Goal: Task Accomplishment & Management: Complete application form

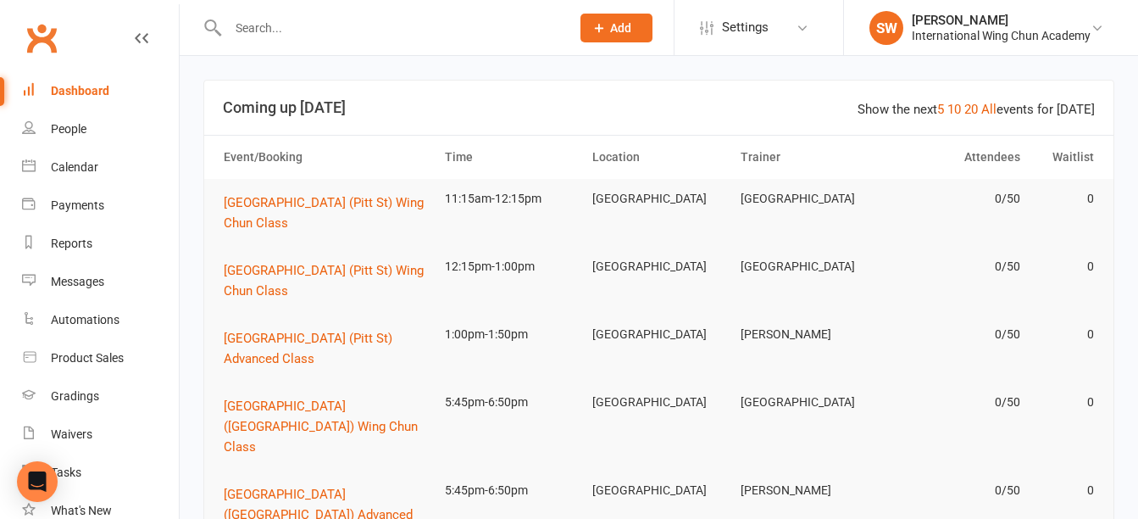
click at [626, 31] on span "Add" at bounding box center [620, 28] width 21 height 14
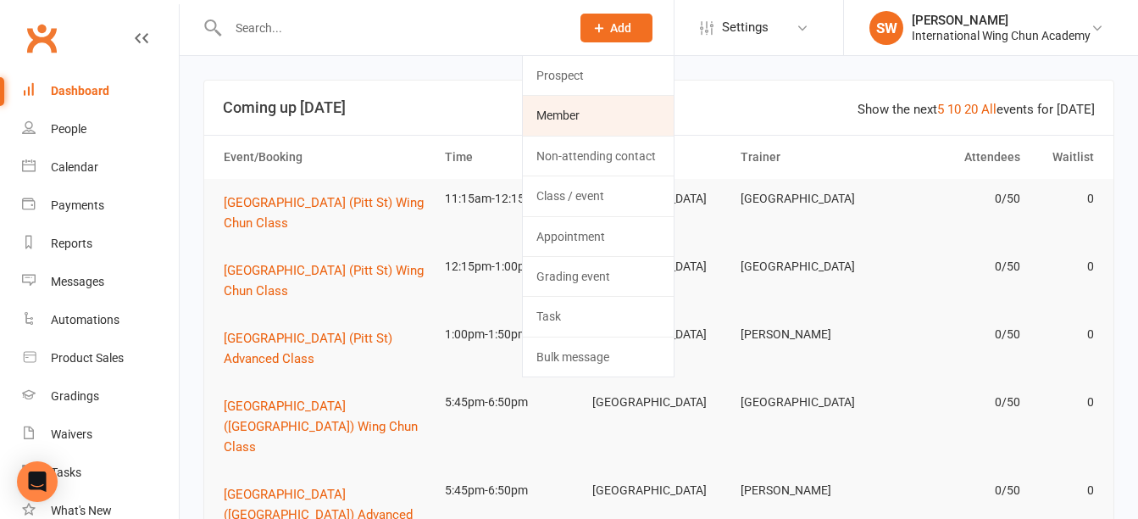
click at [646, 118] on link "Member" at bounding box center [598, 115] width 151 height 39
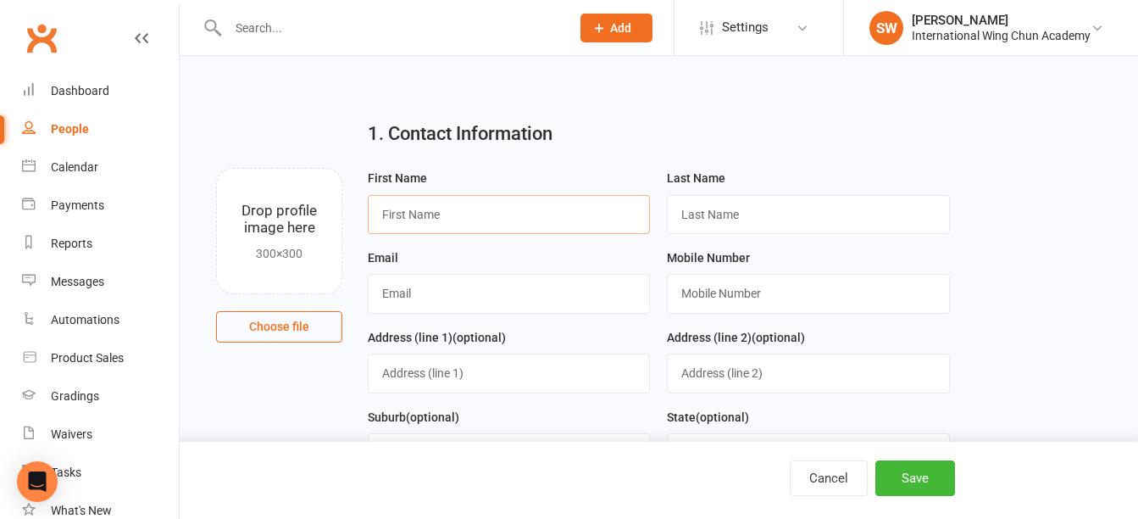
click at [519, 221] on input "text" at bounding box center [509, 214] width 282 height 39
type input "Bryce"
type input "[PERSON_NAME]"
paste input "[EMAIL_ADDRESS][DOMAIN_NAME]"
type input "[EMAIL_ADDRESS][DOMAIN_NAME]"
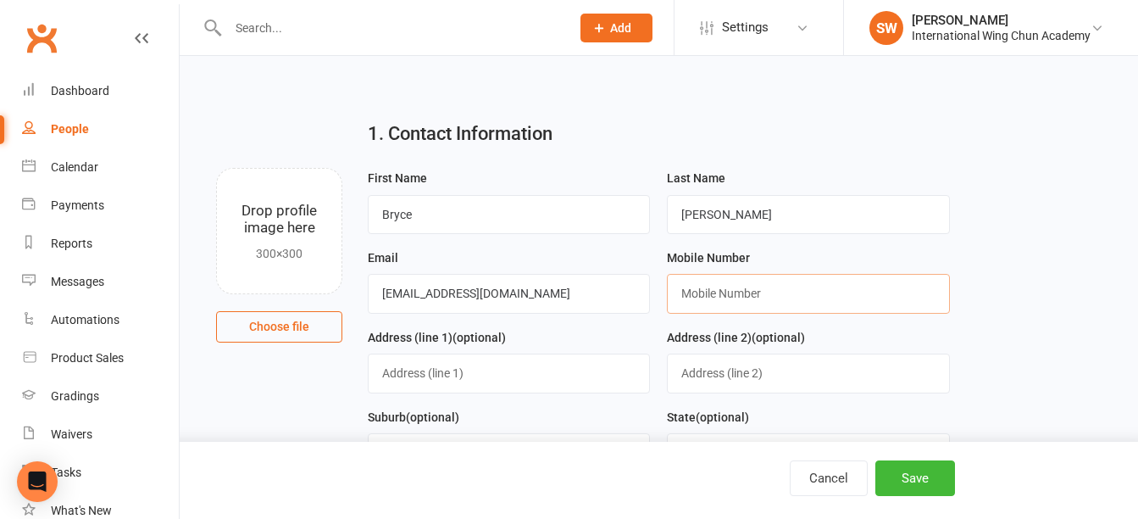
paste input "0422 810 160"
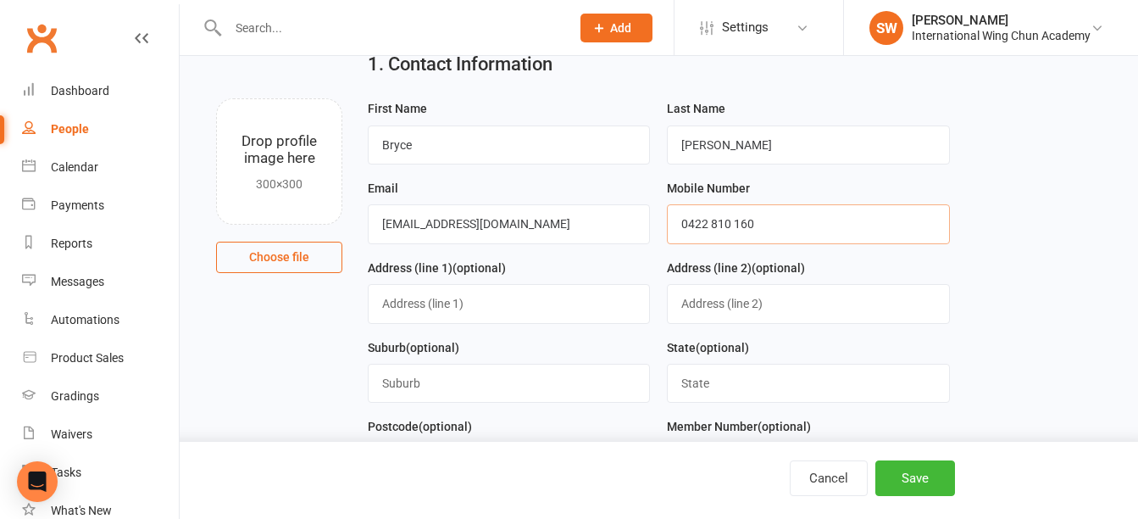
scroll to position [169, 0]
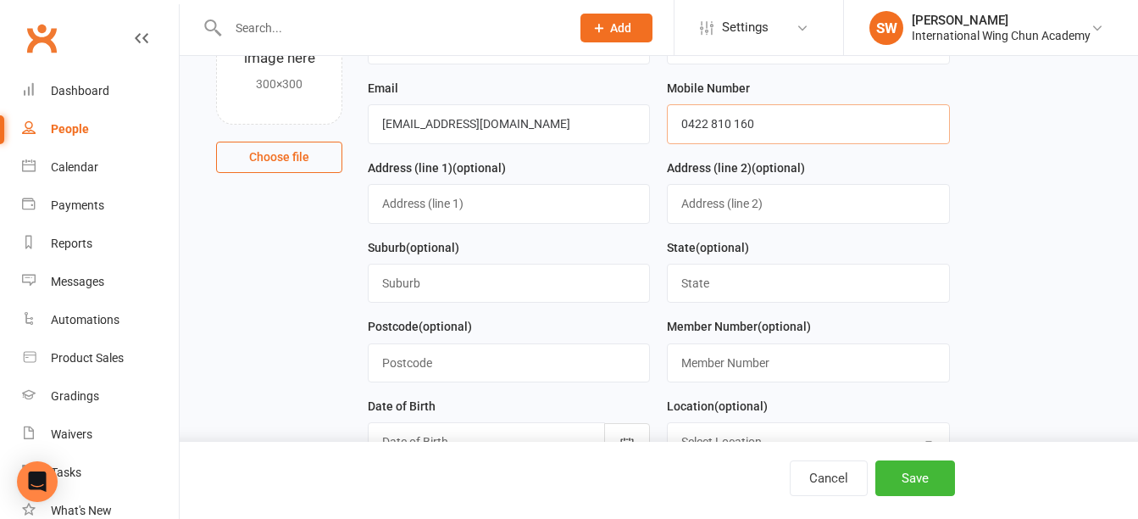
type input "0422 810 160"
click at [531, 203] on input "text" at bounding box center [509, 203] width 282 height 39
type input "[STREET_ADDRESS]"
type input "Wattle Crove"
type input "[GEOGRAPHIC_DATA]"
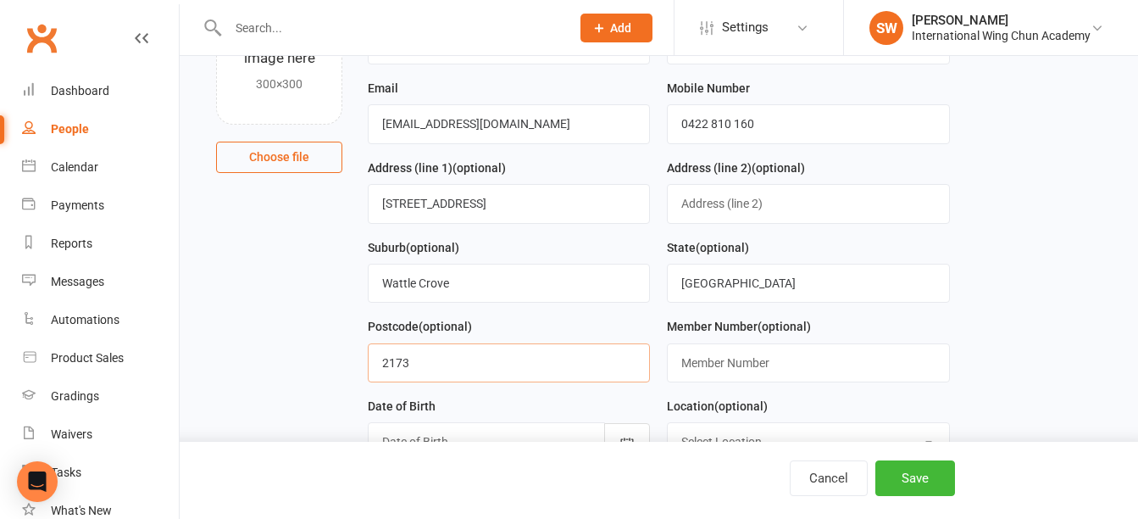
type input "2173"
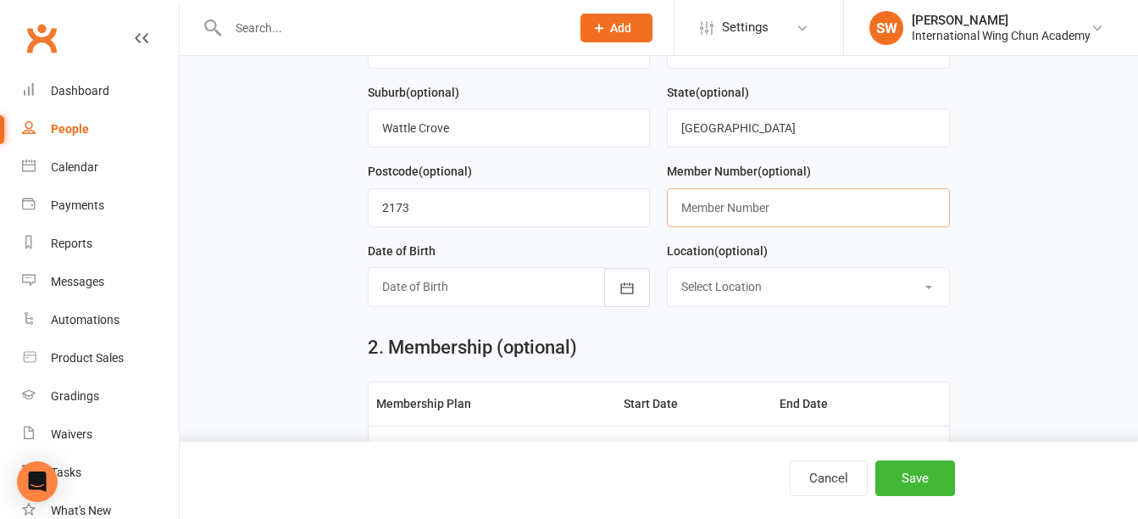
scroll to position [339, 0]
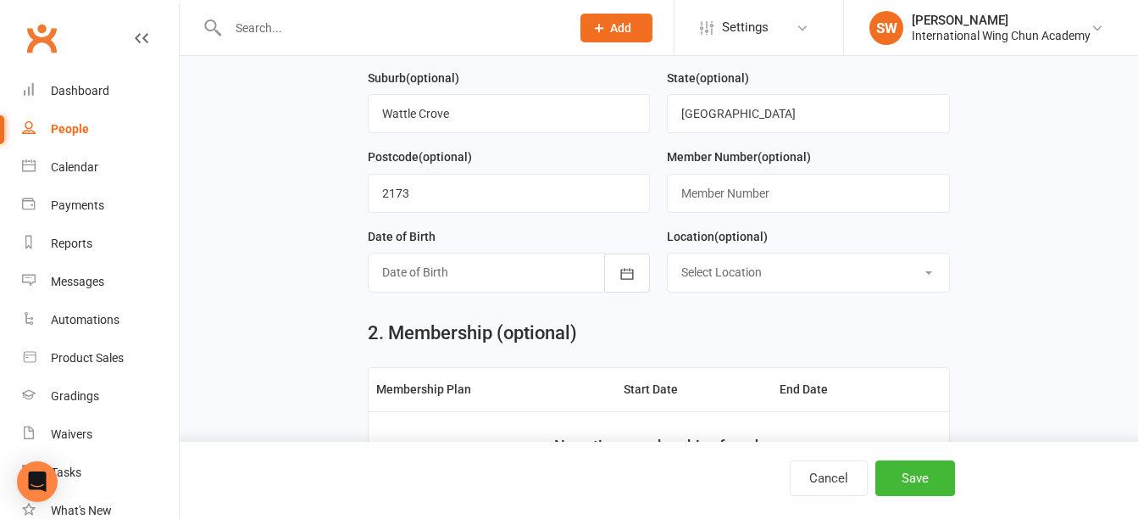
click at [526, 280] on div at bounding box center [509, 271] width 282 height 39
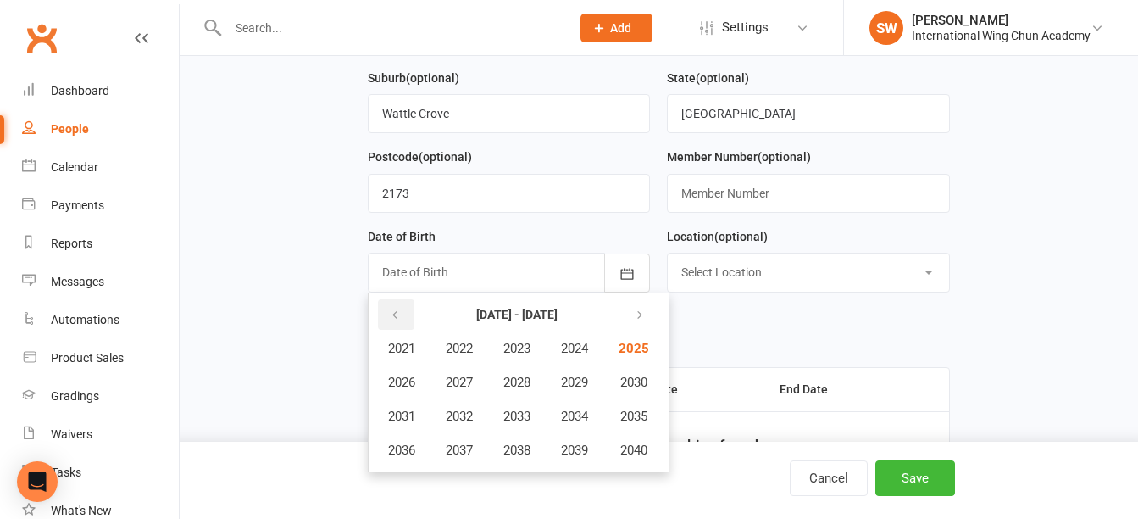
click at [395, 321] on icon "button" at bounding box center [395, 315] width 12 height 14
click at [398, 322] on icon "button" at bounding box center [395, 315] width 12 height 14
click at [640, 451] on span "2000" at bounding box center [631, 449] width 27 height 15
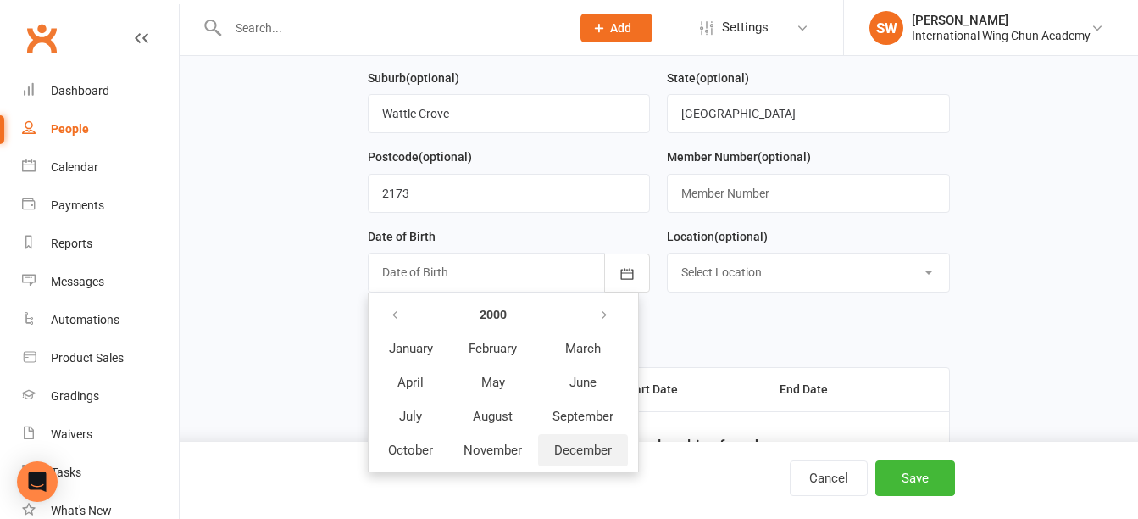
click at [585, 458] on span "December" at bounding box center [583, 449] width 58 height 15
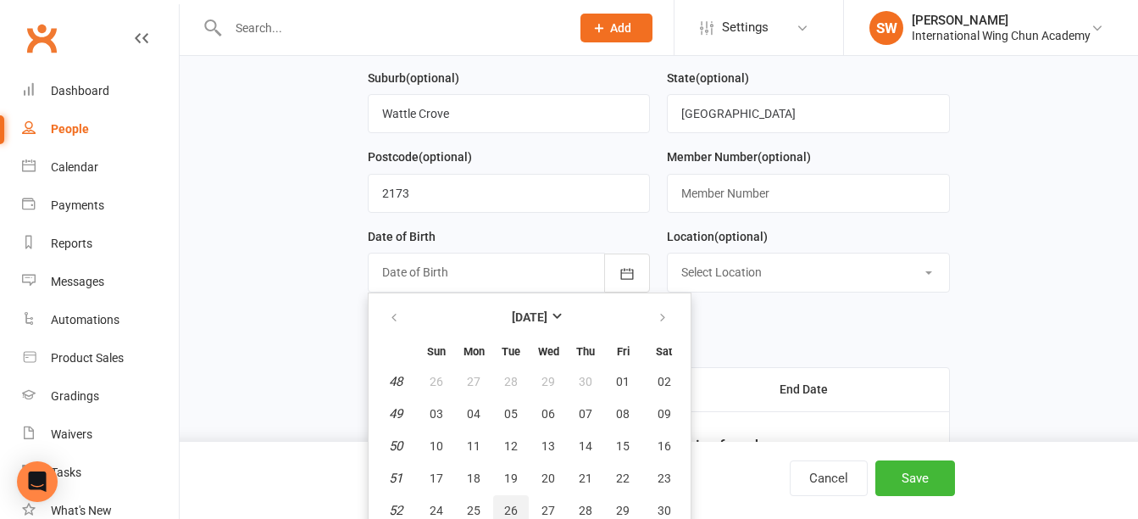
click at [515, 513] on span "26" at bounding box center [511, 510] width 14 height 14
type input "[DATE]"
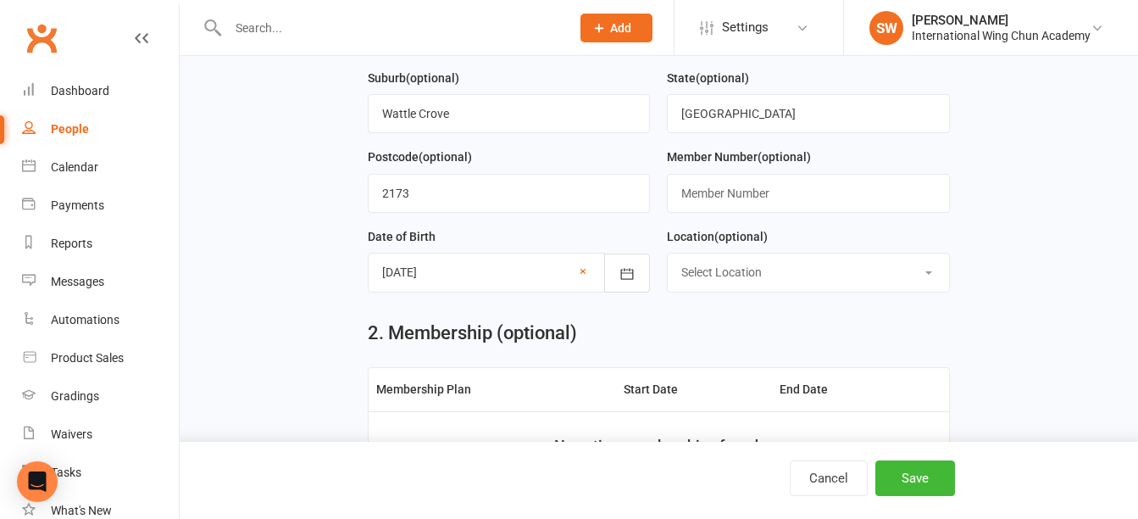
click at [897, 280] on select "Select Location [GEOGRAPHIC_DATA] [GEOGRAPHIC_DATA] [GEOGRAPHIC_DATA] [GEOGRAPH…" at bounding box center [808, 271] width 280 height 37
select select "3"
click at [668, 258] on select "Select Location [GEOGRAPHIC_DATA] [GEOGRAPHIC_DATA] [GEOGRAPHIC_DATA] [GEOGRAPH…" at bounding box center [808, 271] width 280 height 37
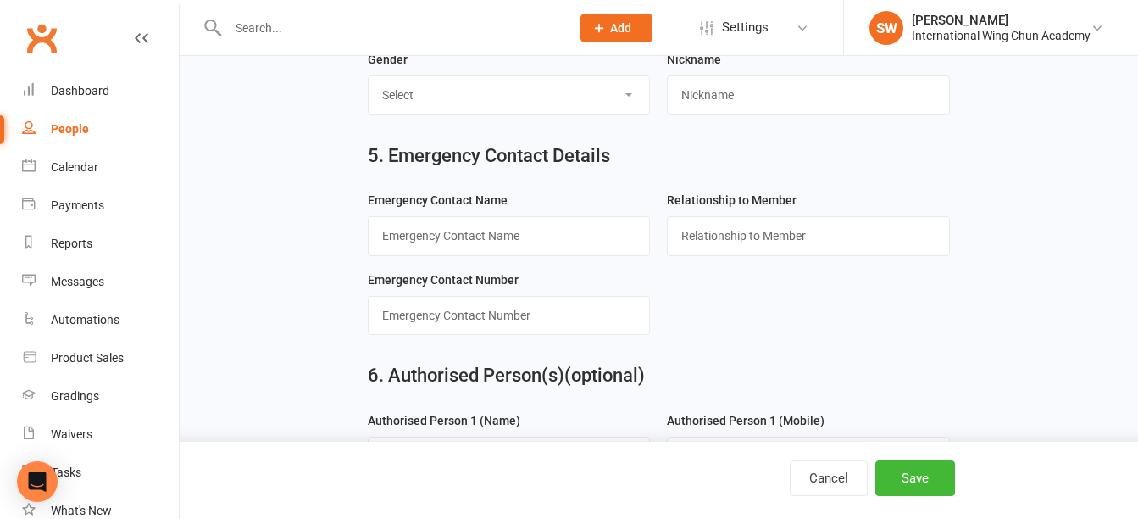
scroll to position [1201, 0]
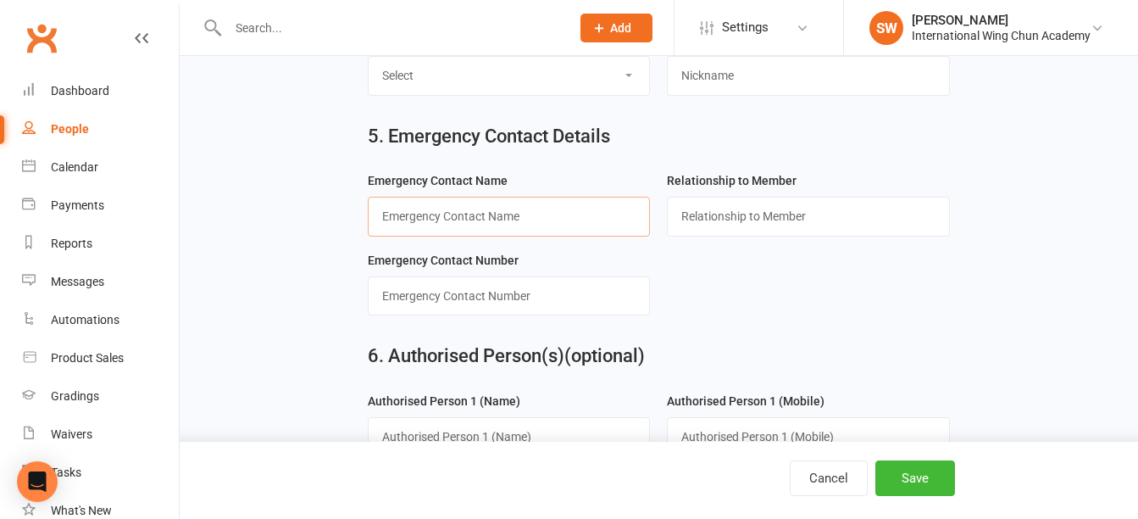
click at [496, 222] on input "text" at bounding box center [509, 216] width 282 height 39
paste input "[PERSON_NAME]"
type input "[PERSON_NAME]"
click at [763, 223] on input "text" at bounding box center [808, 216] width 282 height 39
type input "Parent"
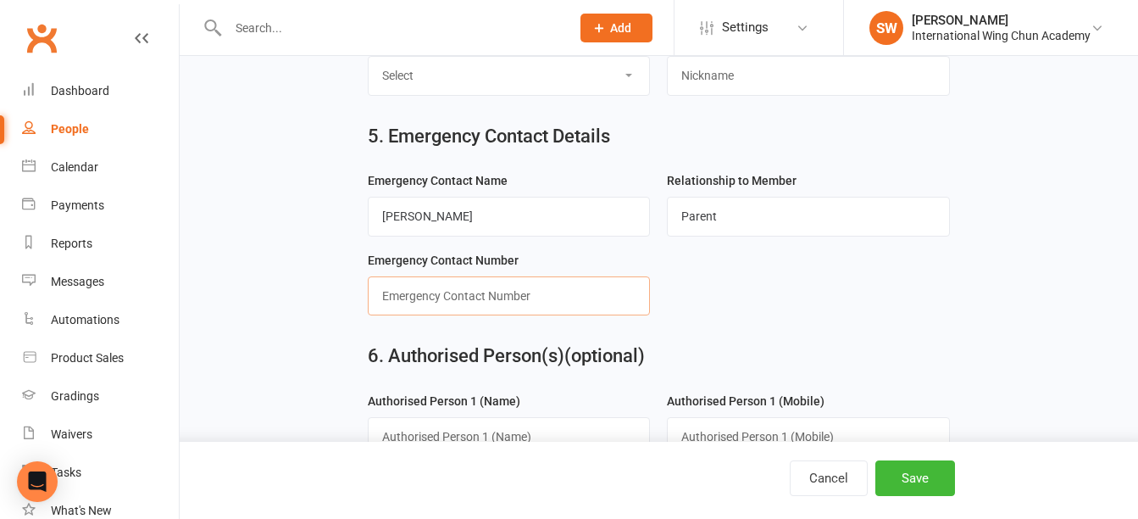
click at [601, 307] on input "text" at bounding box center [509, 295] width 282 height 39
paste input "0405 608 515"
type input "0405 608 515"
click at [928, 480] on button "Save" at bounding box center [915, 478] width 80 height 36
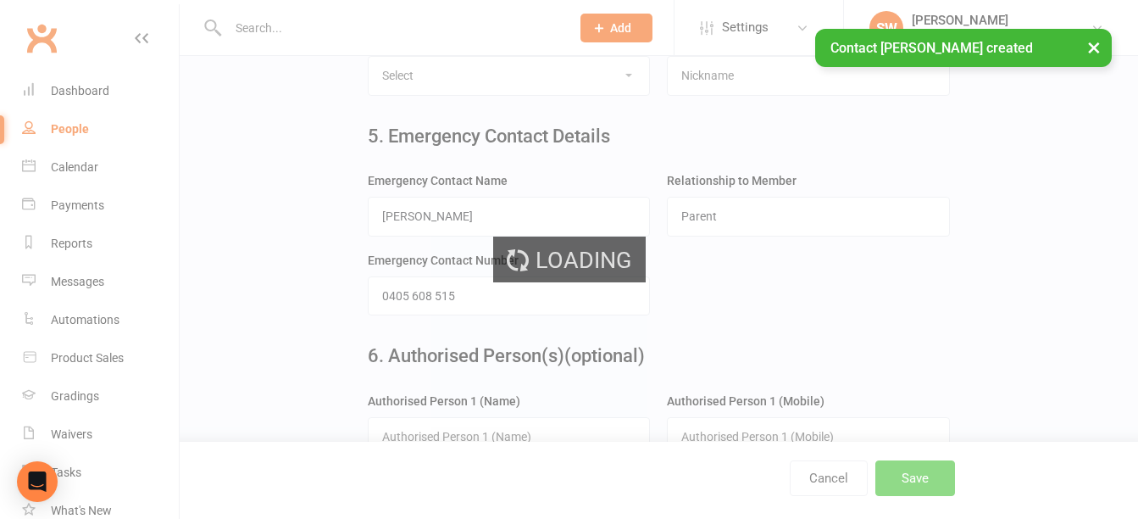
scroll to position [0, 0]
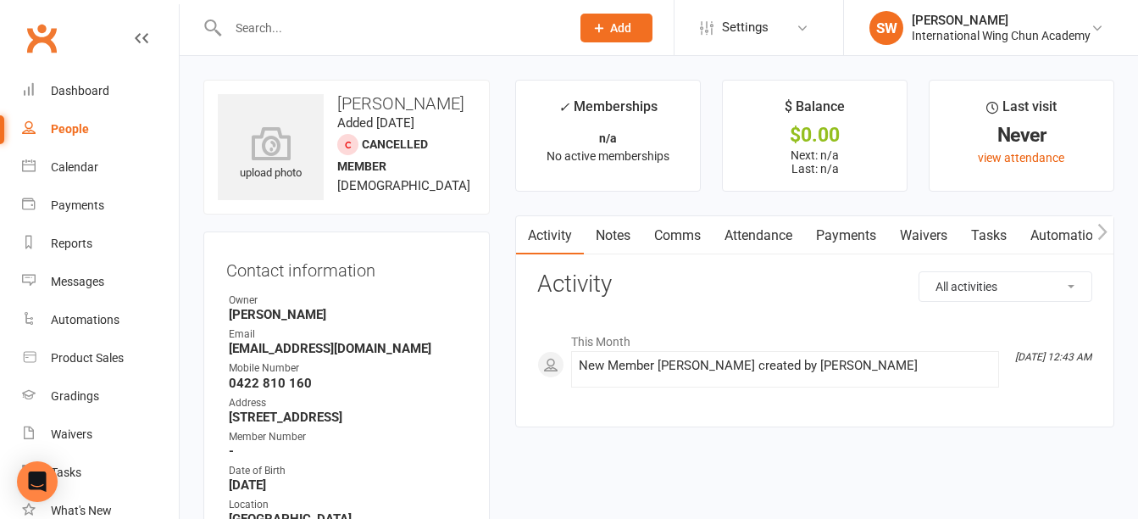
scroll to position [254, 0]
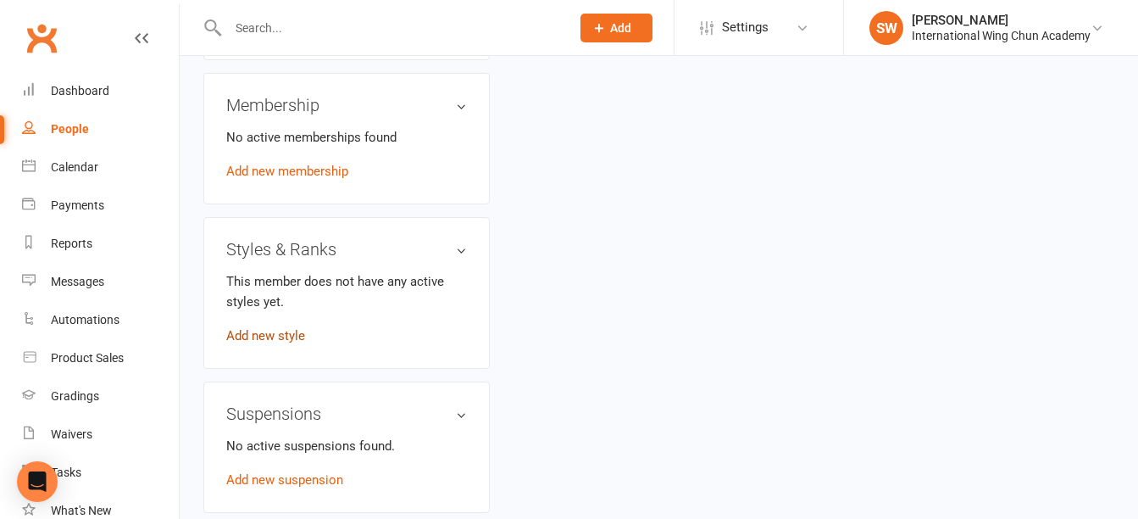
click at [301, 340] on link "Add new style" at bounding box center [265, 335] width 79 height 15
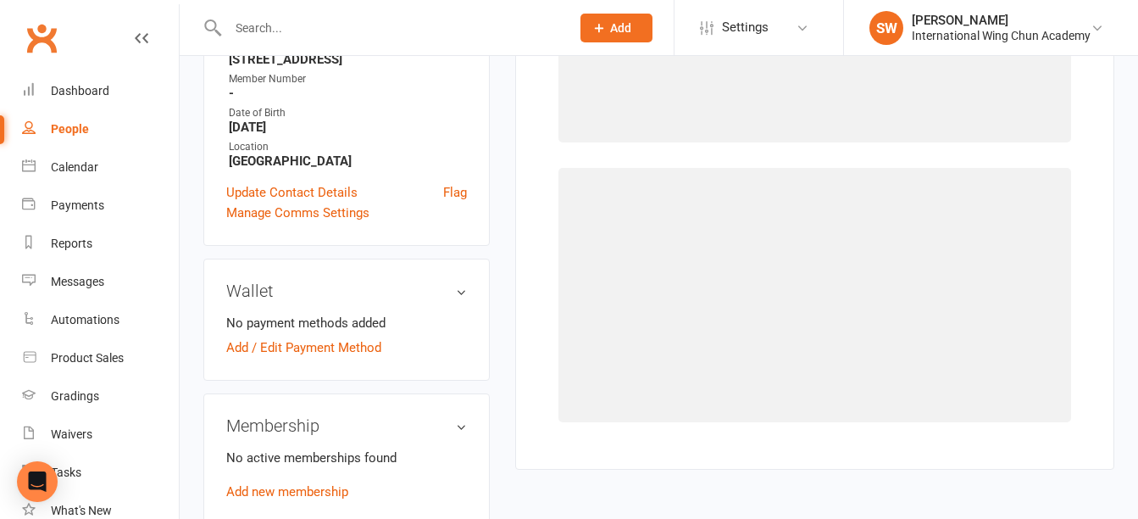
scroll to position [130, 0]
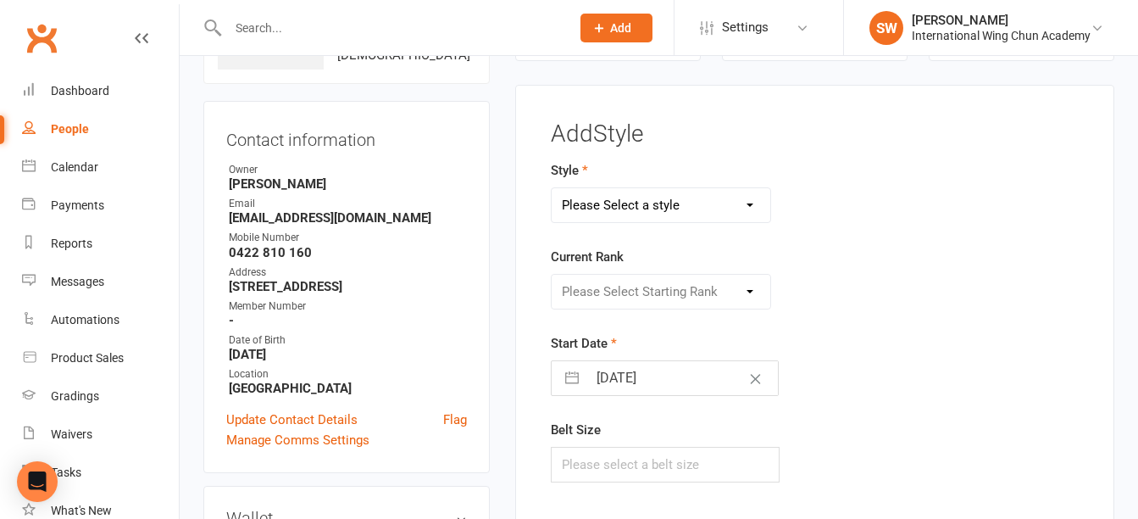
click at [658, 210] on select "Please Select a style Little Dragons Teen Phoenix (Retired) [PERSON_NAME]" at bounding box center [661, 205] width 219 height 34
select select "3062"
click at [552, 188] on select "Please Select a style Little Dragons Teen Phoenix (Retired) [PERSON_NAME]" at bounding box center [661, 205] width 219 height 34
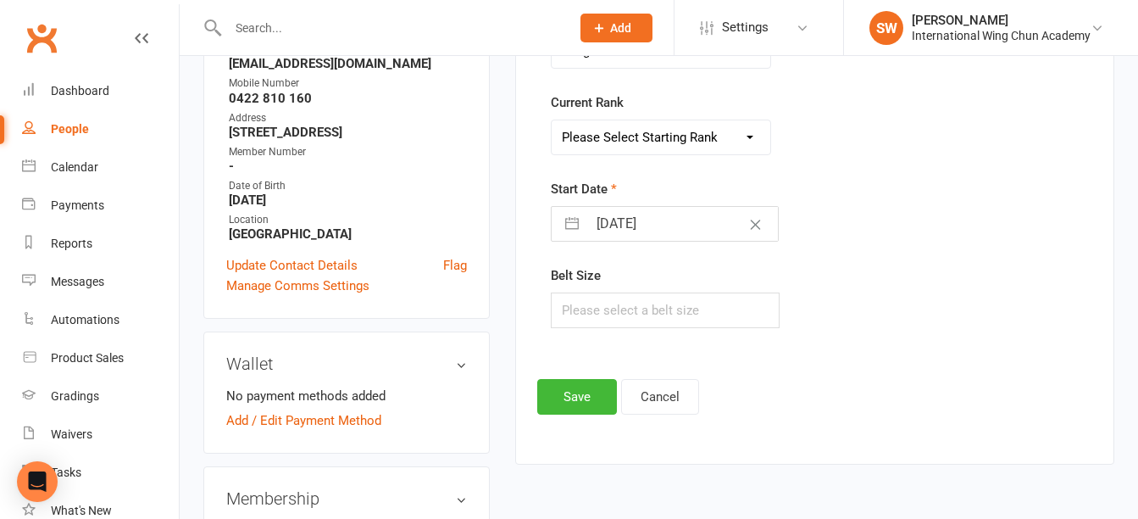
scroll to position [300, 0]
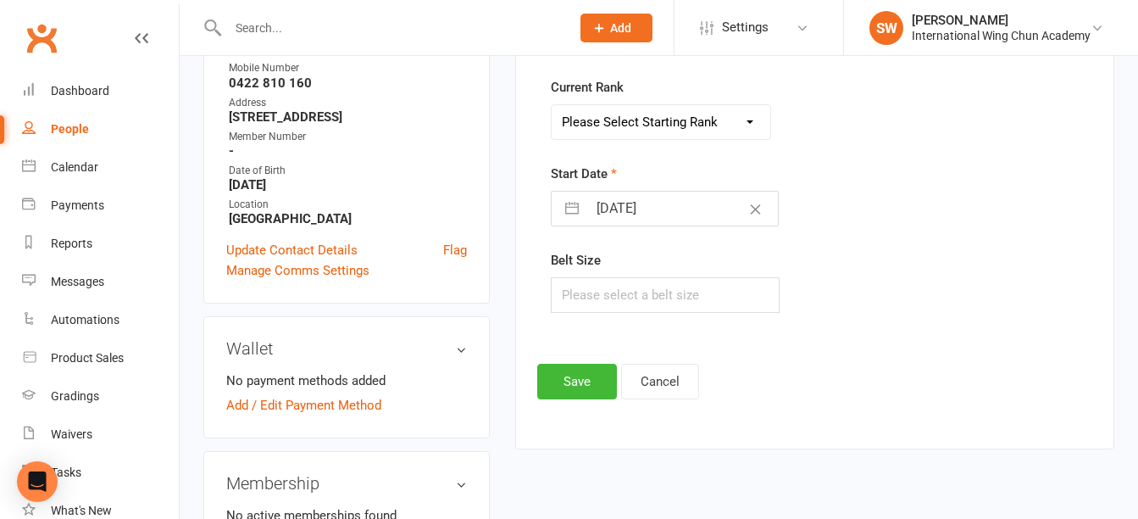
click at [667, 119] on select "Please Select Starting Rank Grade 1 Grade 2 Grade 3 Grade 4 Pre-Level 1 Level 1…" at bounding box center [661, 122] width 219 height 34
select select "33913"
click at [552, 105] on select "Please Select Starting Rank Grade 1 Grade 2 Grade 3 Grade 4 Pre-Level 1 Level 1…" at bounding box center [661, 122] width 219 height 34
click at [637, 210] on input "[DATE]" at bounding box center [682, 208] width 191 height 34
select select "6"
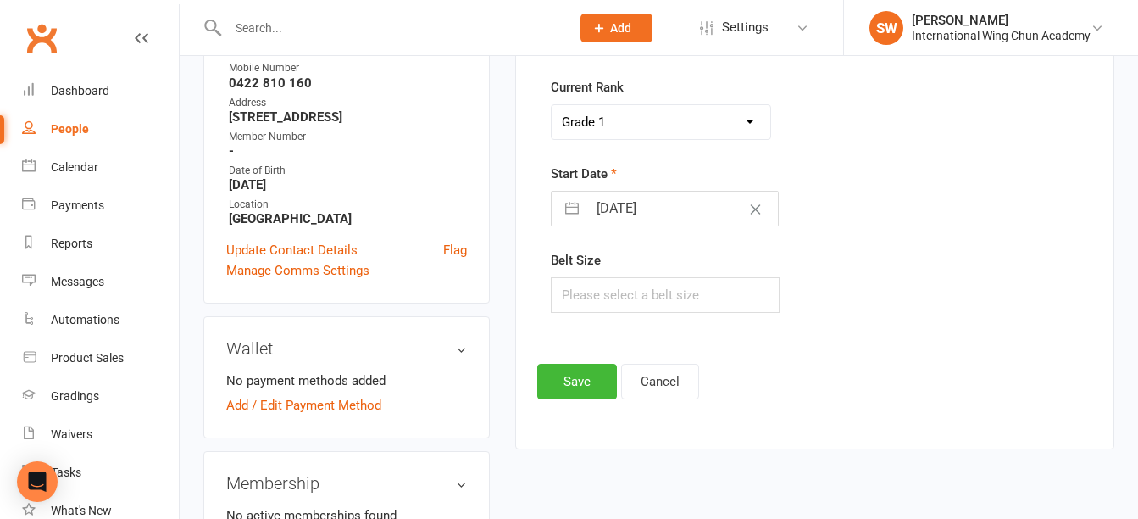
select select "2025"
select select "7"
select select "2025"
select select "8"
select select "2025"
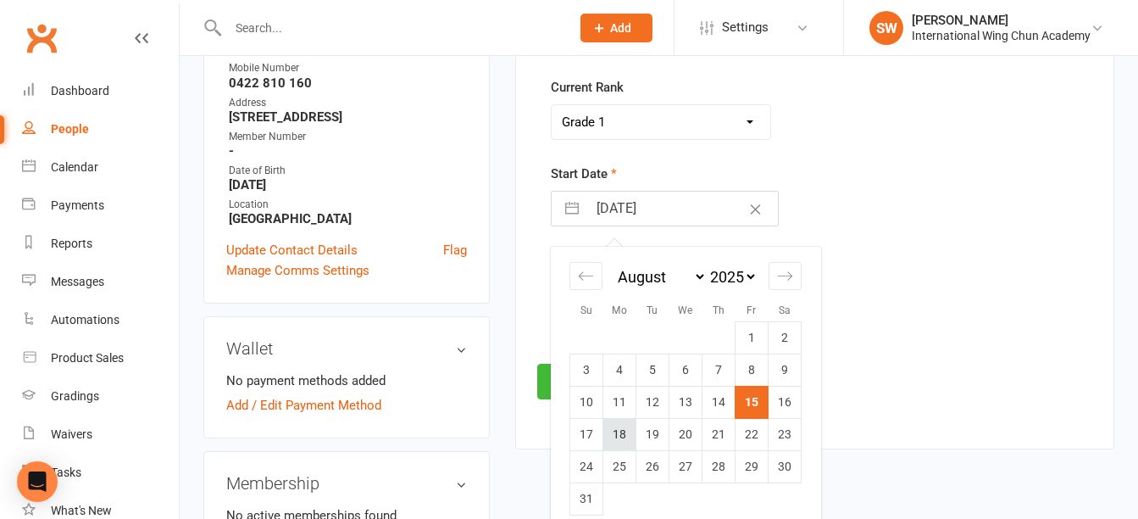
click at [624, 427] on td "18" at bounding box center [619, 435] width 33 height 32
type input "[DATE]"
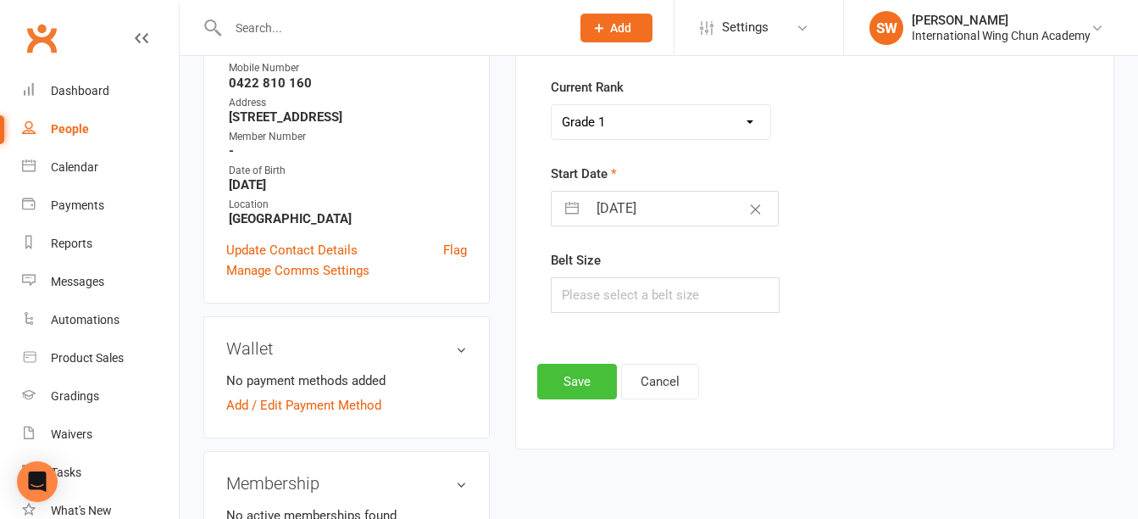
click at [590, 377] on button "Save" at bounding box center [577, 381] width 80 height 36
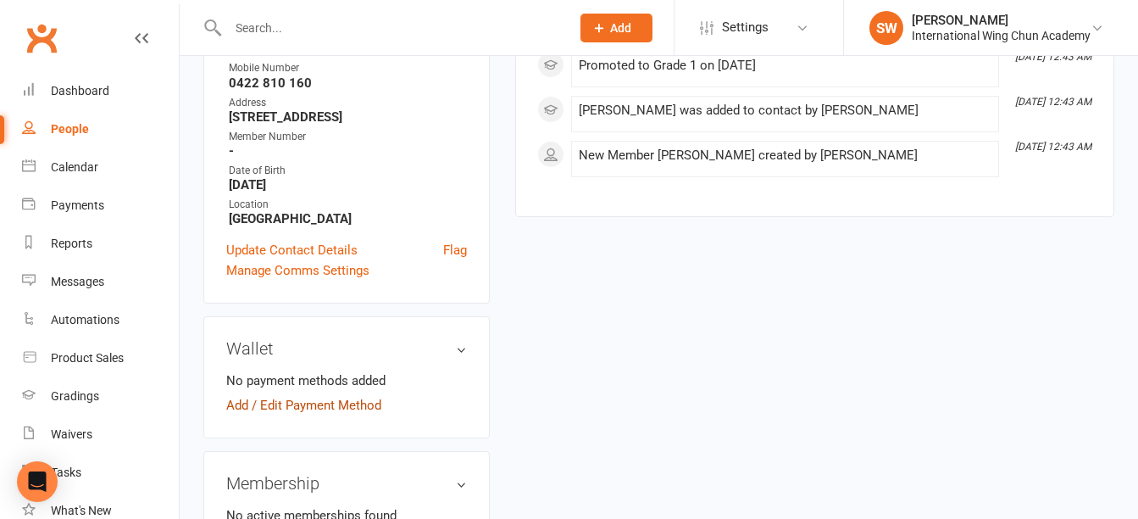
click at [355, 400] on link "Add / Edit Payment Method" at bounding box center [303, 405] width 155 height 20
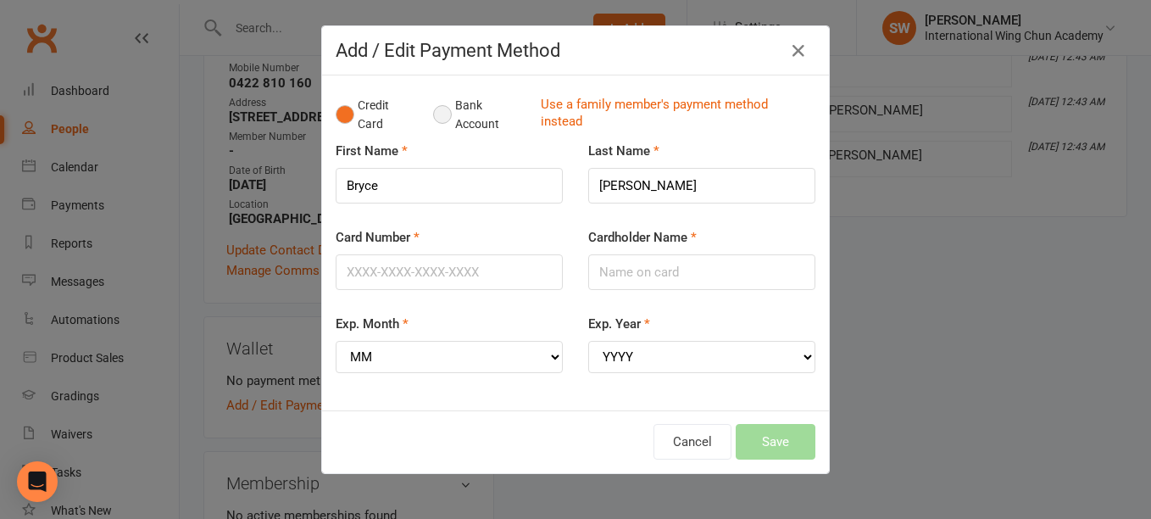
click at [441, 111] on button "Bank Account" at bounding box center [480, 115] width 94 height 52
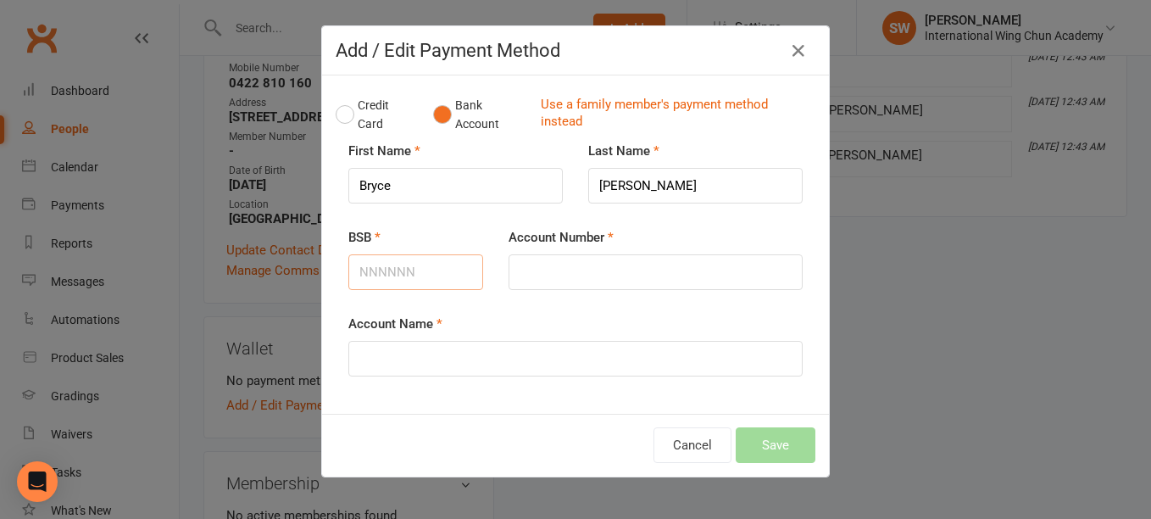
click at [451, 270] on input "BSB" at bounding box center [415, 272] width 135 height 36
type input "032112"
type input "309420"
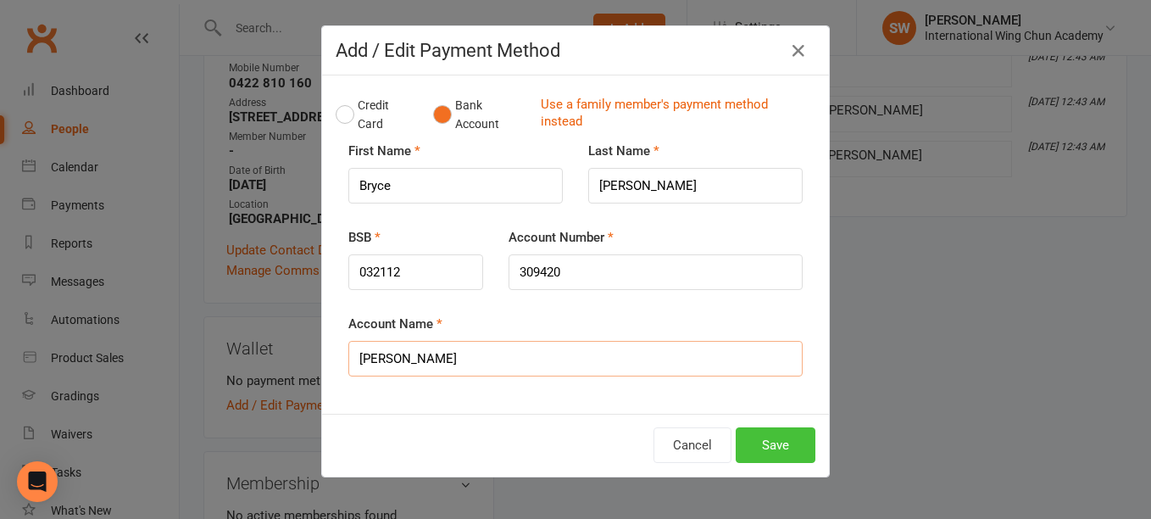
type input "[PERSON_NAME]"
click at [764, 447] on button "Save" at bounding box center [775, 445] width 80 height 36
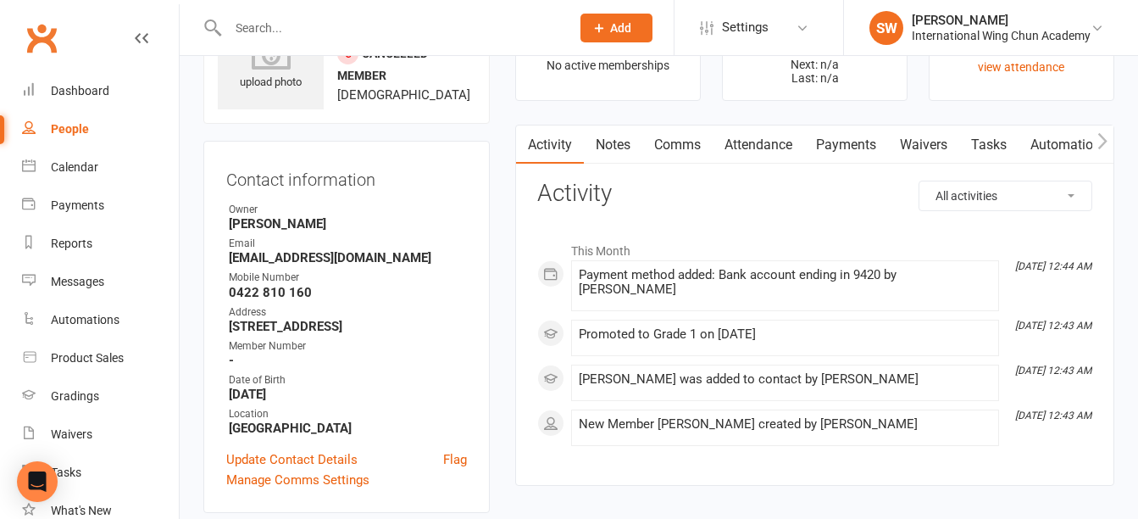
scroll to position [169, 0]
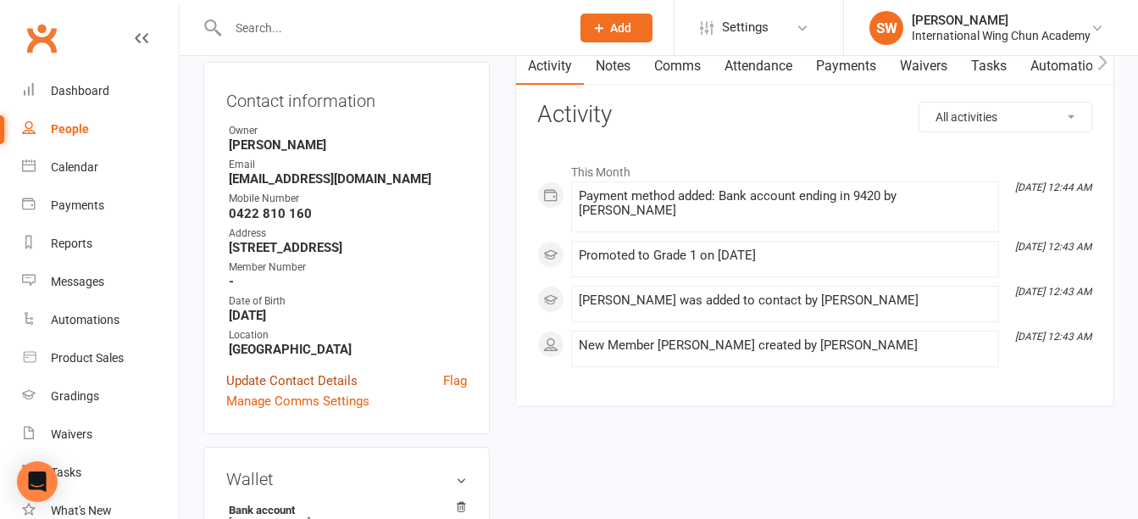
click at [325, 376] on link "Update Contact Details" at bounding box center [291, 380] width 131 height 20
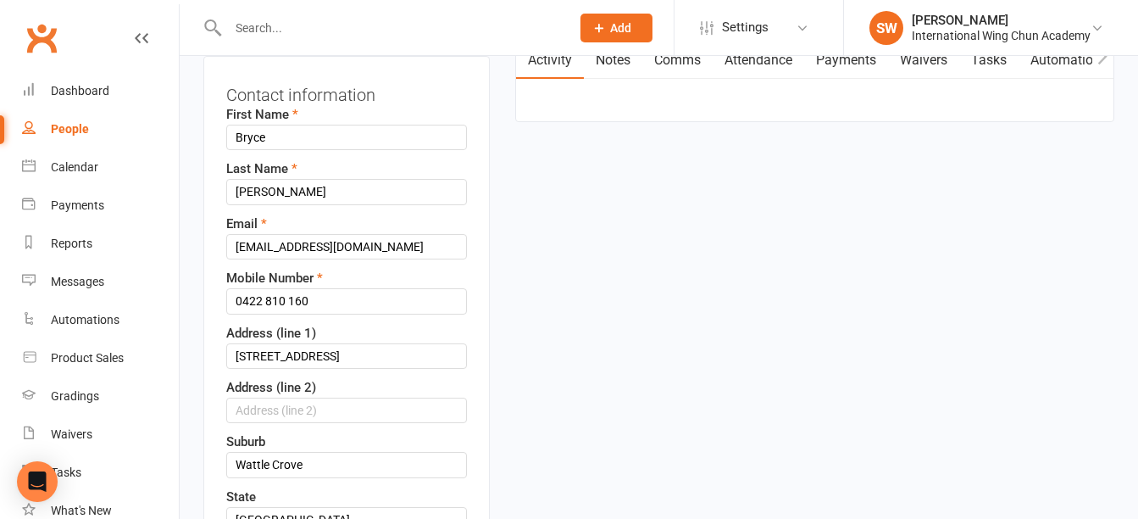
scroll to position [334, 0]
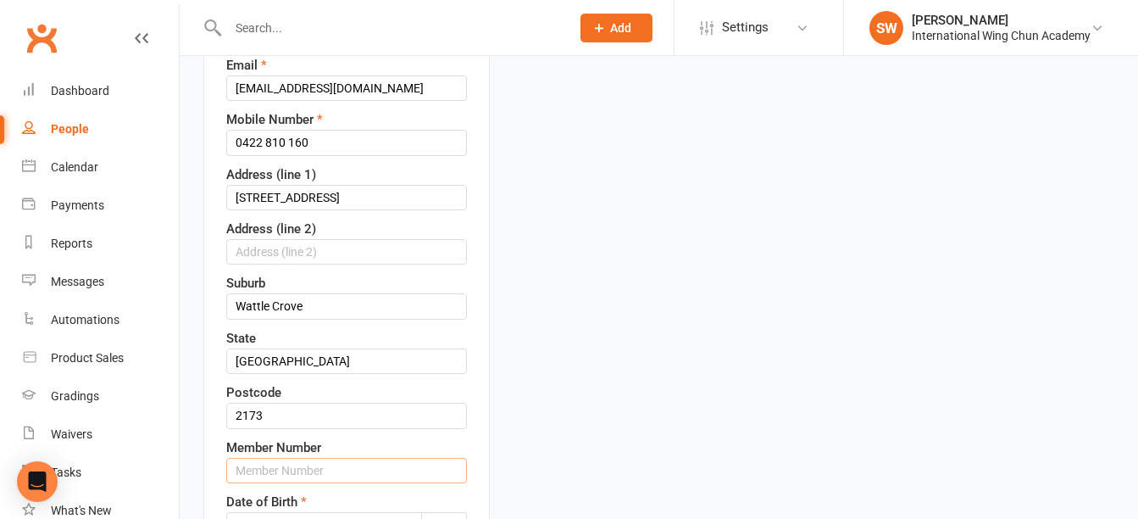
click at [271, 465] on input "text" at bounding box center [346, 470] width 241 height 25
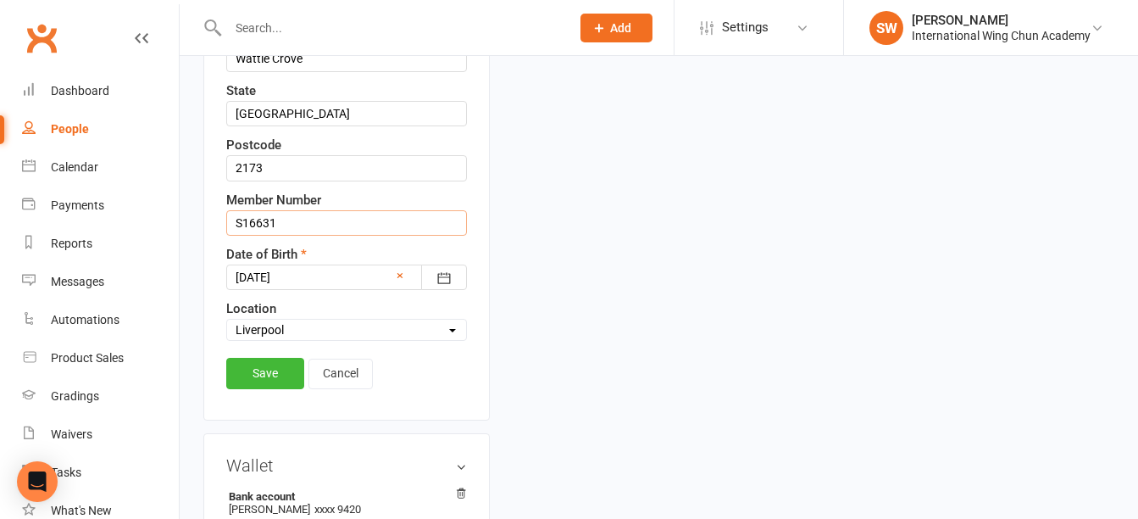
scroll to position [588, 0]
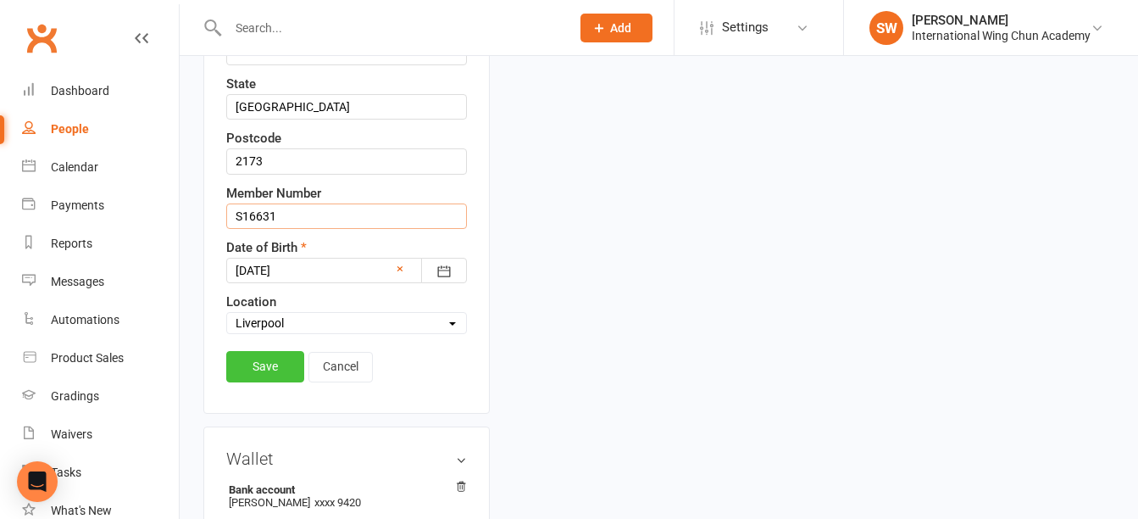
type input "S16631"
click at [248, 368] on link "Save" at bounding box center [265, 366] width 78 height 31
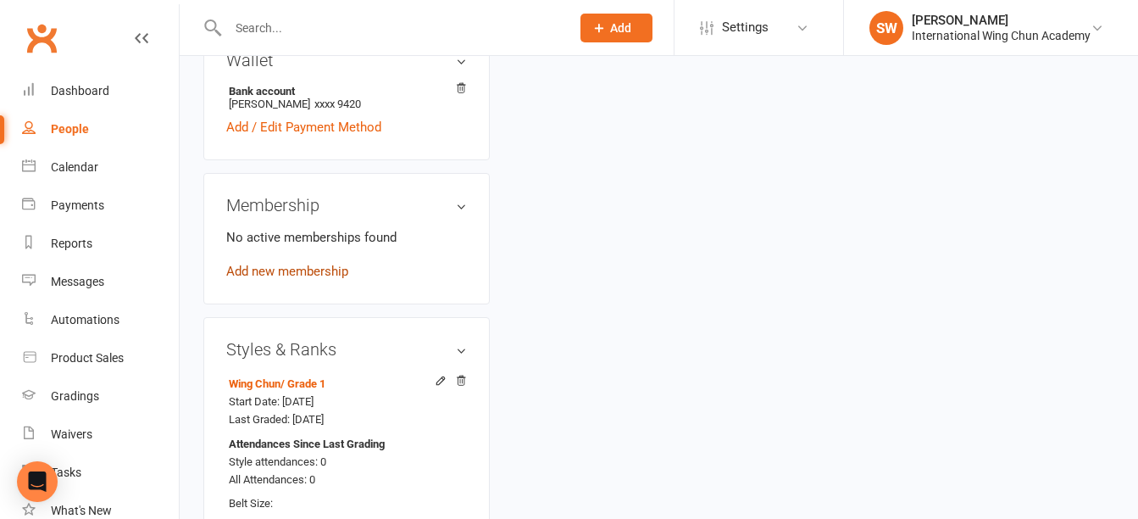
click at [310, 265] on link "Add new membership" at bounding box center [287, 270] width 122 height 15
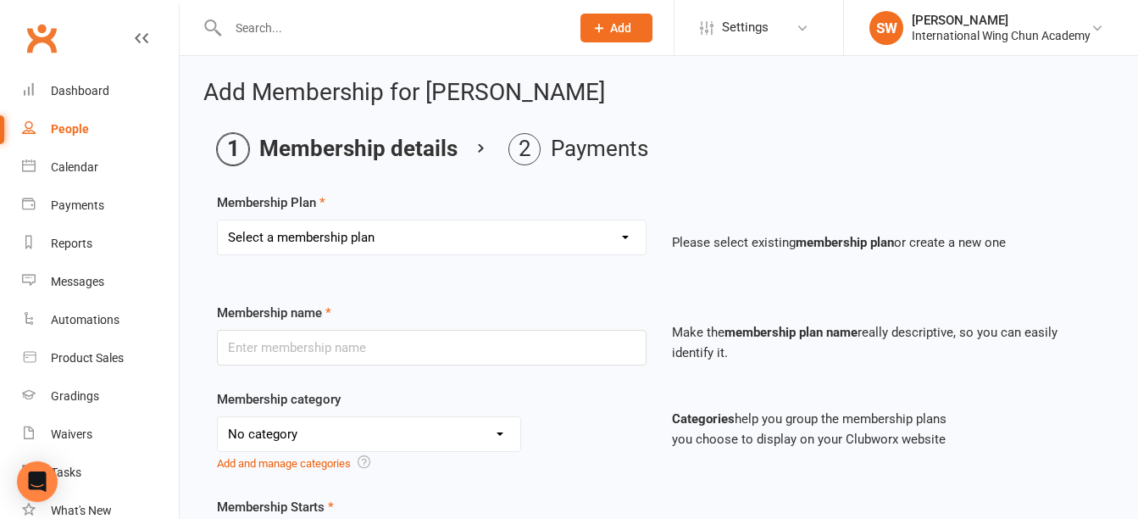
click at [583, 237] on select "Select a membership plan Sydney City - Basic Membership (3 mo. Minimum Term) [G…" at bounding box center [432, 237] width 428 height 34
select select "42"
click at [218, 220] on select "Select a membership plan Sydney City - Basic Membership (3 mo. Minimum Term) [G…" at bounding box center [432, 237] width 428 height 34
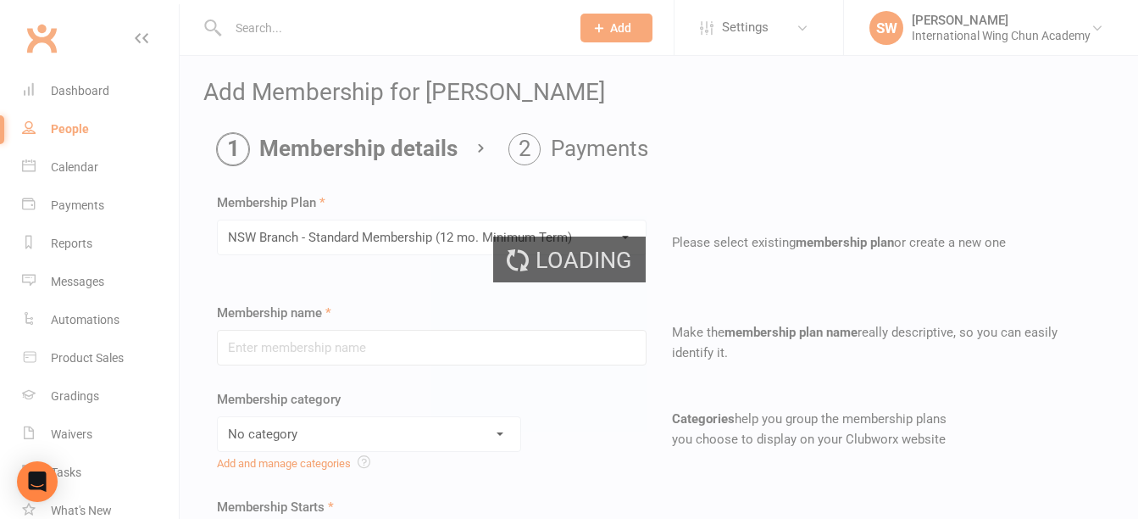
type input "NSW Branch - Standard Membership (12 mo. Minimum Term)"
select select "5"
type input "0"
type input "2"
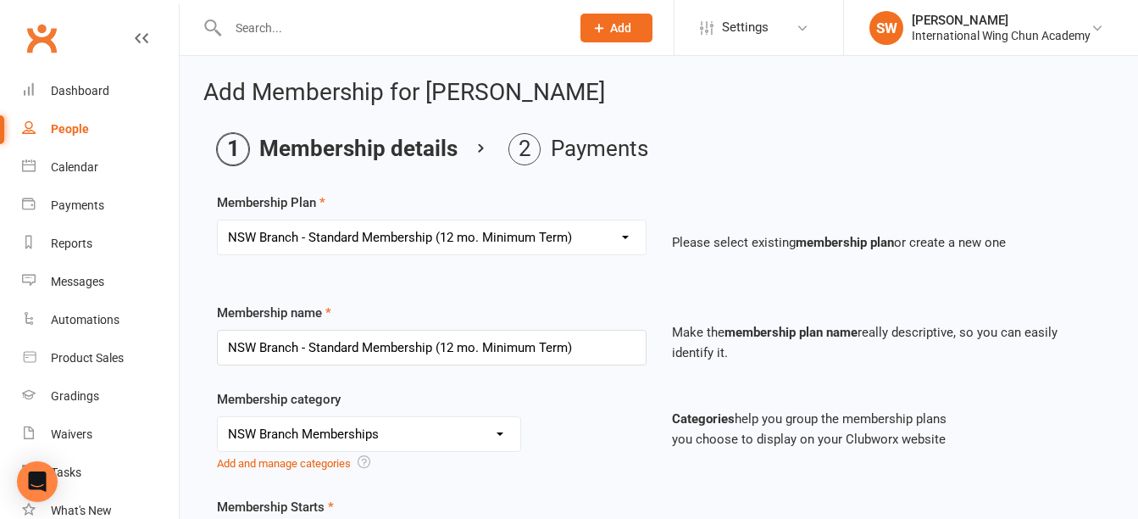
scroll to position [254, 0]
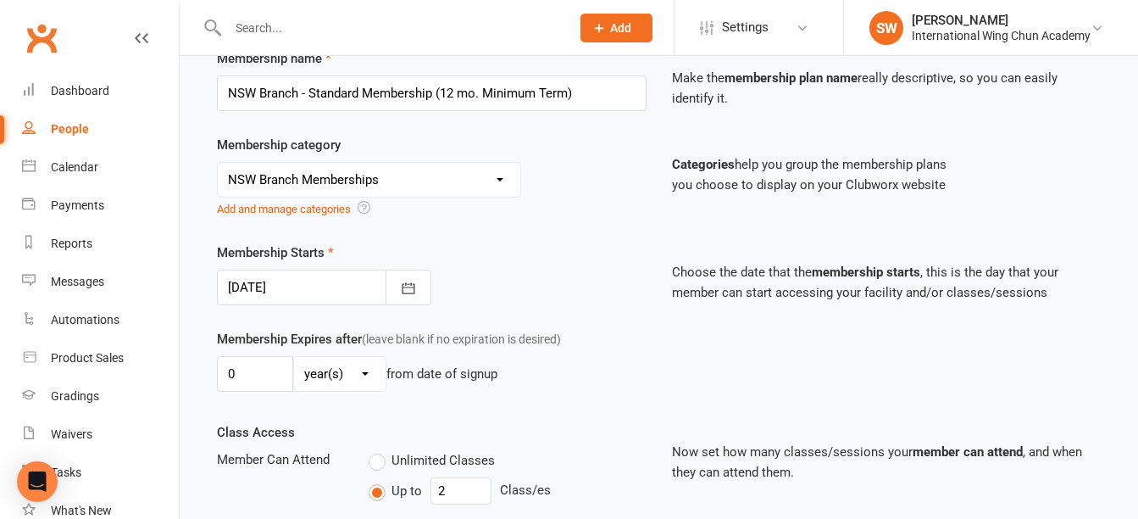
click at [328, 284] on div at bounding box center [324, 287] width 214 height 36
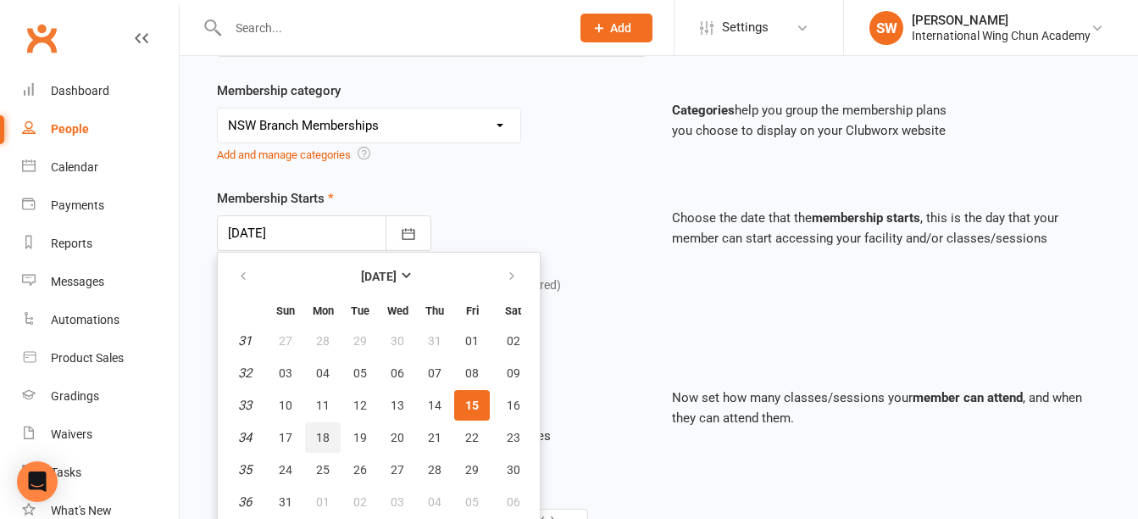
click at [322, 442] on span "18" at bounding box center [323, 437] width 14 height 14
type input "[DATE]"
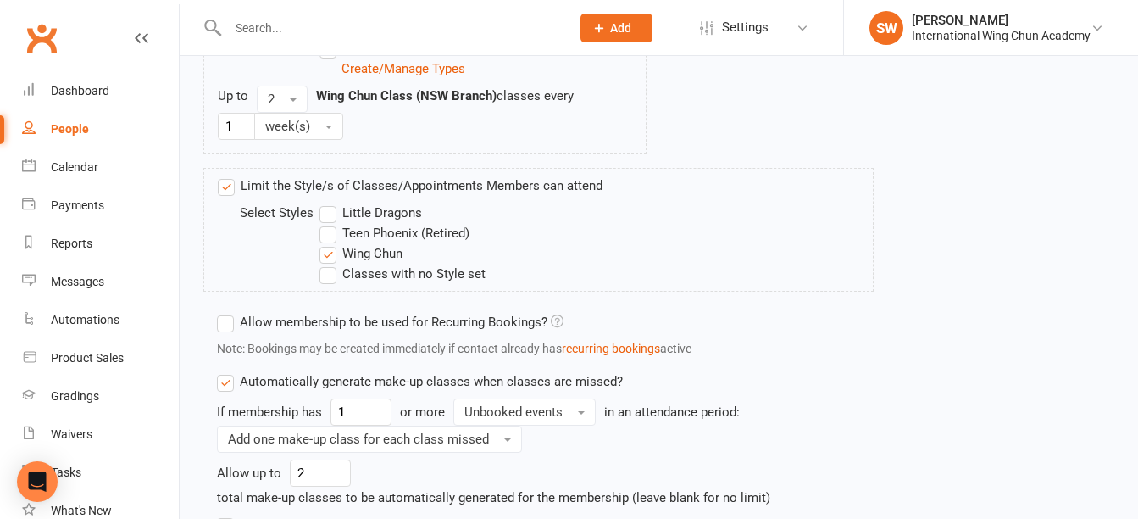
scroll to position [1223, 0]
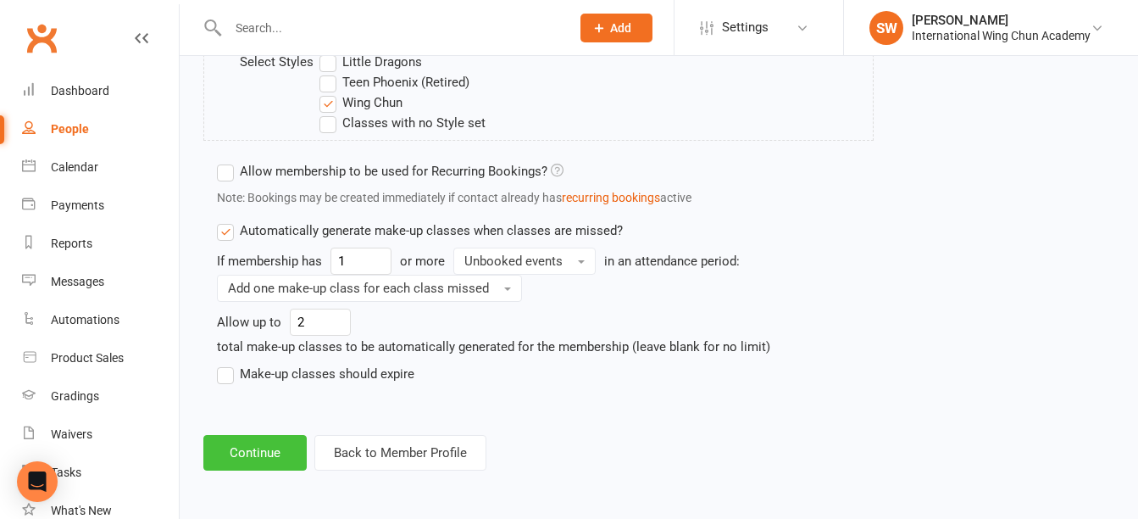
click at [288, 453] on button "Continue" at bounding box center [254, 453] width 103 height 36
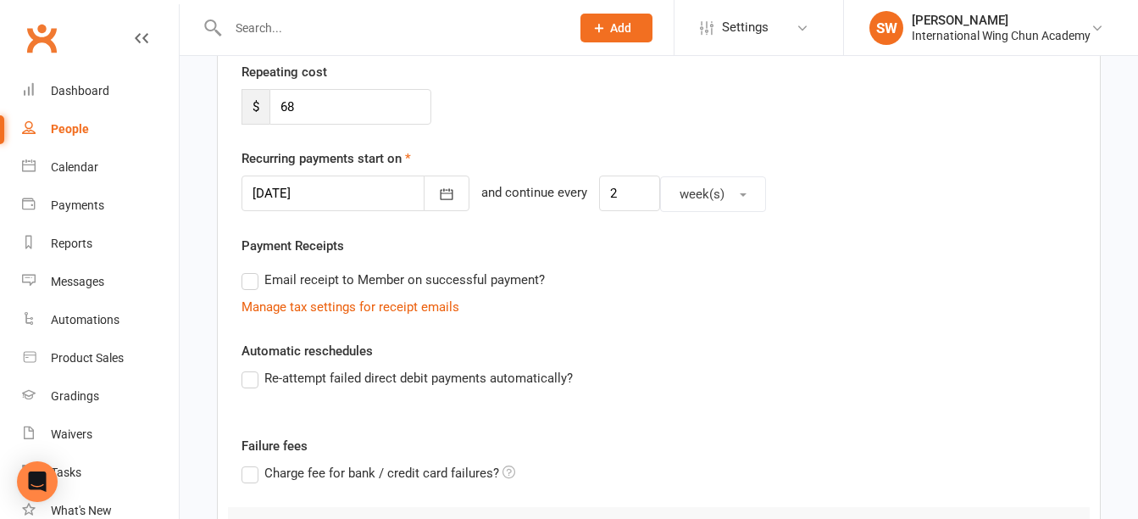
scroll to position [578, 0]
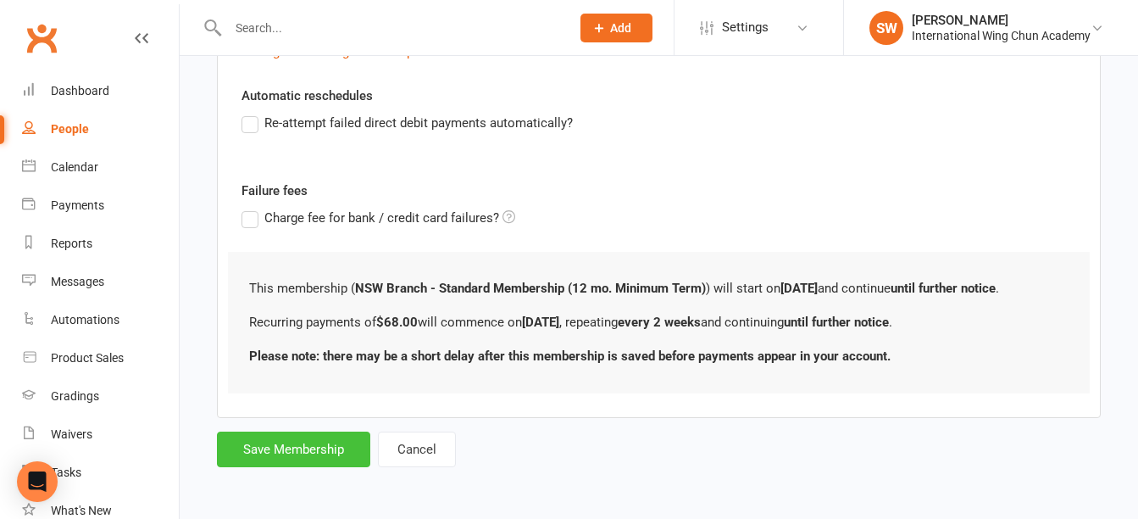
click at [289, 451] on button "Save Membership" at bounding box center [293, 449] width 153 height 36
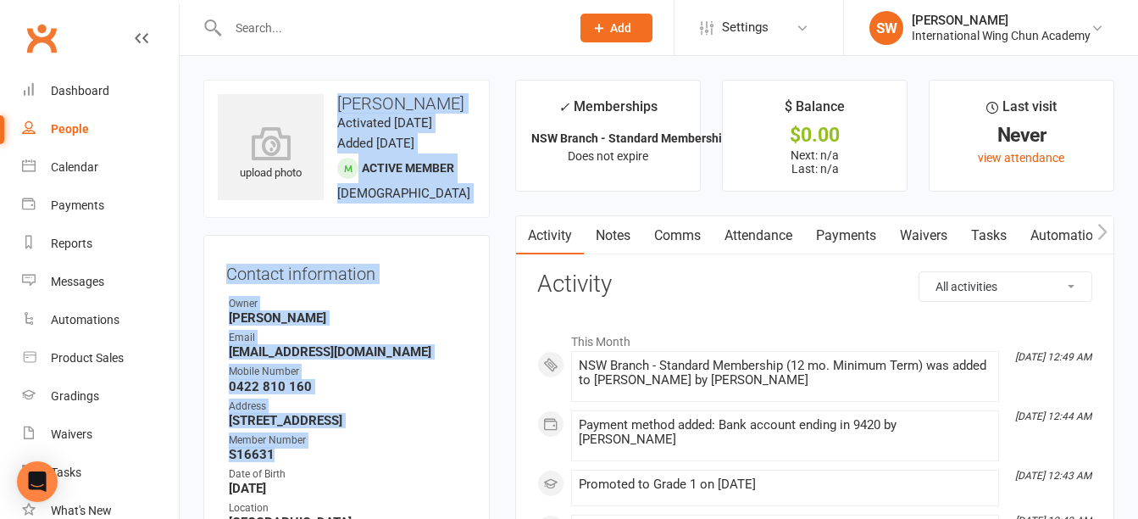
drag, startPoint x: 340, startPoint y: 106, endPoint x: 431, endPoint y: 479, distance: 383.9
click at [431, 479] on contact-information "upload photo [PERSON_NAME] Activated [DATE] Added [DATE] Active member [DEMOGRA…" at bounding box center [346, 343] width 286 height 527
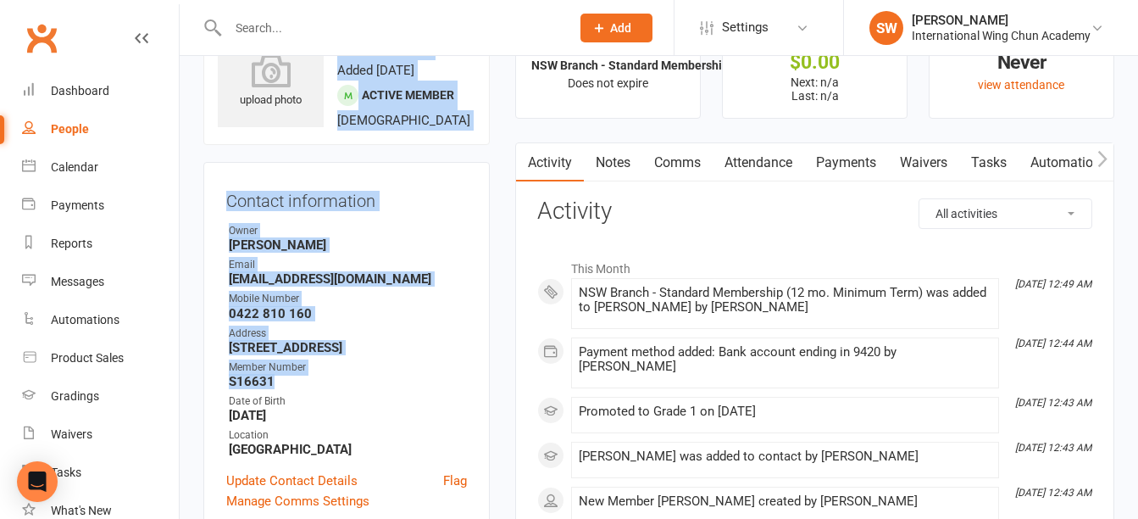
scroll to position [169, 0]
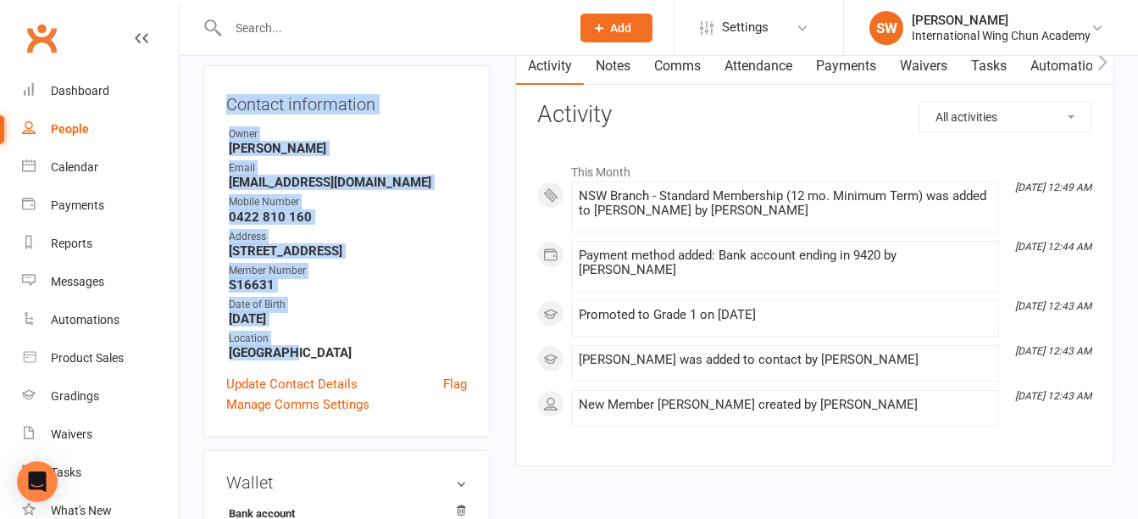
click at [286, 360] on strong "[GEOGRAPHIC_DATA]" at bounding box center [348, 352] width 238 height 15
copy contact-information "[PERSON_NAME] Activated [DATE] Added [DATE] Active member [DEMOGRAPHIC_DATA] Co…"
click at [846, 69] on link "Payments" at bounding box center [846, 66] width 84 height 39
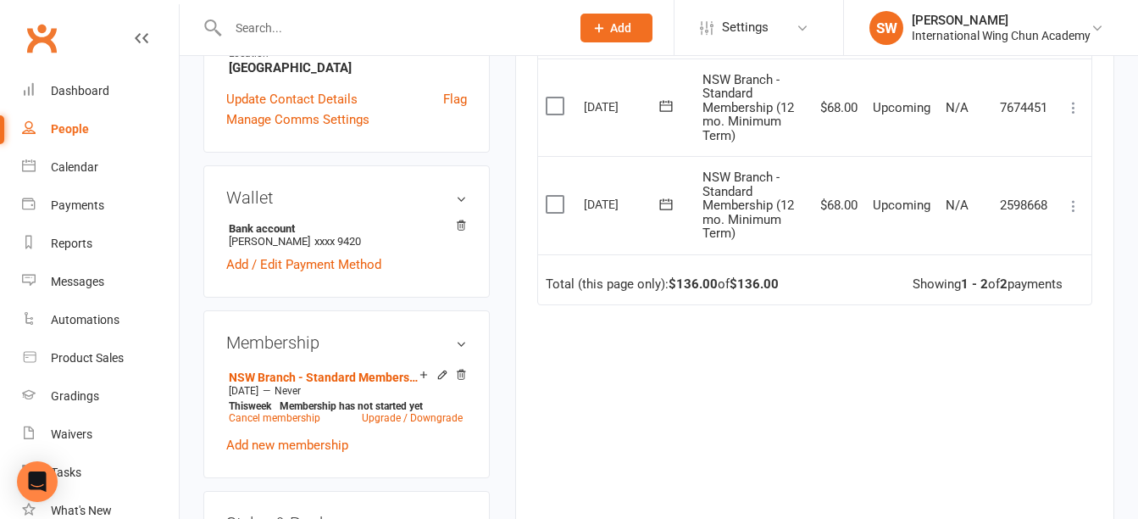
scroll to position [424, 0]
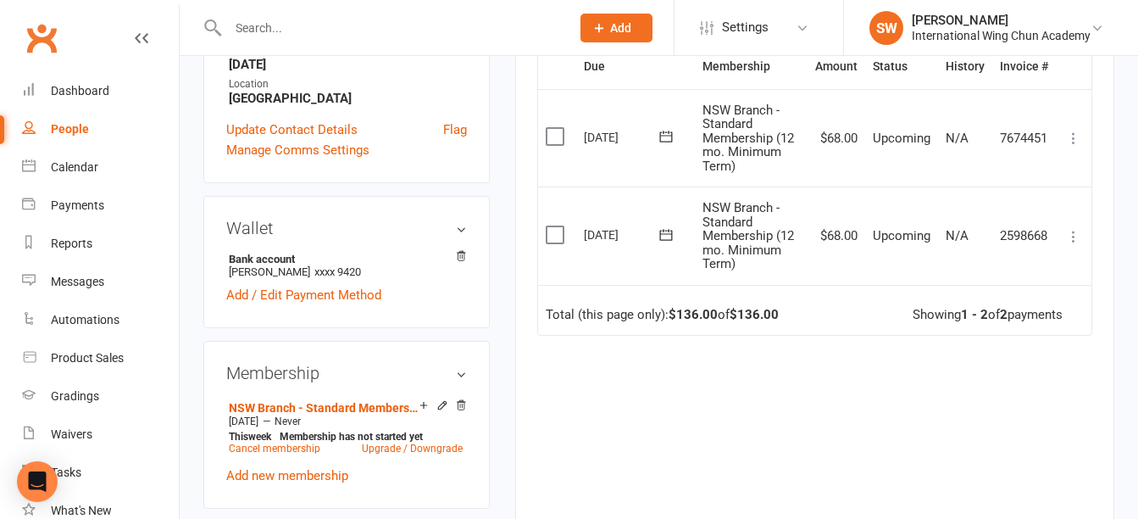
click at [1071, 231] on icon at bounding box center [1073, 236] width 17 height 17
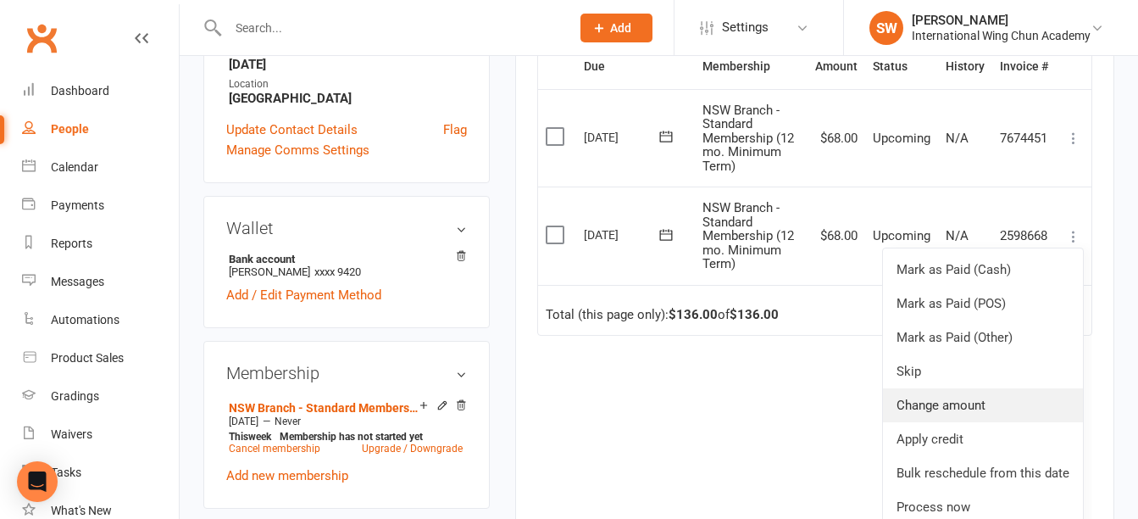
click at [991, 422] on link "Change amount" at bounding box center [983, 405] width 200 height 34
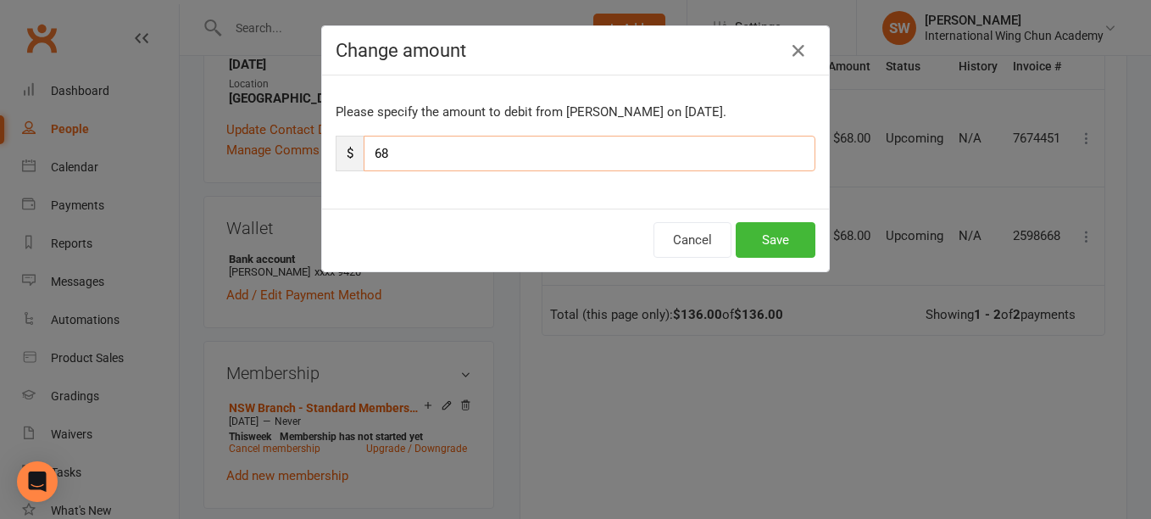
click at [697, 157] on input "68" at bounding box center [589, 154] width 452 height 36
paste input "1.2"
type input "61.2"
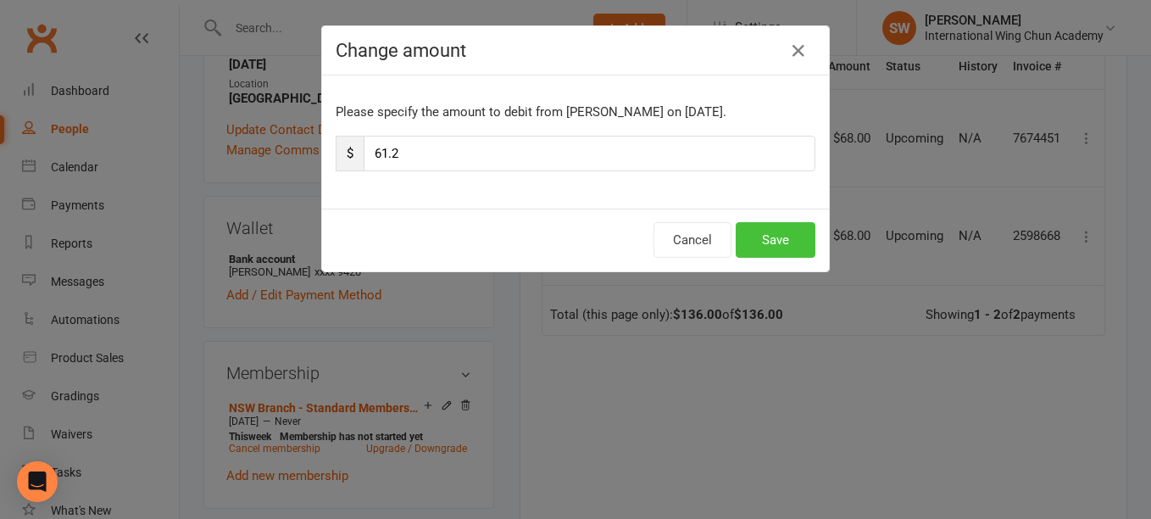
click at [787, 230] on button "Save" at bounding box center [775, 240] width 80 height 36
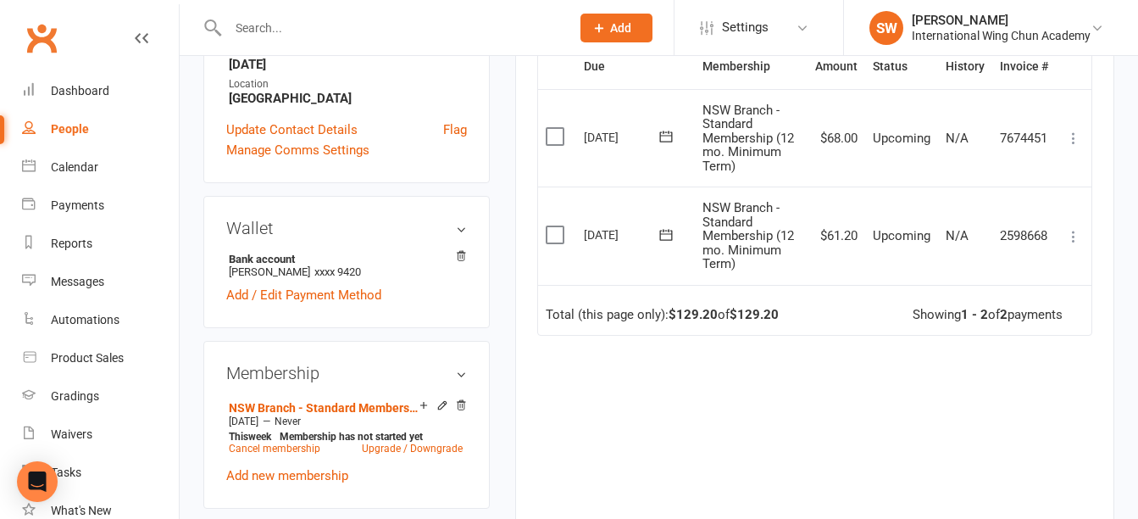
click at [1067, 139] on icon at bounding box center [1073, 138] width 17 height 17
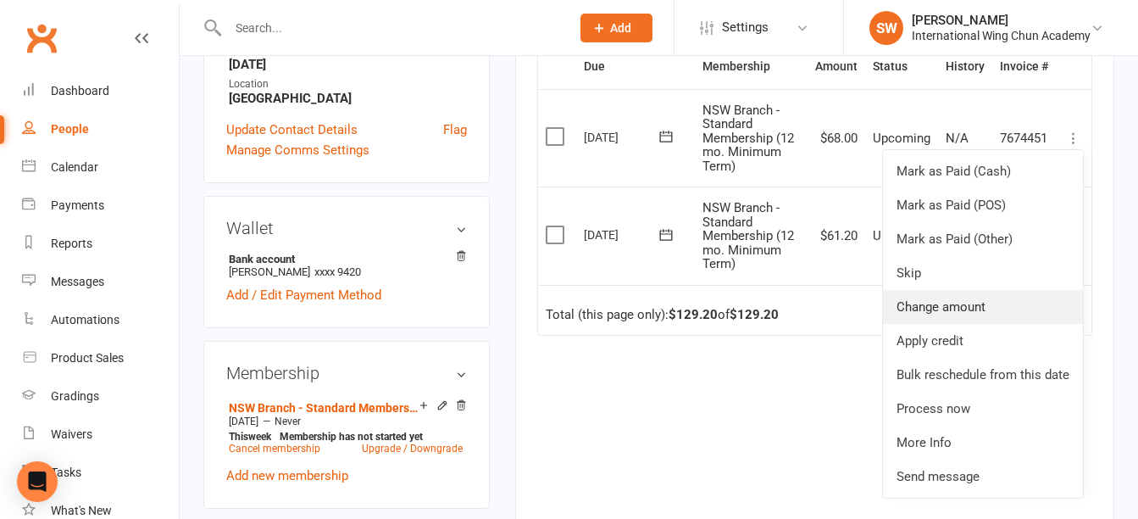
click at [1046, 308] on link "Change amount" at bounding box center [983, 307] width 200 height 34
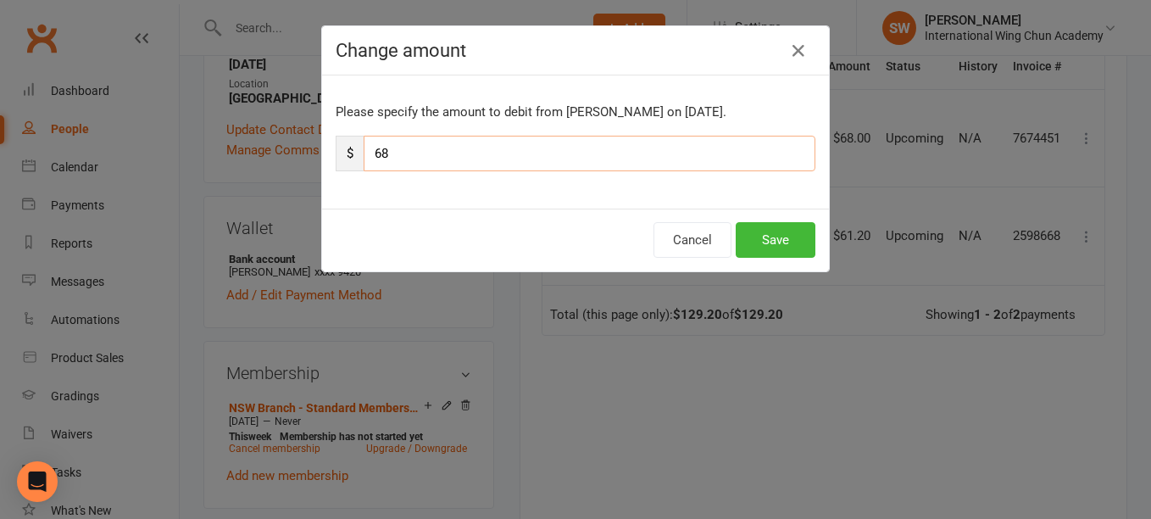
click at [659, 155] on input "68" at bounding box center [589, 154] width 452 height 36
paste input "1.2"
type input "61.2"
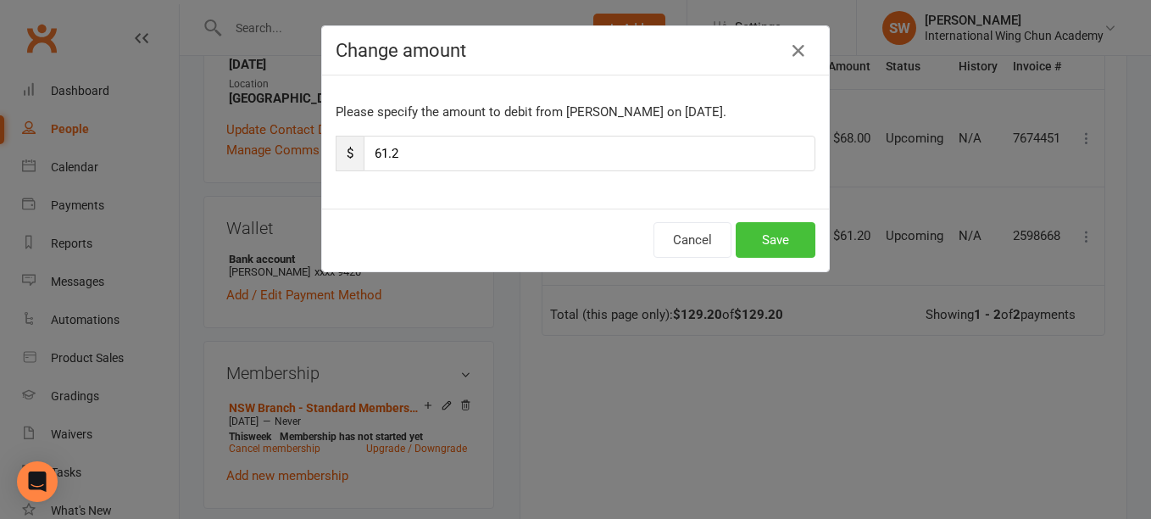
click at [755, 246] on button "Save" at bounding box center [775, 240] width 80 height 36
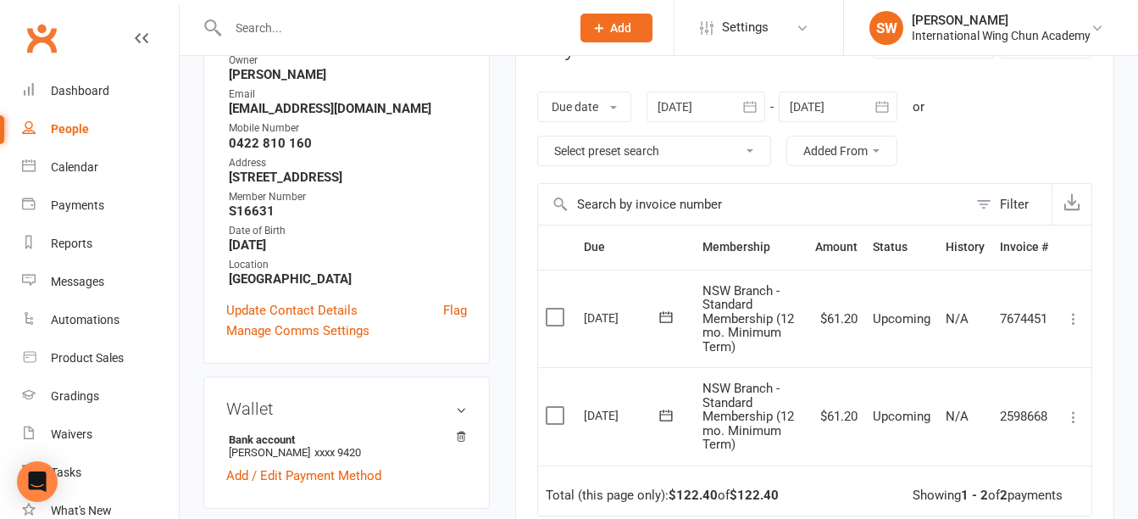
scroll to position [339, 0]
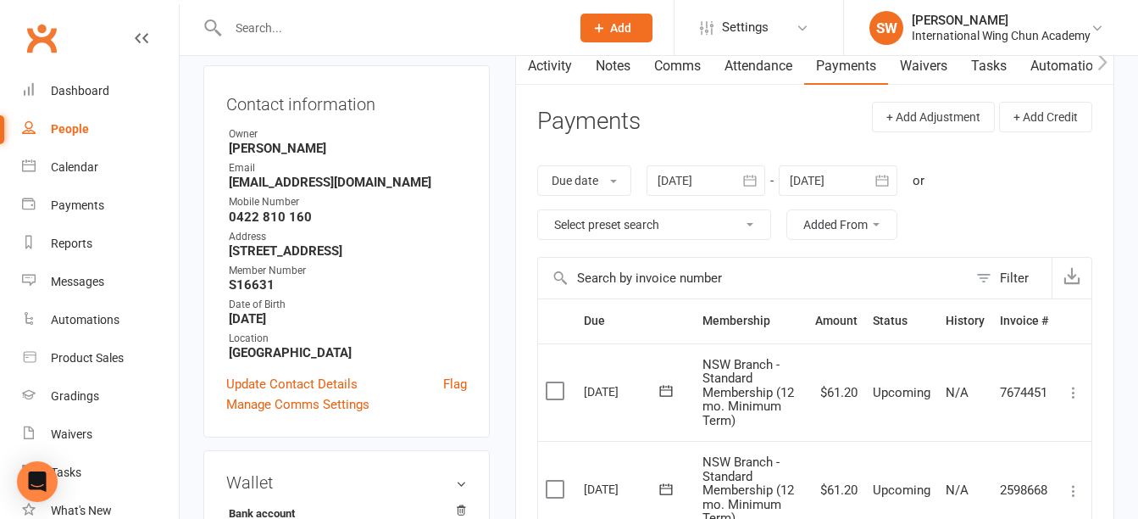
click at [809, 175] on div at bounding box center [838, 180] width 119 height 31
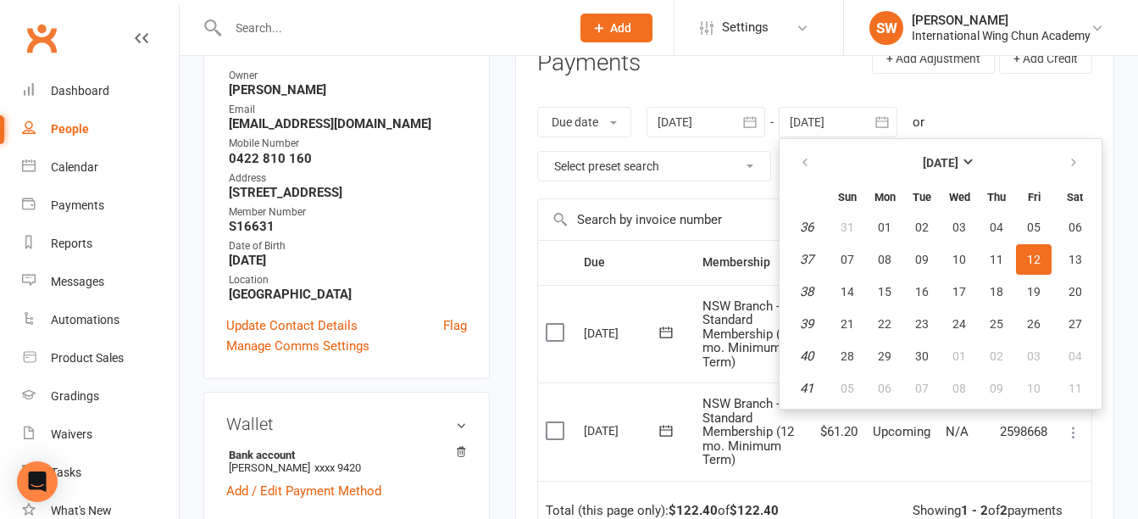
scroll to position [254, 0]
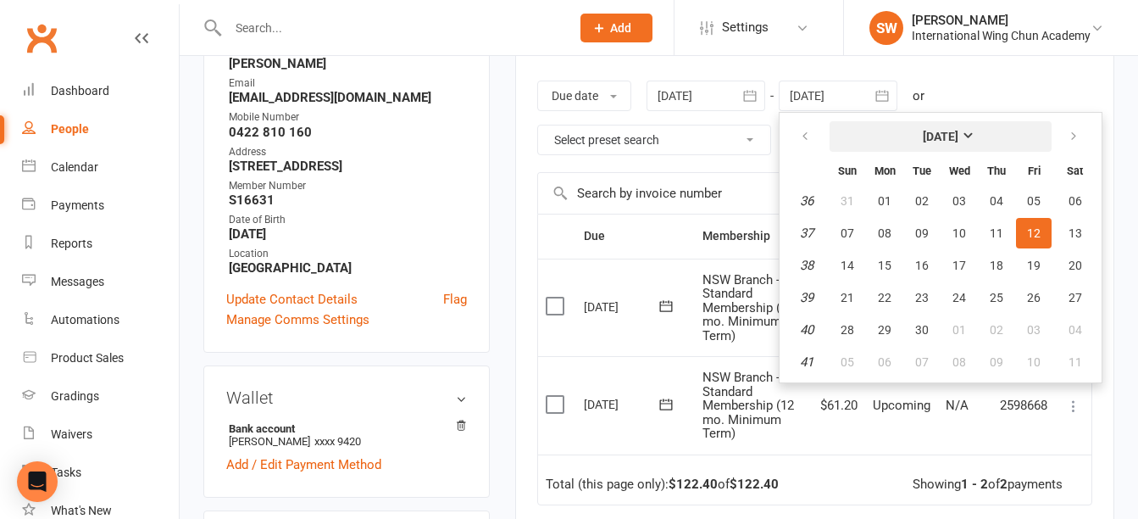
click at [958, 131] on strong "[DATE]" at bounding box center [941, 137] width 36 height 14
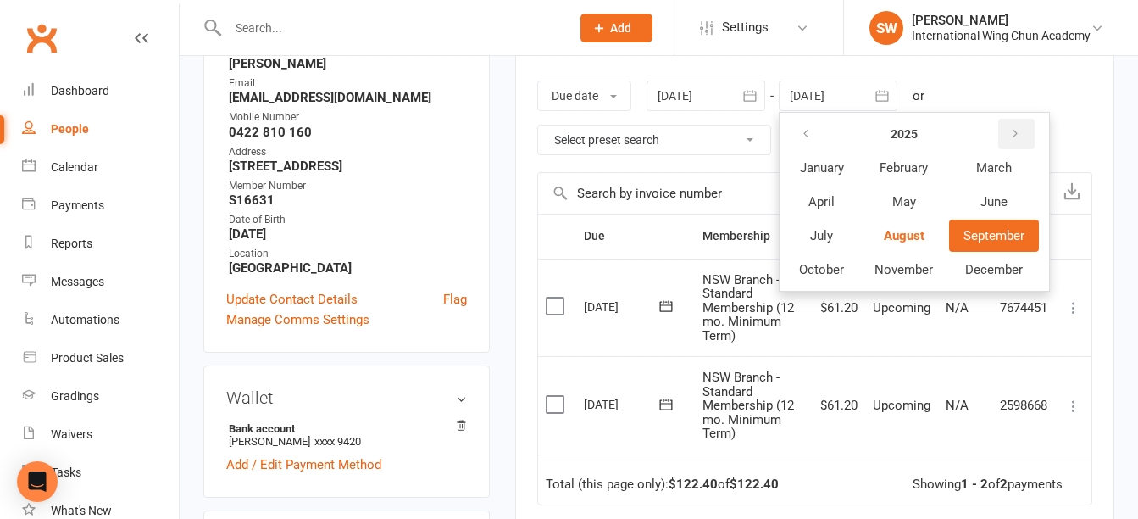
click at [1009, 123] on button "button" at bounding box center [1016, 134] width 36 height 31
click at [929, 240] on button "August" at bounding box center [903, 235] width 87 height 32
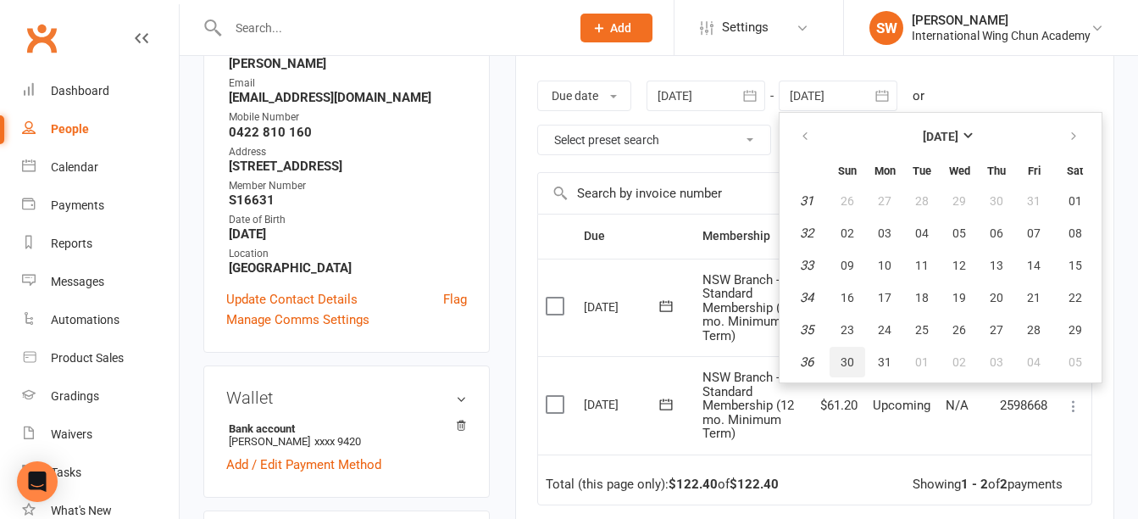
click at [854, 362] on span "30" at bounding box center [847, 362] width 14 height 14
type input "[DATE]"
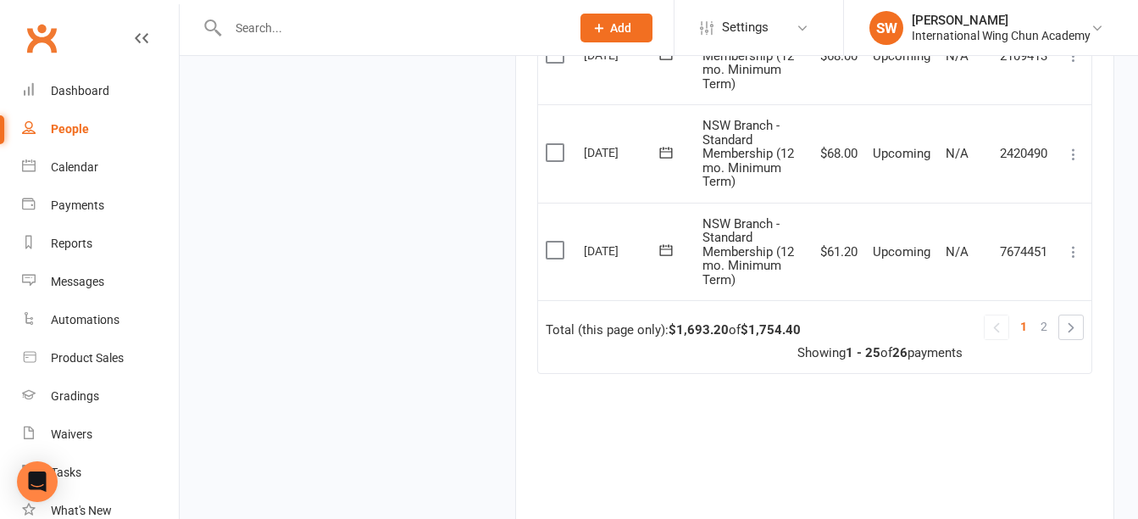
scroll to position [2658, 0]
click at [1069, 154] on icon at bounding box center [1073, 155] width 17 height 17
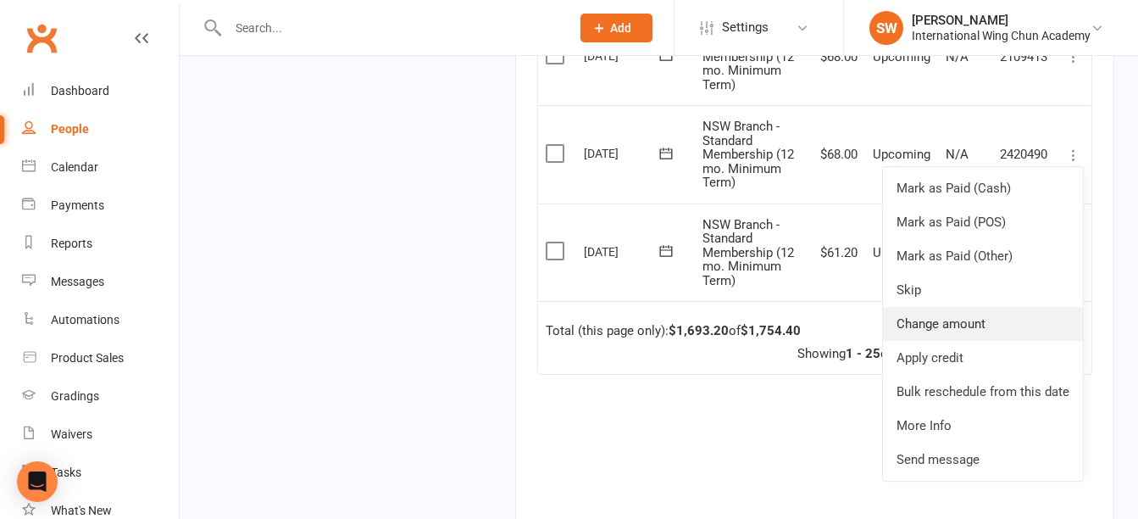
click at [1012, 319] on link "Change amount" at bounding box center [983, 324] width 200 height 34
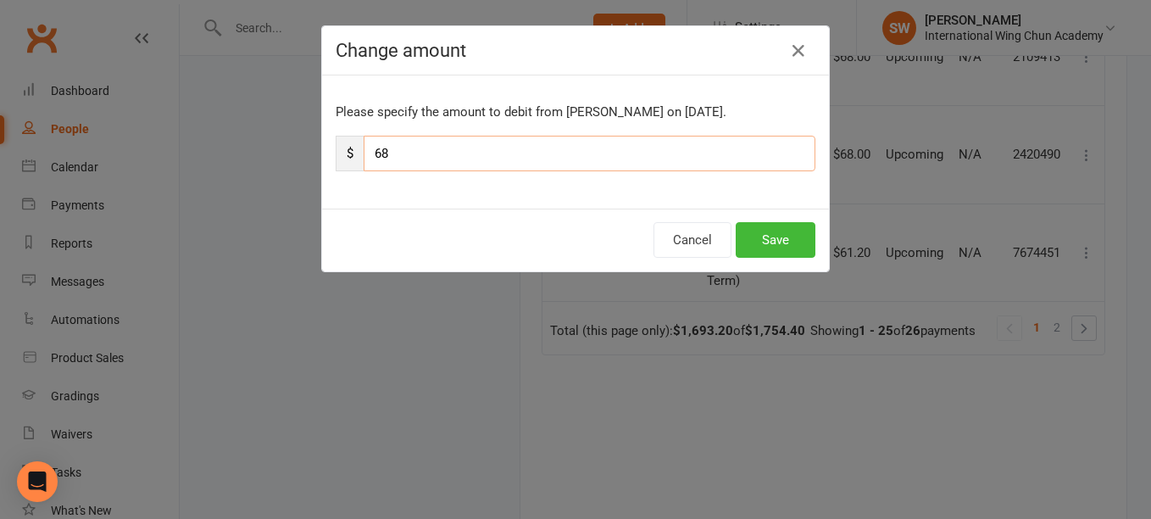
click at [732, 156] on input "68" at bounding box center [589, 154] width 452 height 36
paste input "1.2"
type input "61.2"
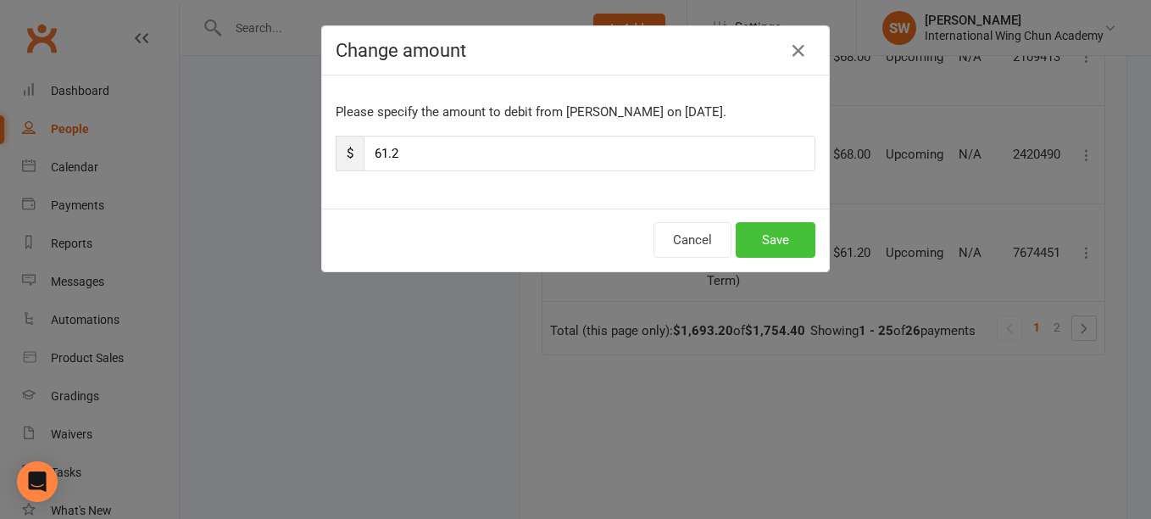
click at [778, 238] on button "Save" at bounding box center [775, 240] width 80 height 36
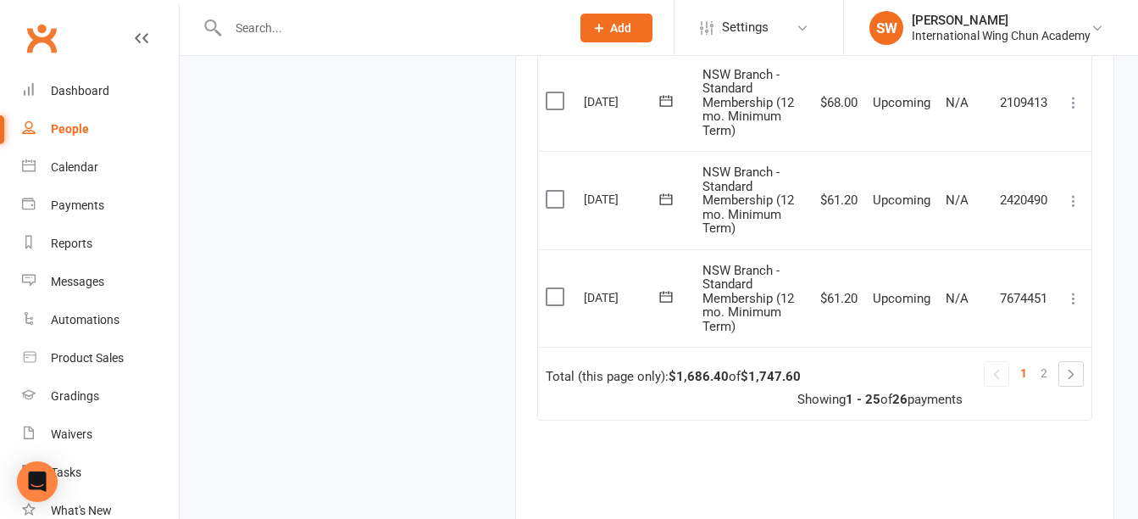
scroll to position [2573, 0]
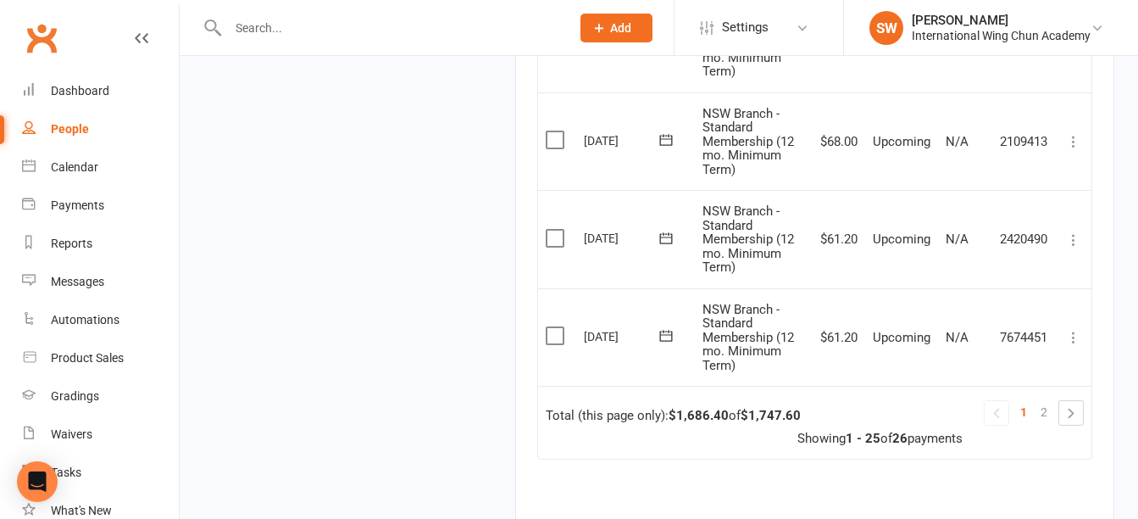
click at [1071, 140] on icon at bounding box center [1073, 141] width 17 height 17
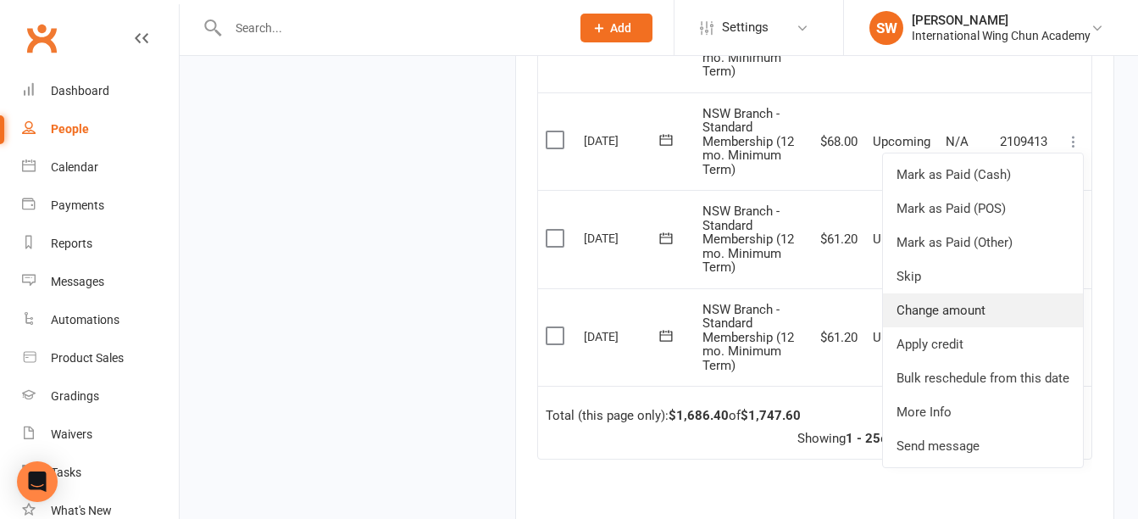
click at [1029, 312] on link "Change amount" at bounding box center [983, 310] width 200 height 34
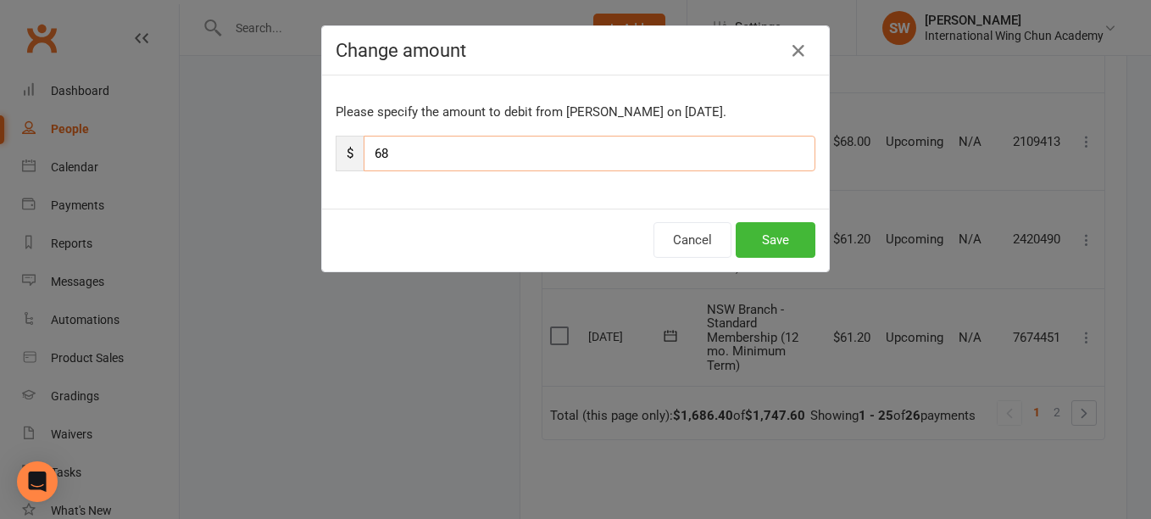
click at [707, 153] on input "68" at bounding box center [589, 154] width 452 height 36
paste input "1.2"
type input "61.2"
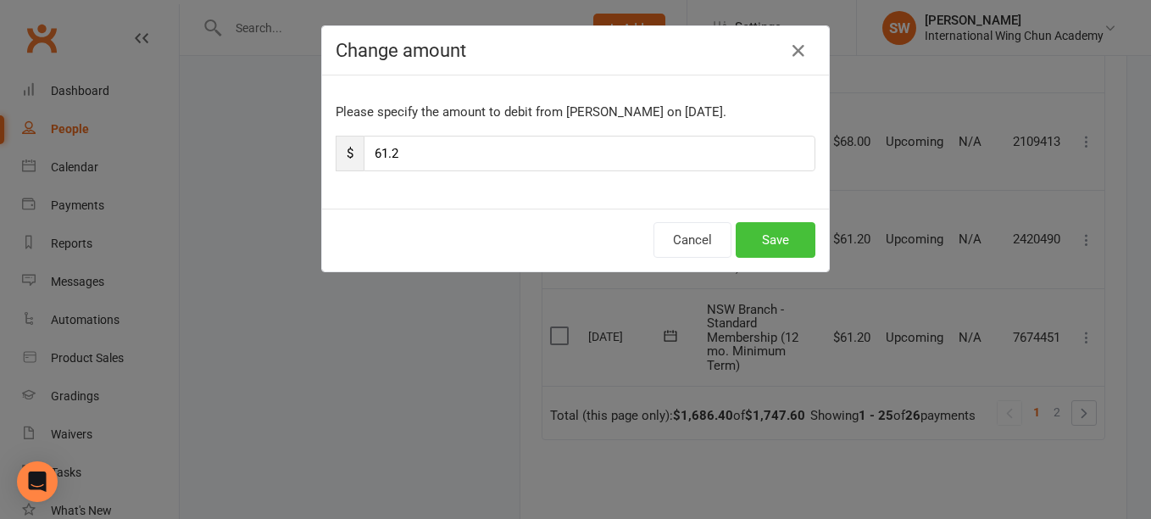
click at [774, 234] on button "Save" at bounding box center [775, 240] width 80 height 36
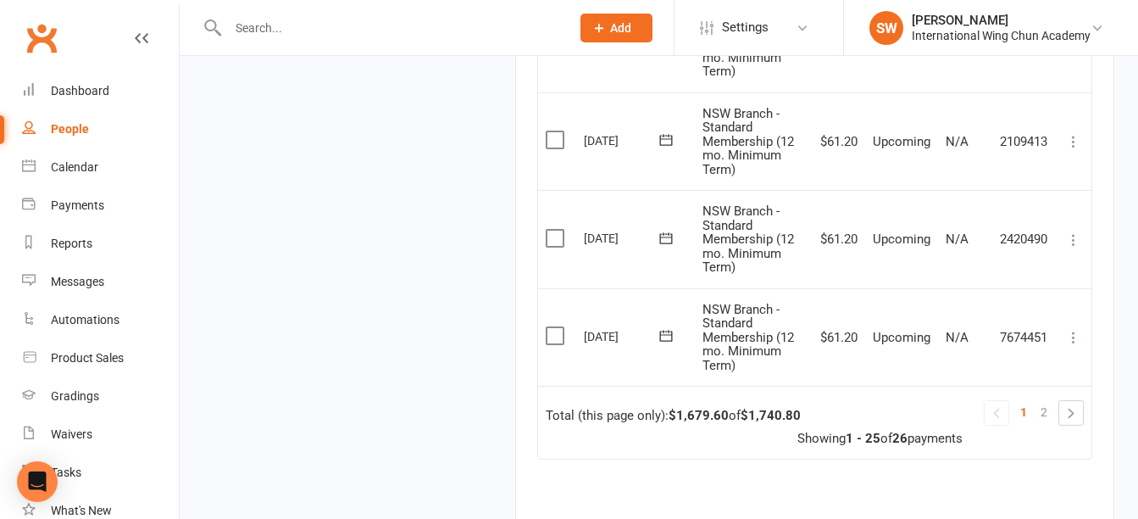
scroll to position [2488, 0]
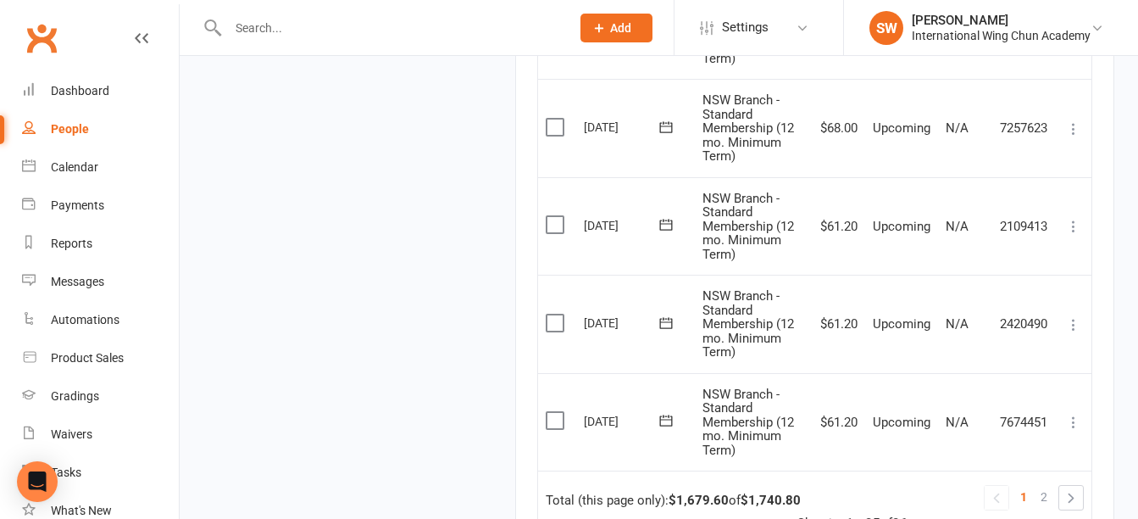
click at [1076, 129] on icon at bounding box center [1073, 128] width 17 height 17
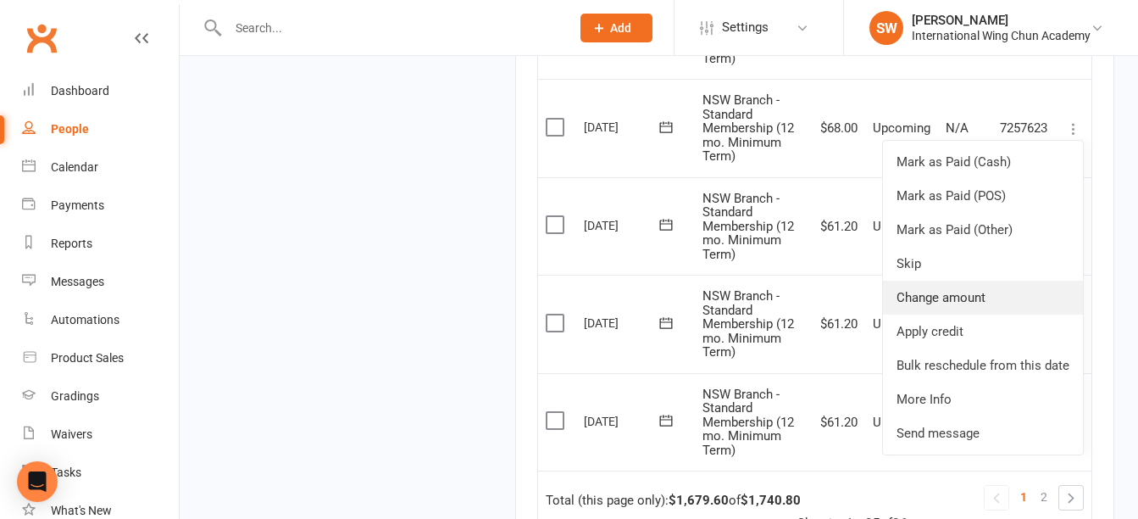
click at [1033, 294] on link "Change amount" at bounding box center [983, 297] width 200 height 34
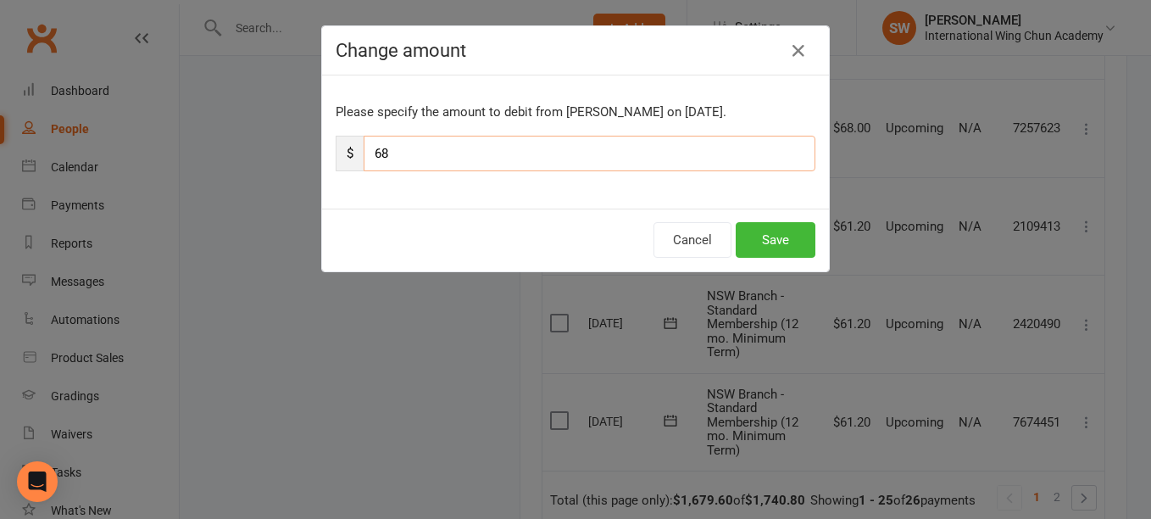
click at [696, 156] on input "68" at bounding box center [589, 154] width 452 height 36
paste input "1.2"
type input "61.2"
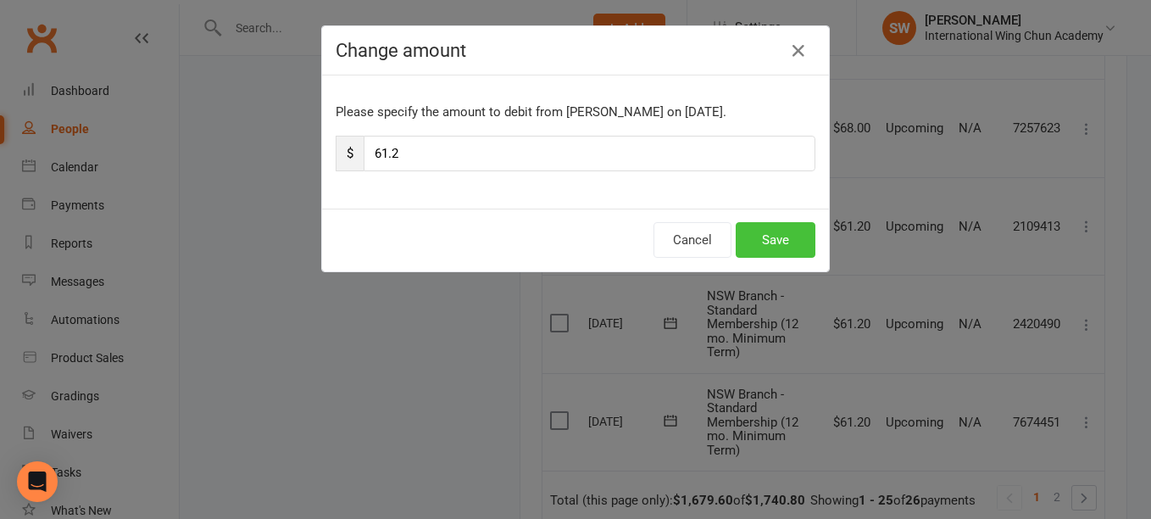
click at [771, 236] on button "Save" at bounding box center [775, 240] width 80 height 36
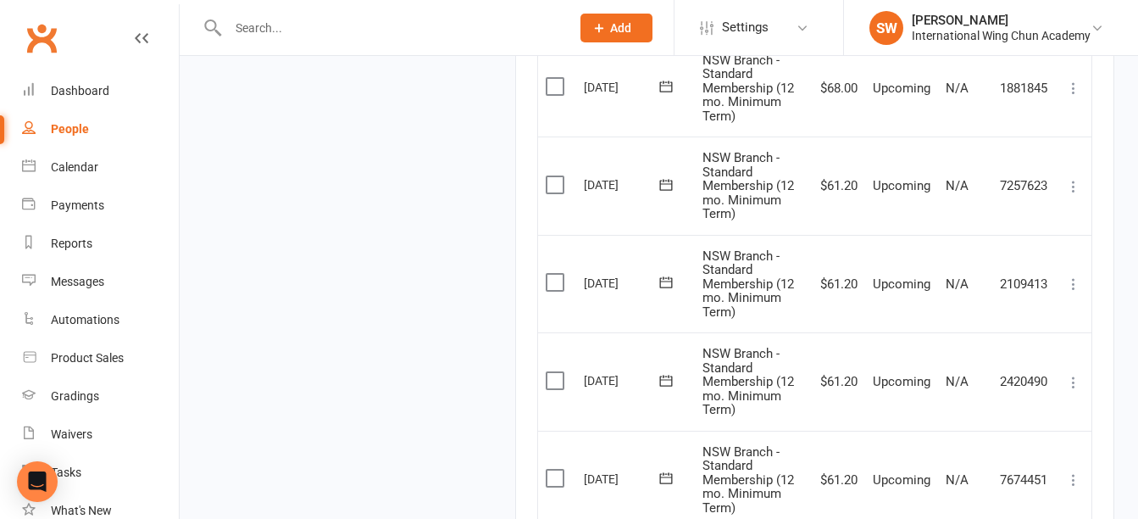
scroll to position [2404, 0]
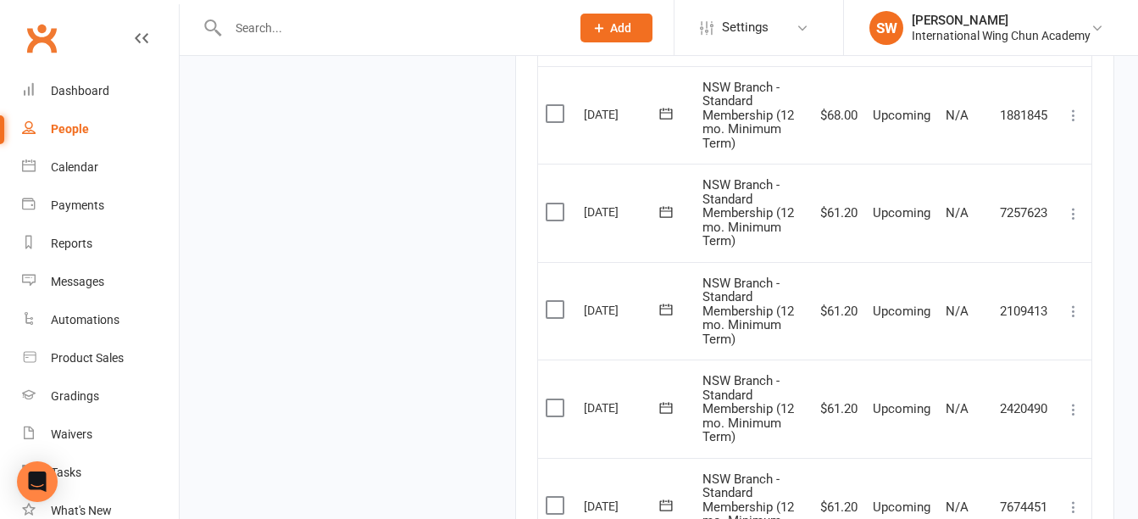
click at [1078, 119] on icon at bounding box center [1073, 115] width 17 height 17
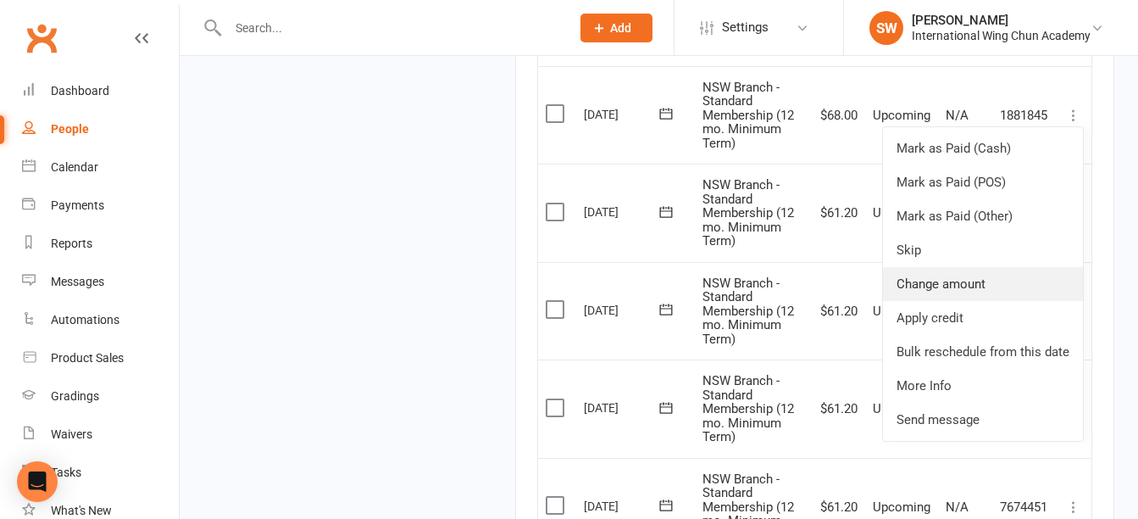
click at [1048, 282] on link "Change amount" at bounding box center [983, 284] width 200 height 34
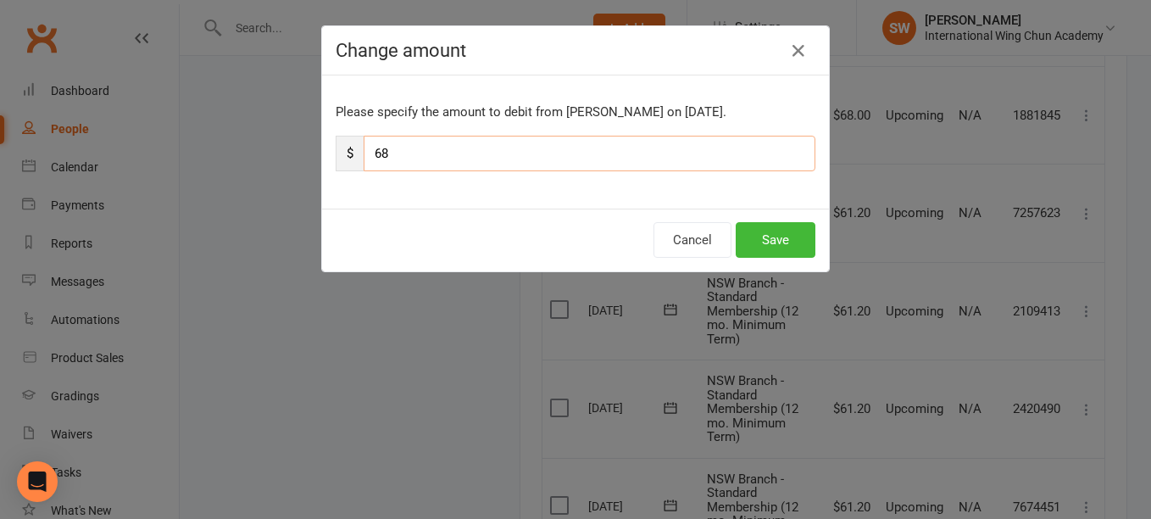
click at [743, 160] on input "68" at bounding box center [589, 154] width 452 height 36
paste input "1.2"
type input "61.2"
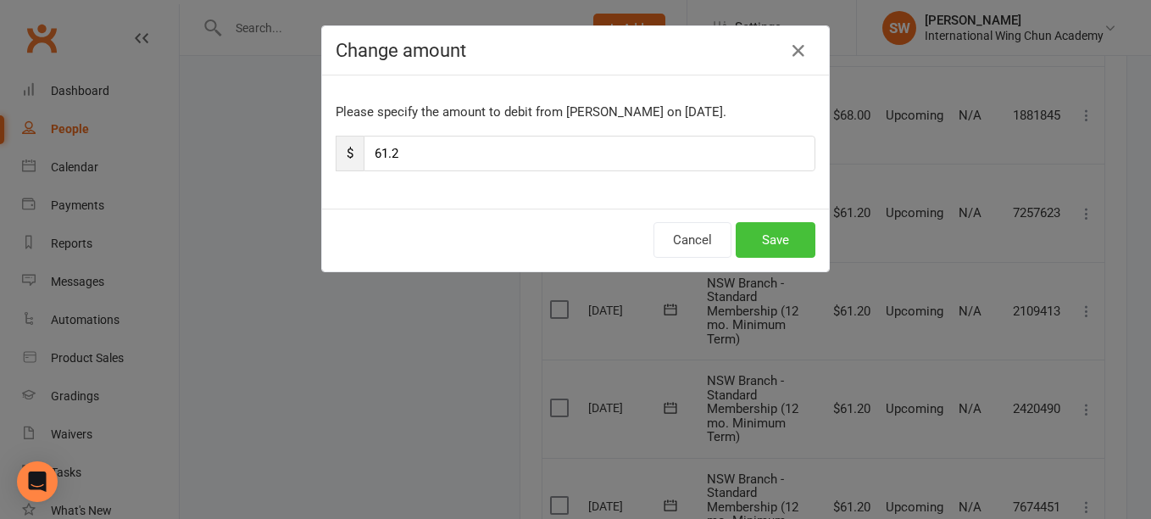
click at [770, 239] on button "Save" at bounding box center [775, 240] width 80 height 36
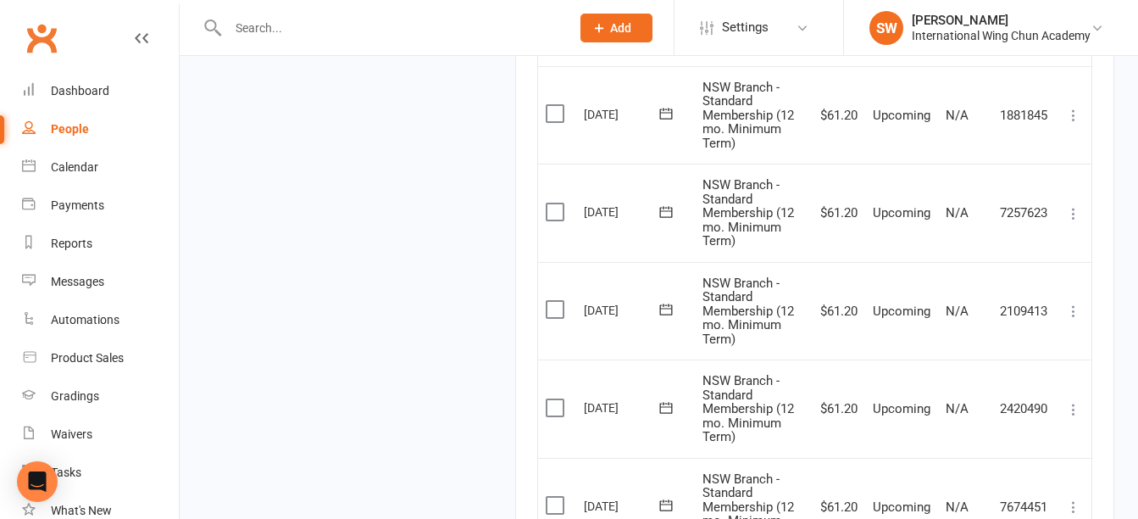
scroll to position [2319, 0]
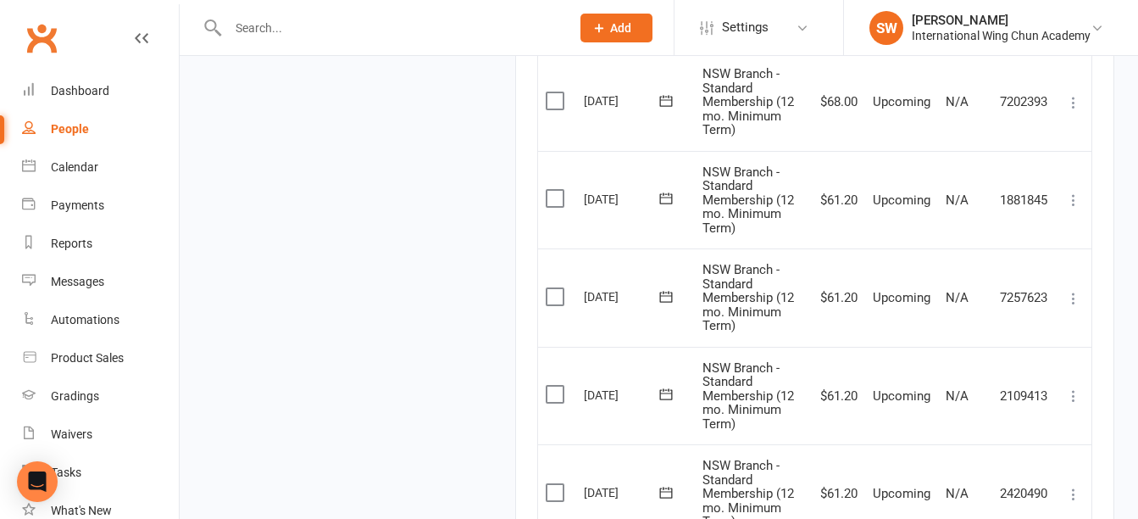
click at [1075, 103] on icon at bounding box center [1073, 102] width 17 height 17
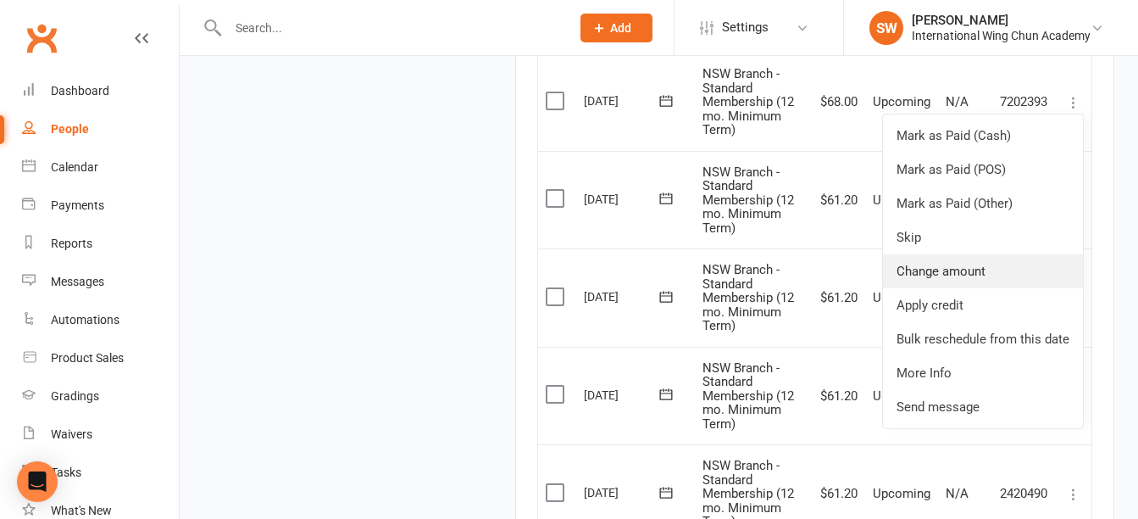
click at [1029, 269] on link "Change amount" at bounding box center [983, 271] width 200 height 34
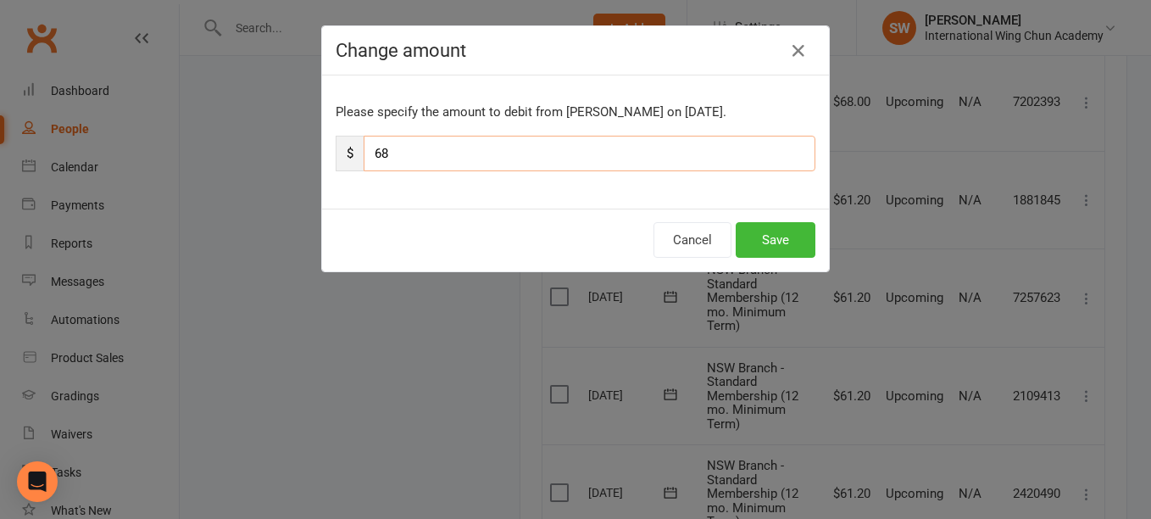
click at [630, 156] on input "68" at bounding box center [589, 154] width 452 height 36
paste input "1.2"
type input "61.2"
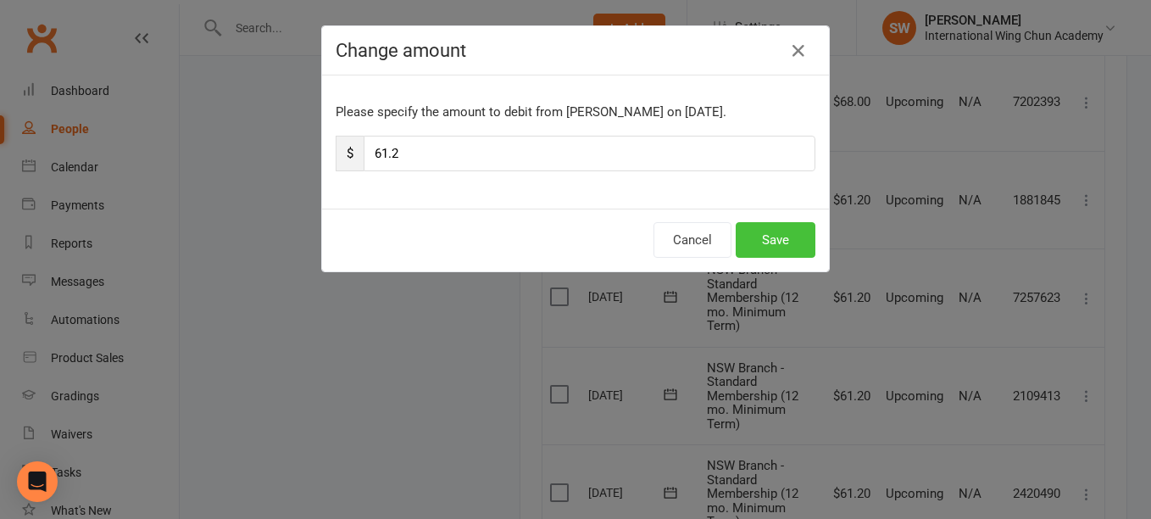
click at [785, 242] on button "Save" at bounding box center [775, 240] width 80 height 36
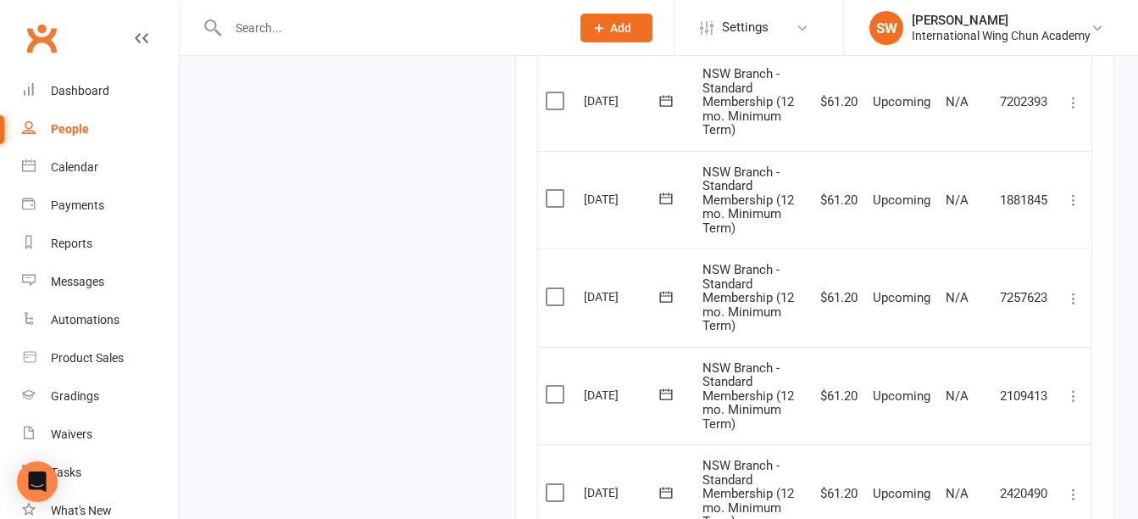
scroll to position [2234, 0]
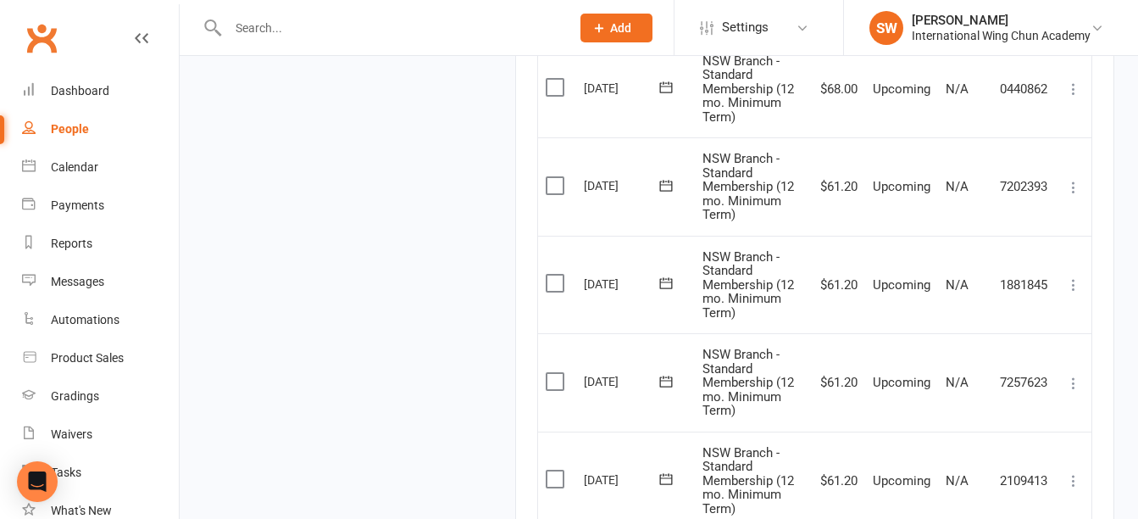
click at [1073, 89] on icon at bounding box center [1073, 88] width 17 height 17
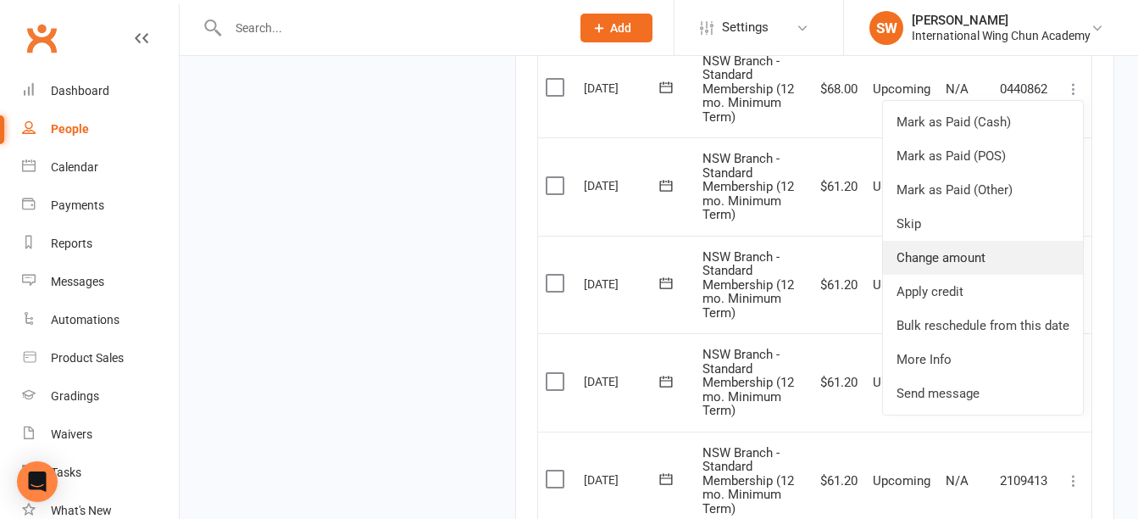
click at [986, 255] on link "Change amount" at bounding box center [983, 258] width 200 height 34
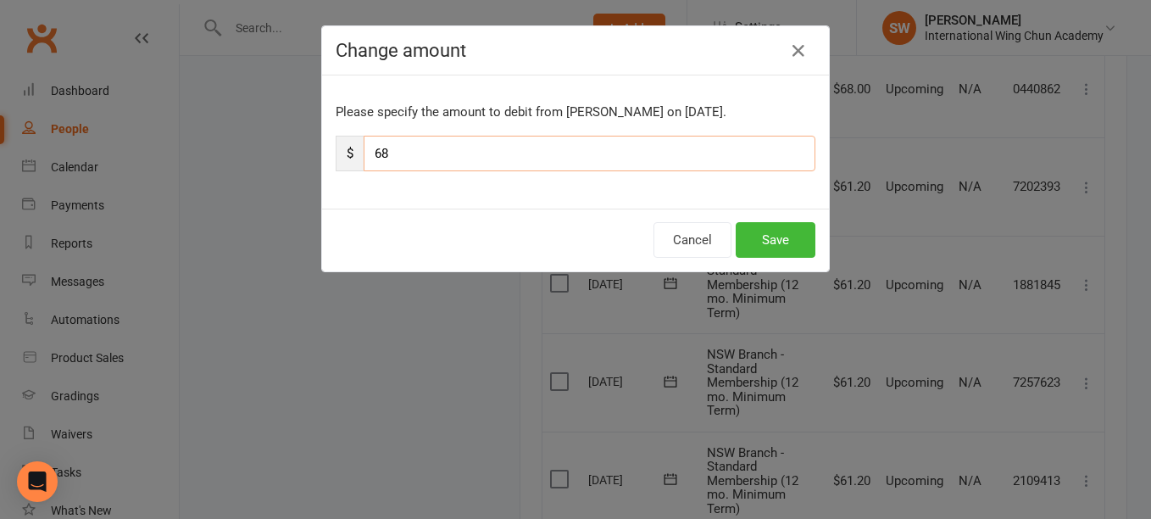
click at [435, 159] on input "68" at bounding box center [589, 154] width 452 height 36
paste input "1.2"
type input "61.2"
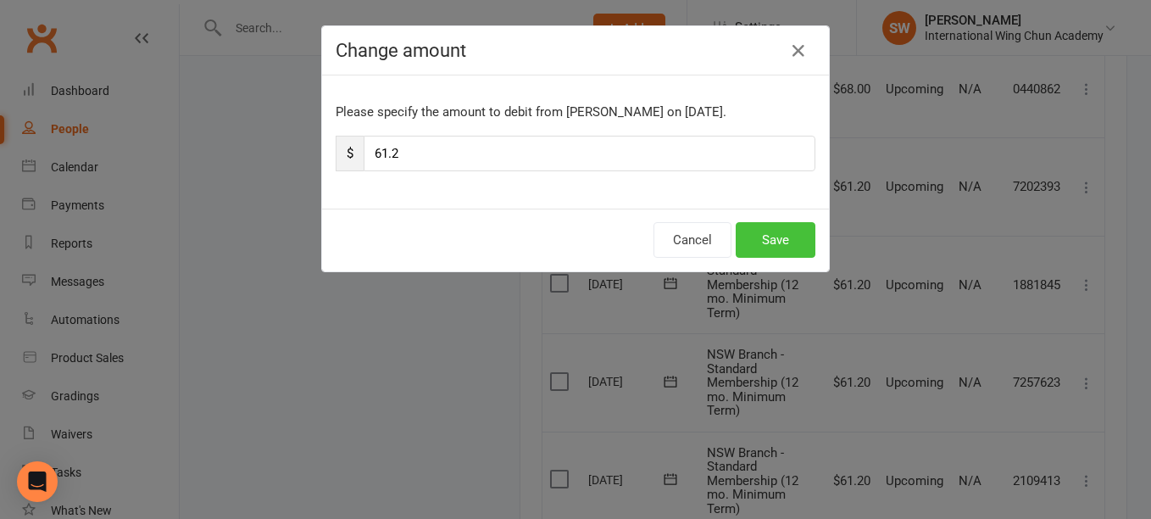
click at [777, 248] on button "Save" at bounding box center [775, 240] width 80 height 36
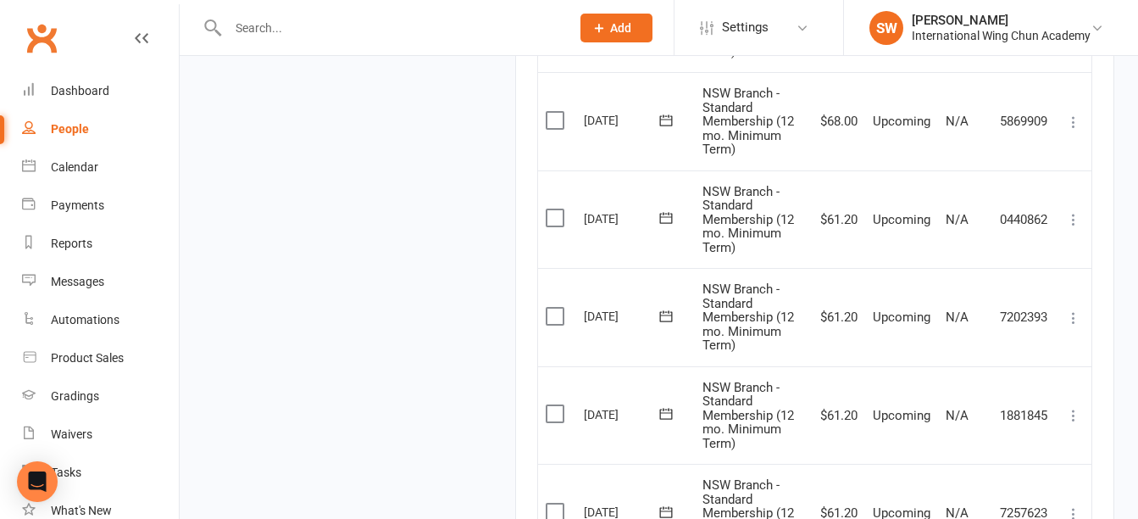
scroll to position [2065, 0]
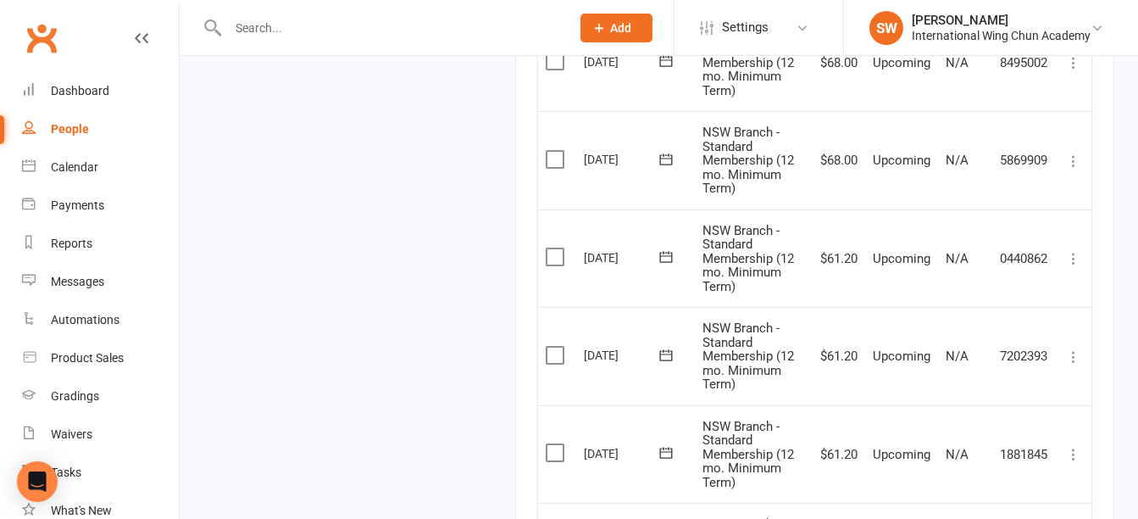
click at [1073, 159] on icon at bounding box center [1073, 161] width 17 height 17
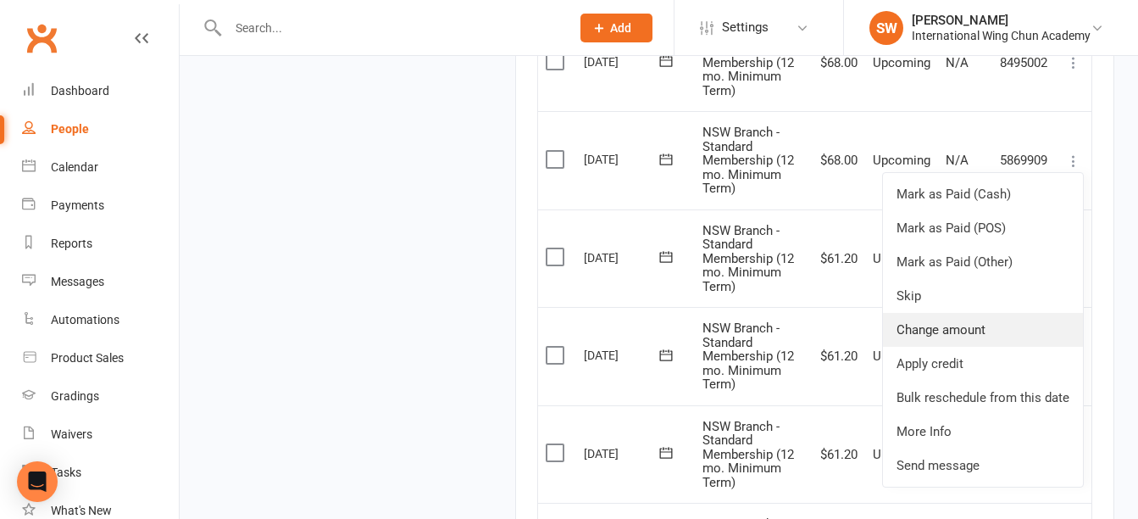
click at [1051, 325] on link "Change amount" at bounding box center [983, 330] width 200 height 34
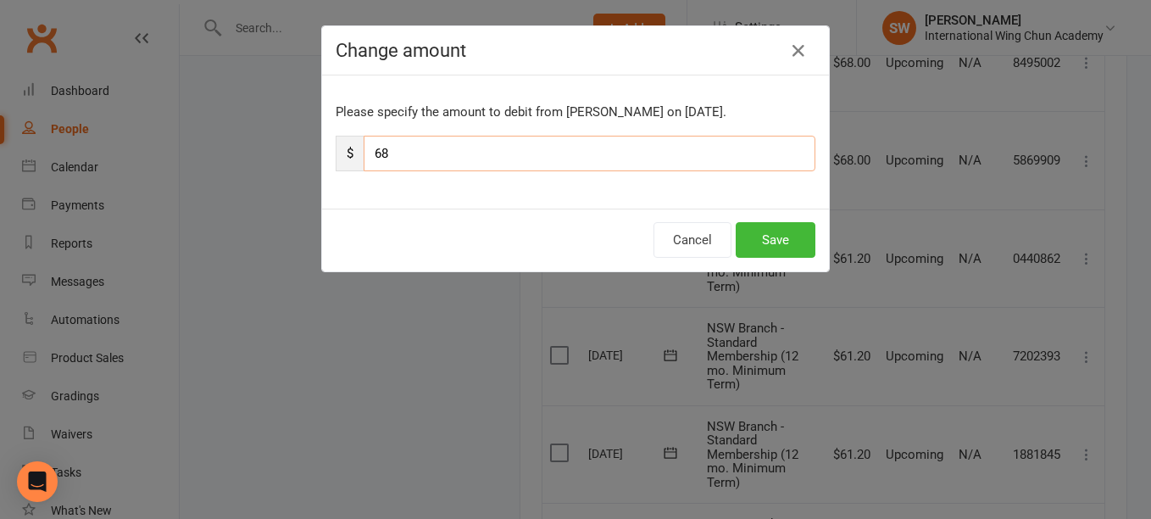
click at [531, 156] on input "68" at bounding box center [589, 154] width 452 height 36
paste input "1.2"
type input "61.2"
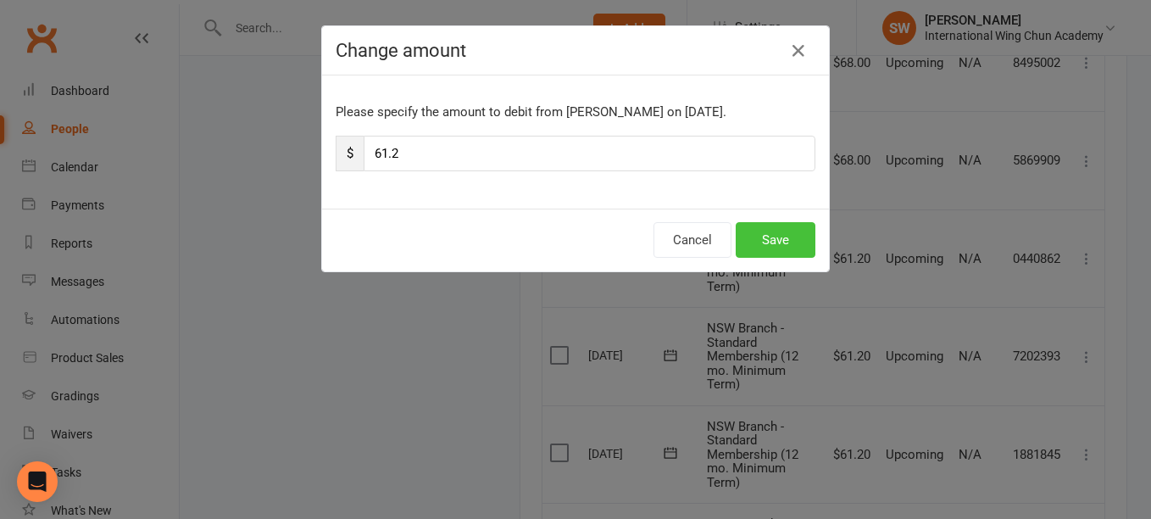
click at [757, 244] on button "Save" at bounding box center [775, 240] width 80 height 36
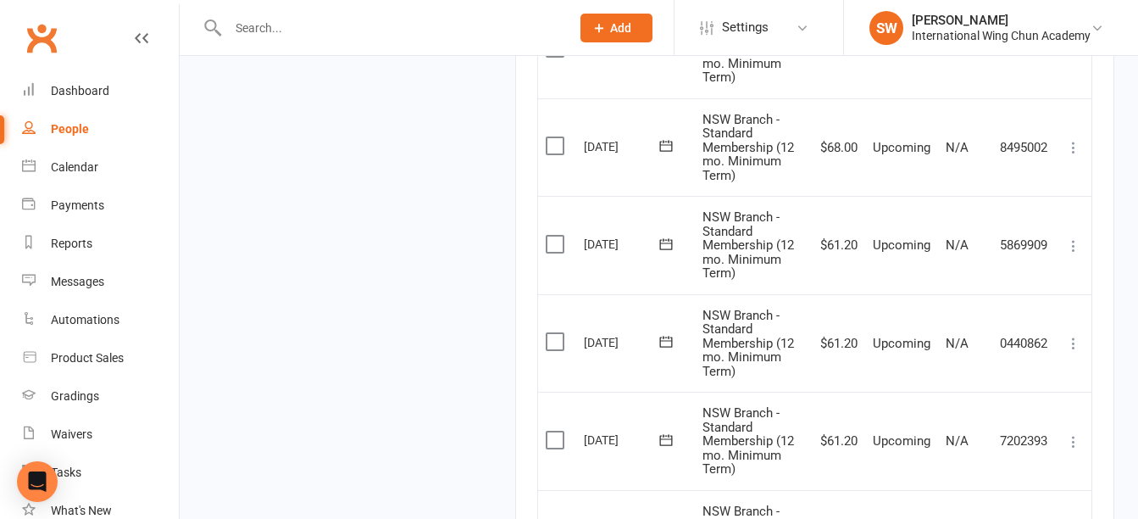
scroll to position [1895, 0]
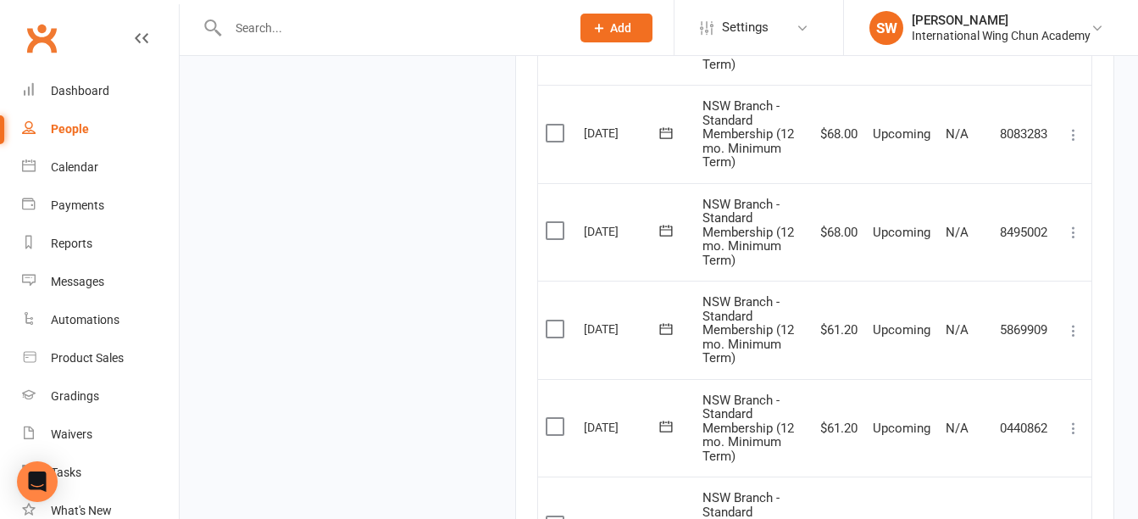
click at [1078, 232] on icon at bounding box center [1073, 232] width 17 height 17
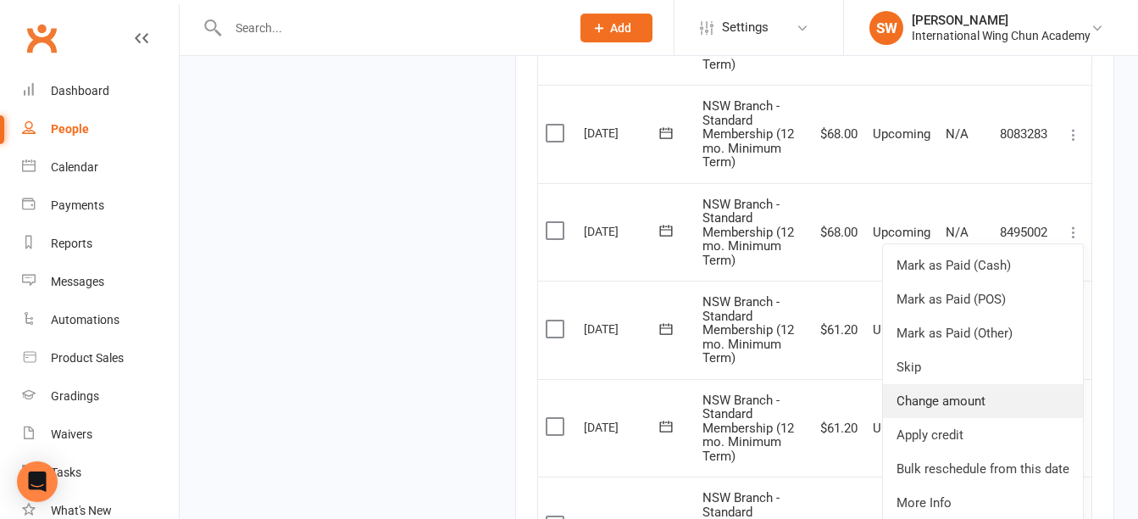
click at [1045, 402] on link "Change amount" at bounding box center [983, 401] width 200 height 34
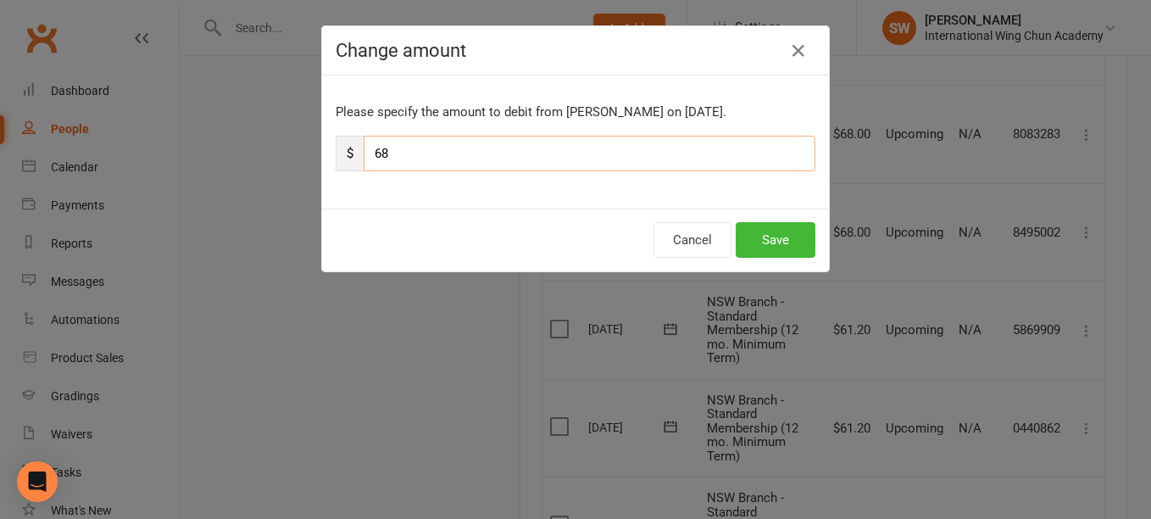
click at [660, 148] on input "68" at bounding box center [589, 154] width 452 height 36
paste input "1.2"
type input "61.2"
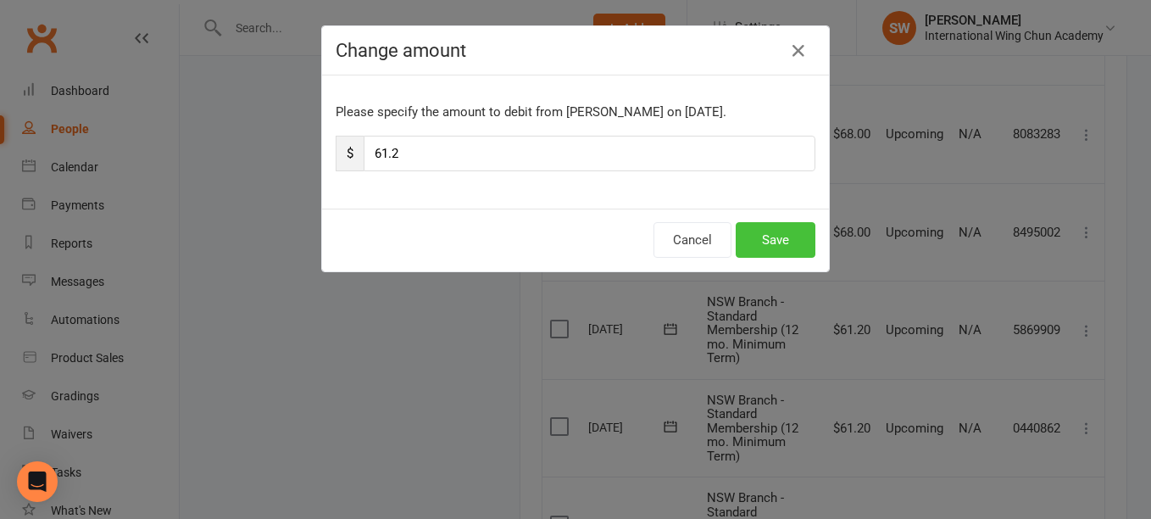
click at [755, 236] on button "Save" at bounding box center [775, 240] width 80 height 36
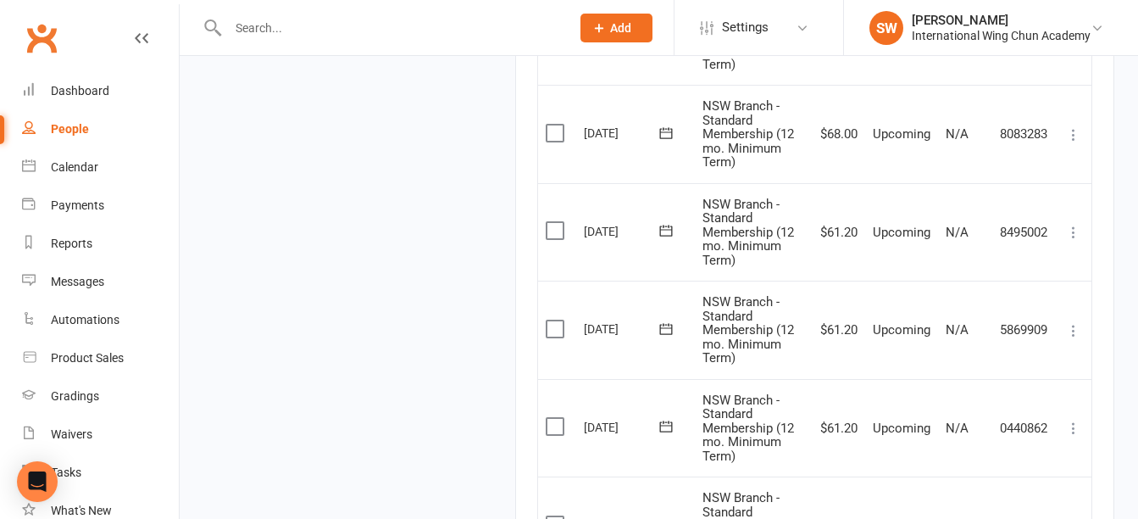
click at [1068, 137] on icon at bounding box center [1073, 134] width 17 height 17
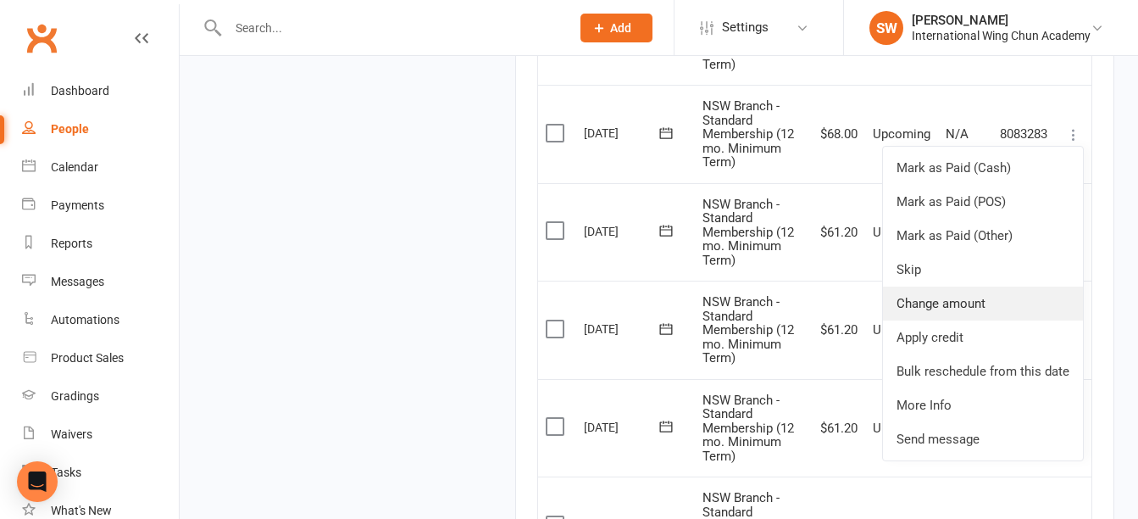
click at [1015, 296] on link "Change amount" at bounding box center [983, 303] width 200 height 34
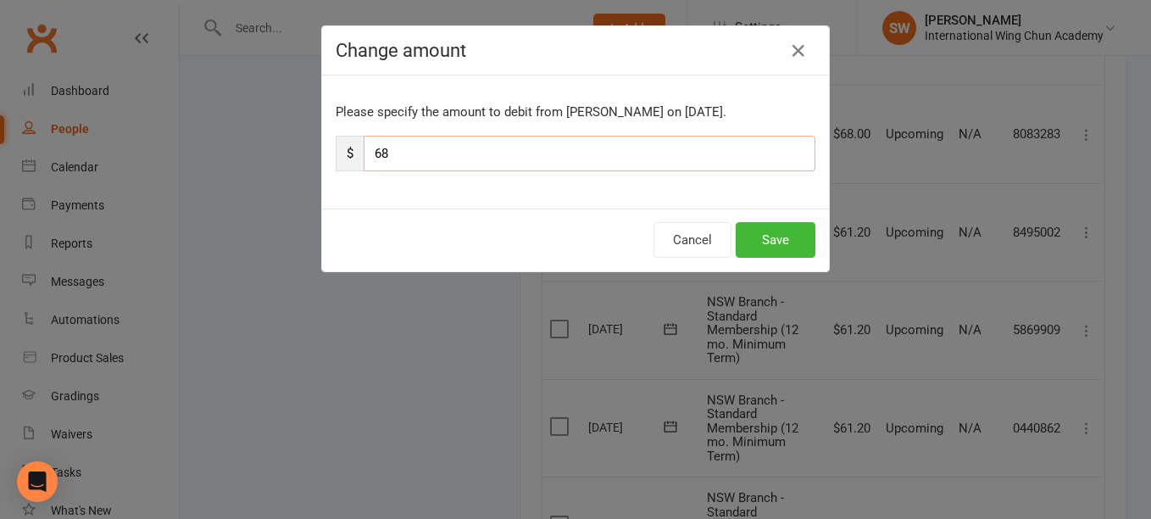
click at [480, 147] on input "68" at bounding box center [589, 154] width 452 height 36
paste input "1.2"
type input "61.2"
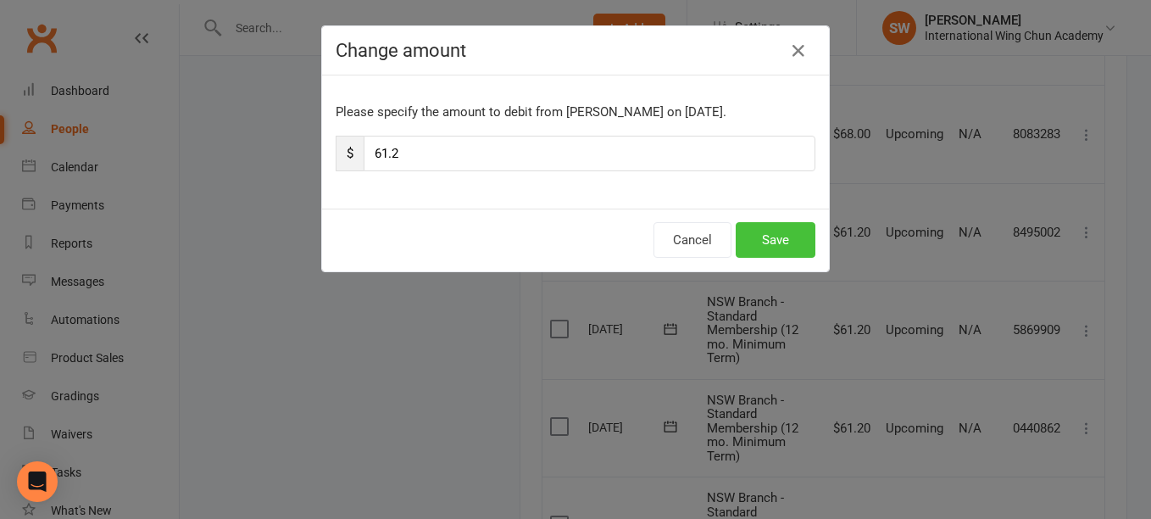
click at [766, 241] on button "Save" at bounding box center [775, 240] width 80 height 36
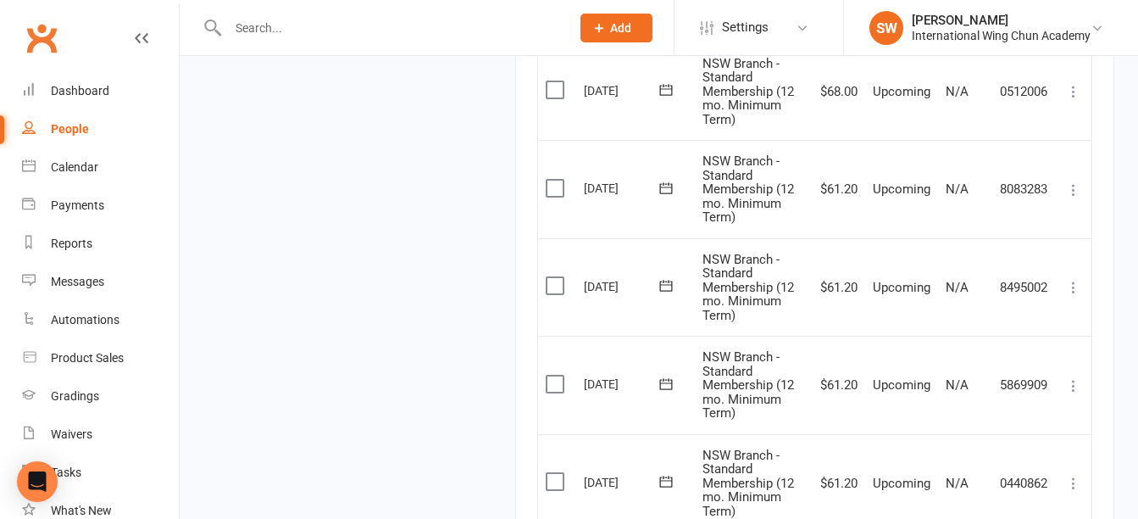
scroll to position [1811, 0]
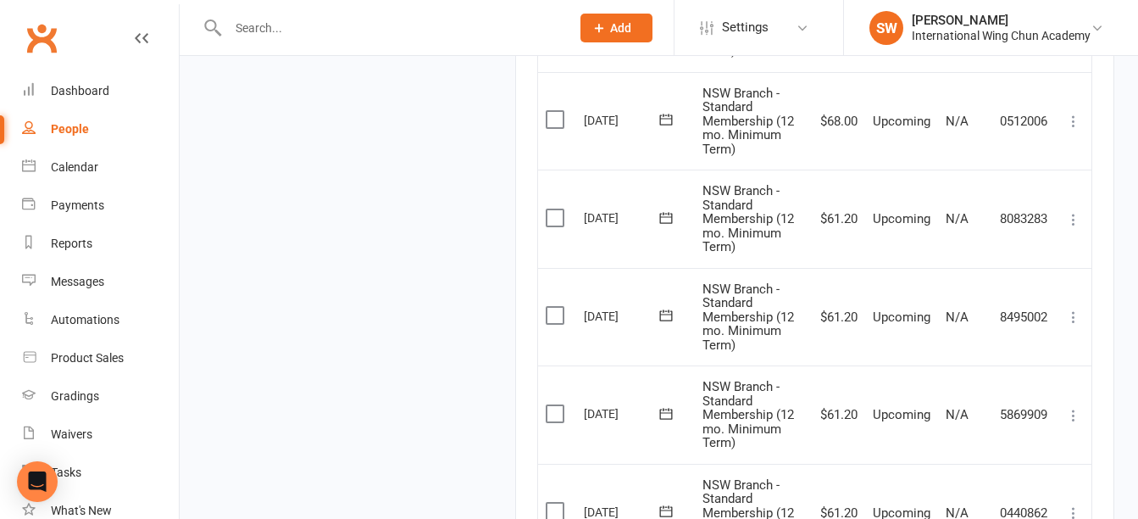
click at [1076, 122] on icon at bounding box center [1073, 121] width 17 height 17
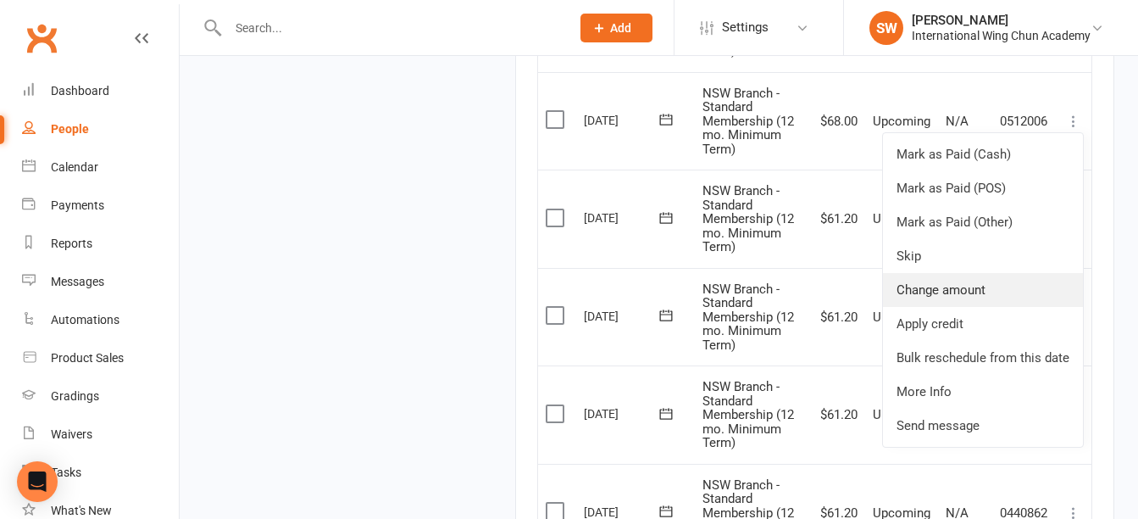
click at [1050, 288] on link "Change amount" at bounding box center [983, 290] width 200 height 34
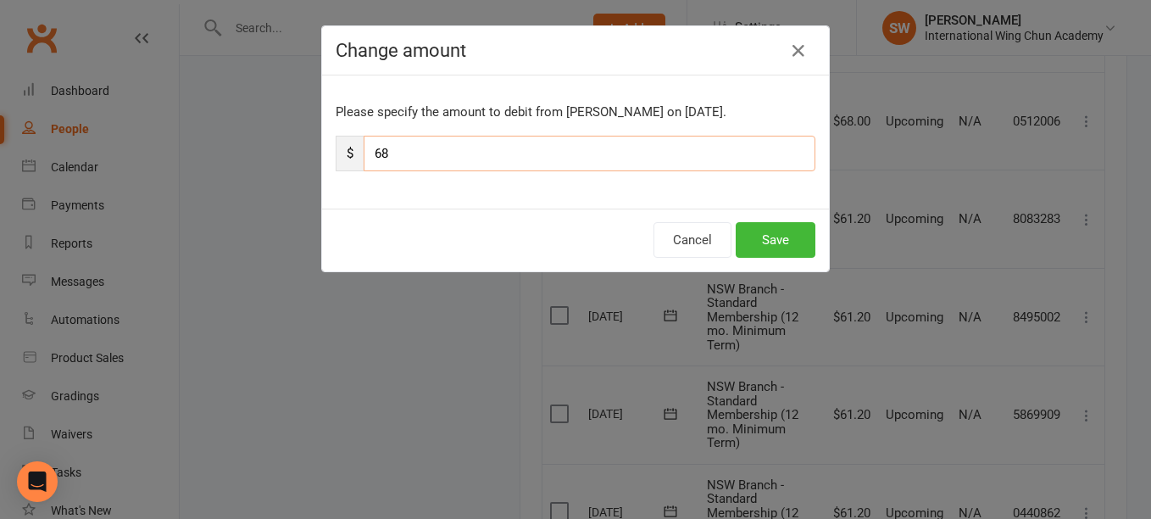
click at [613, 151] on input "68" at bounding box center [589, 154] width 452 height 36
paste input "1.2"
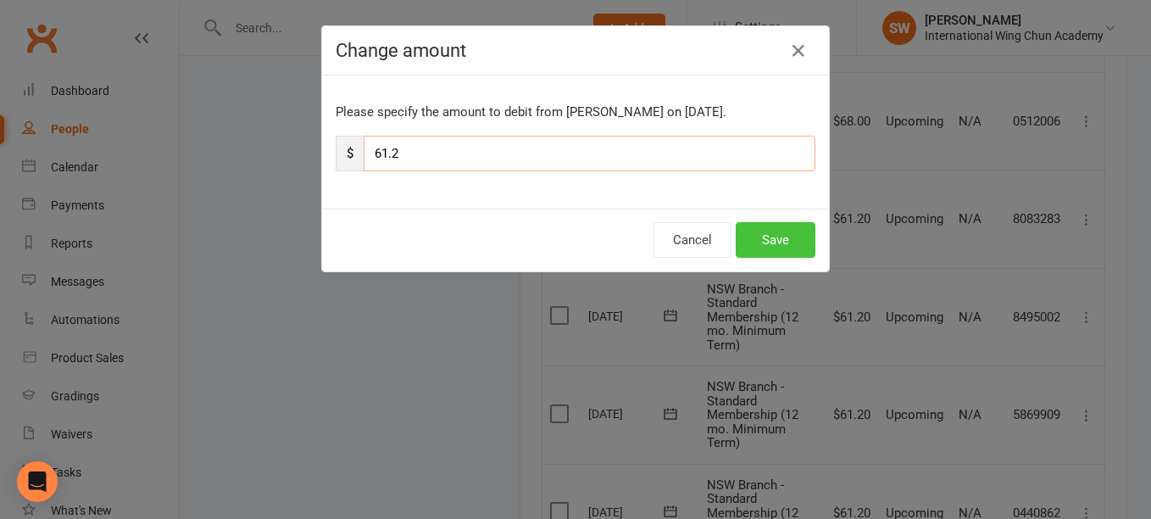
type input "61.2"
click at [794, 234] on button "Save" at bounding box center [775, 240] width 80 height 36
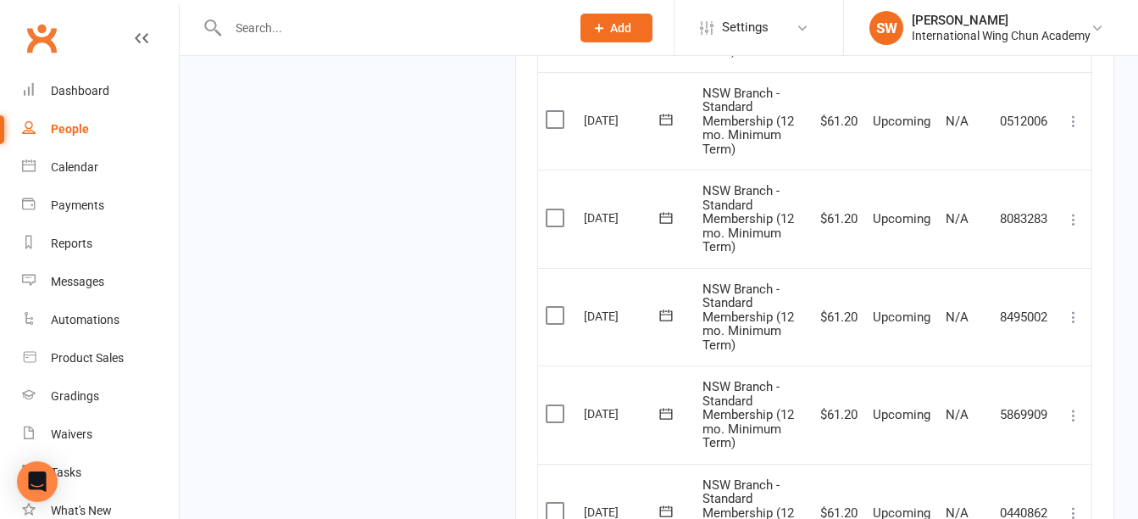
scroll to position [1726, 0]
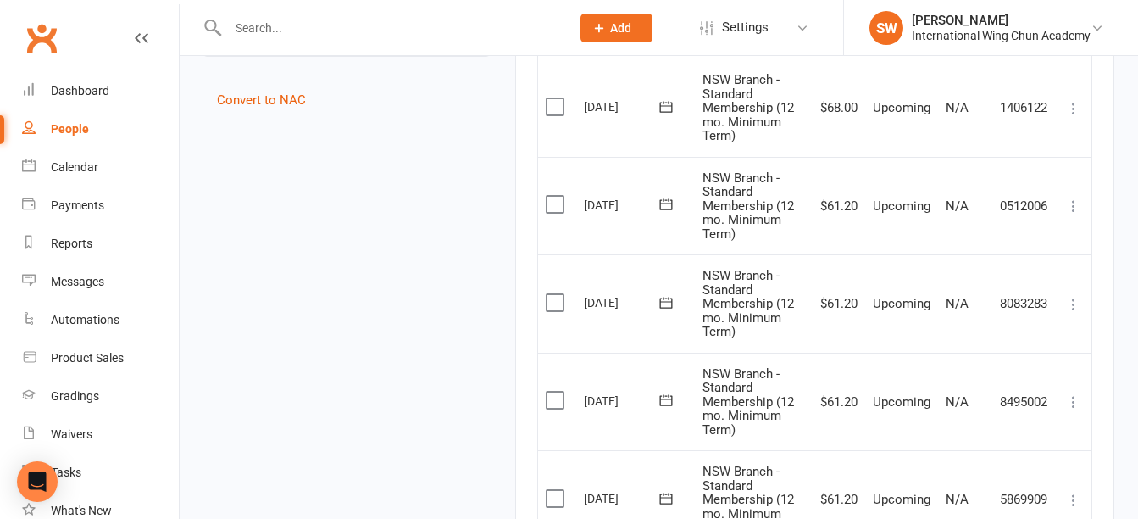
click at [1073, 107] on icon at bounding box center [1073, 108] width 17 height 17
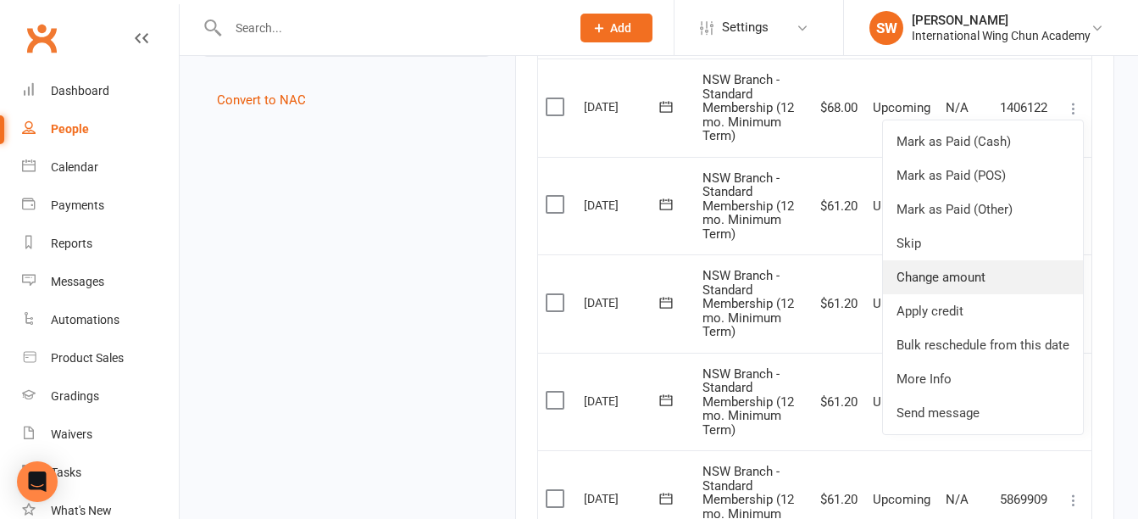
click at [1049, 278] on link "Change amount" at bounding box center [983, 277] width 200 height 34
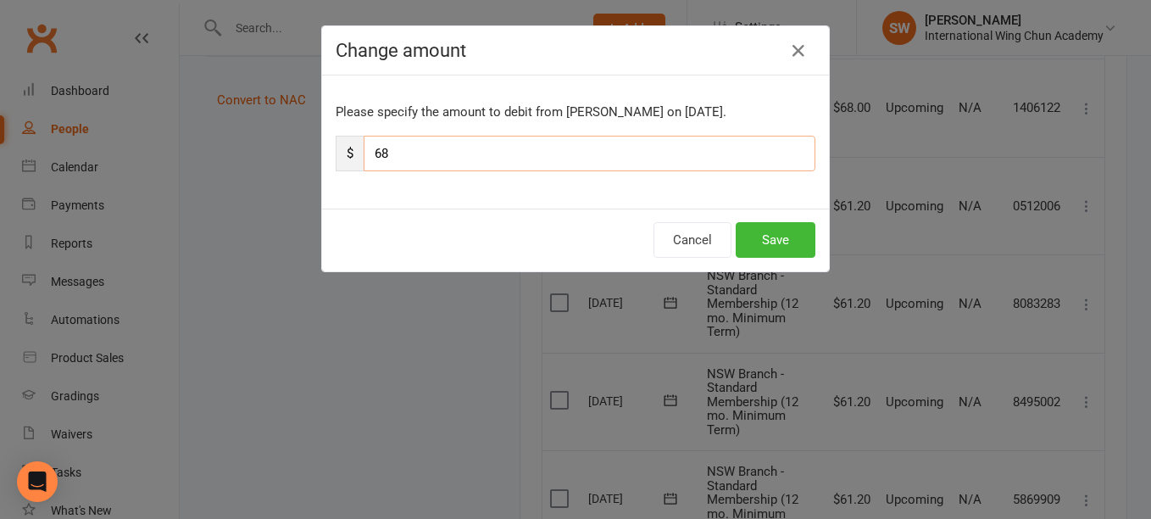
click at [741, 153] on input "68" at bounding box center [589, 154] width 452 height 36
paste input "1.2"
type input "61.2"
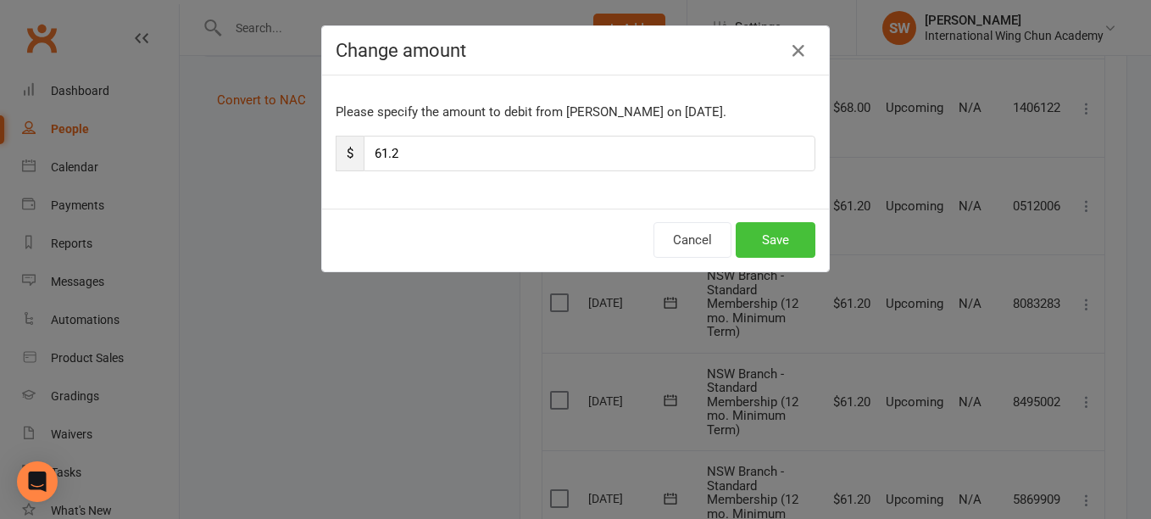
click at [785, 246] on button "Save" at bounding box center [775, 240] width 80 height 36
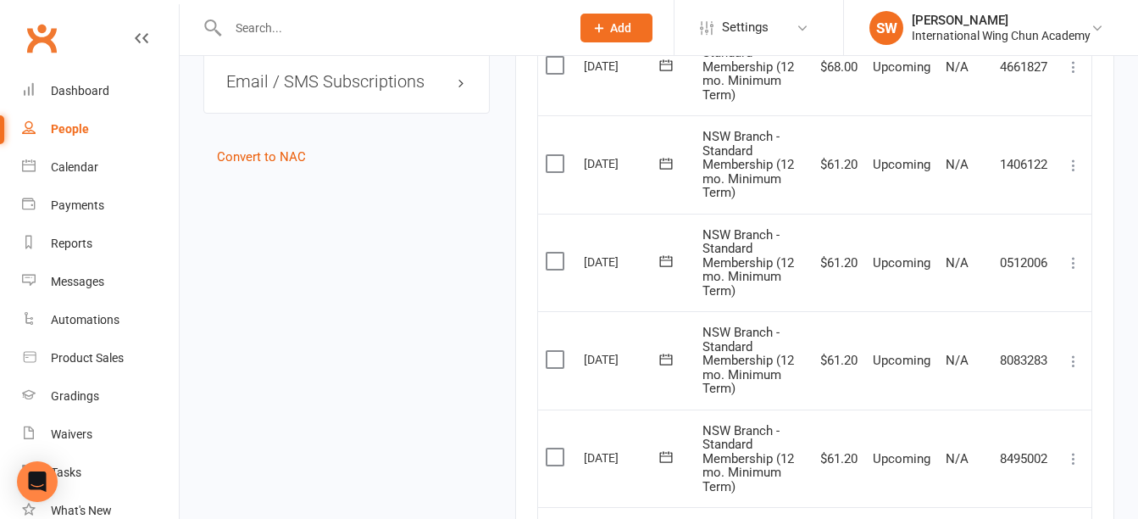
scroll to position [1641, 0]
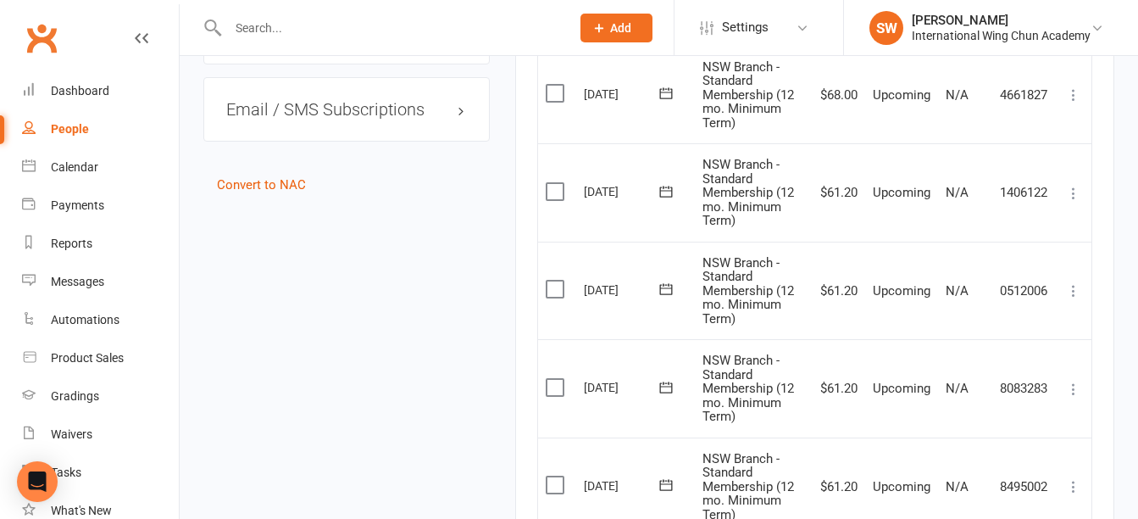
click at [1072, 92] on icon at bounding box center [1073, 94] width 17 height 17
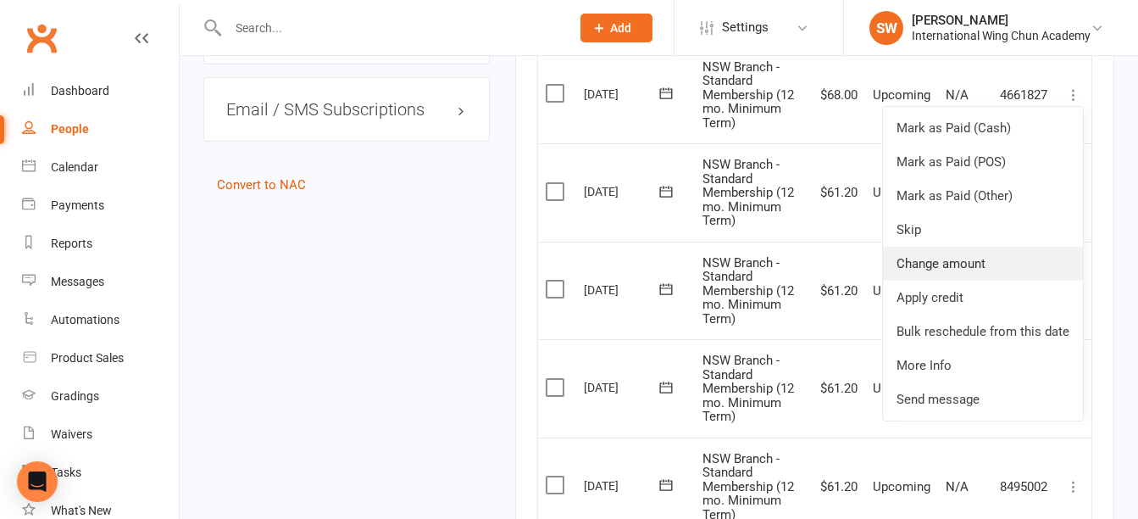
click at [1016, 263] on link "Change amount" at bounding box center [983, 264] width 200 height 34
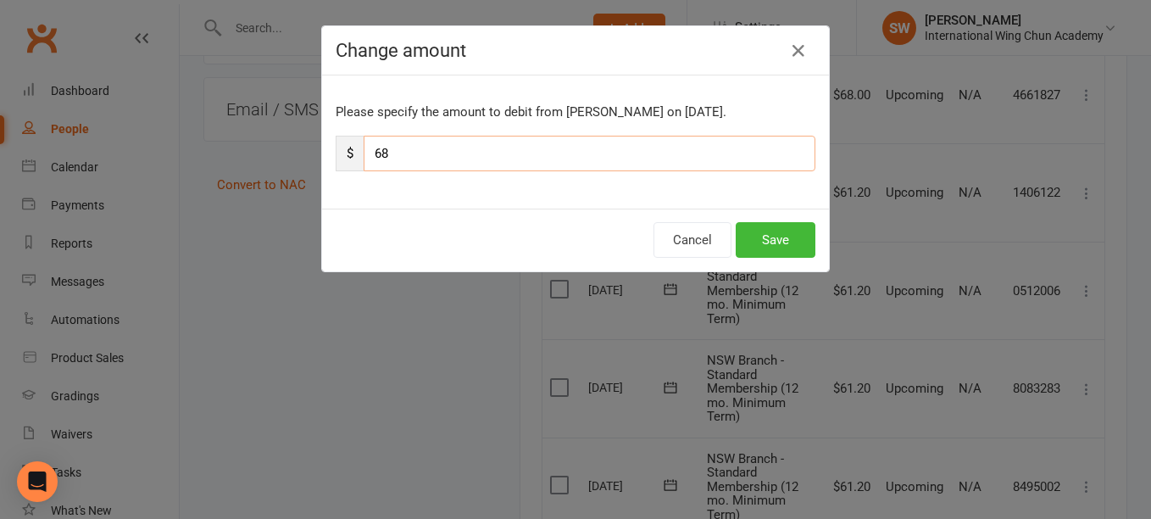
click at [717, 159] on input "68" at bounding box center [589, 154] width 452 height 36
paste input "1.2"
type input "61.2"
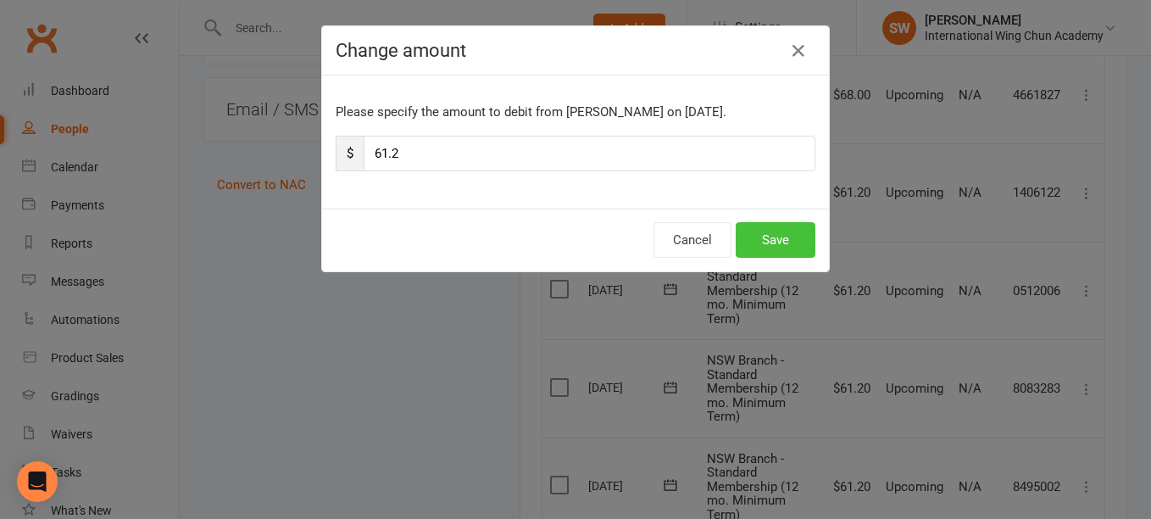
click at [772, 236] on button "Save" at bounding box center [775, 240] width 80 height 36
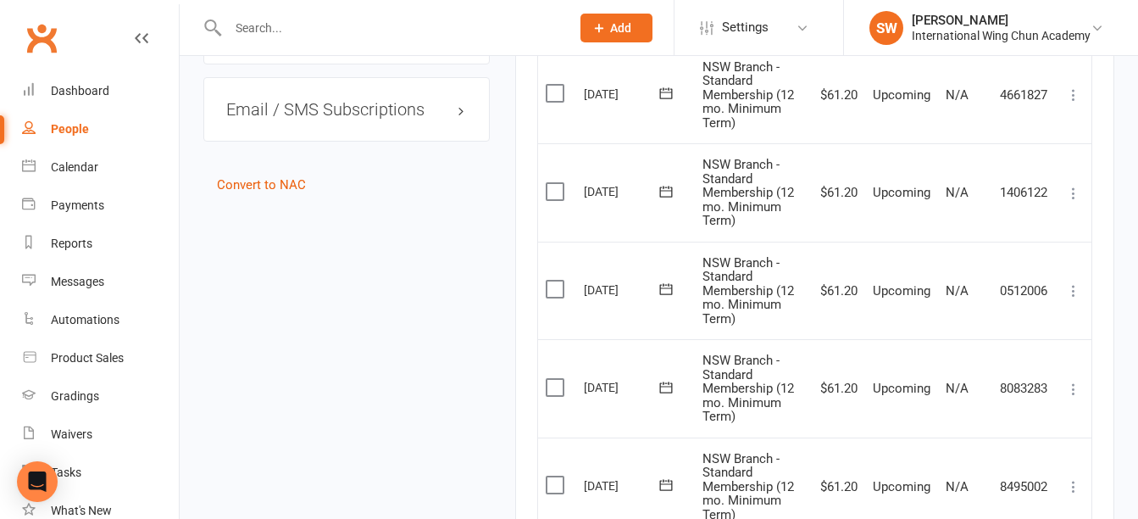
scroll to position [1556, 0]
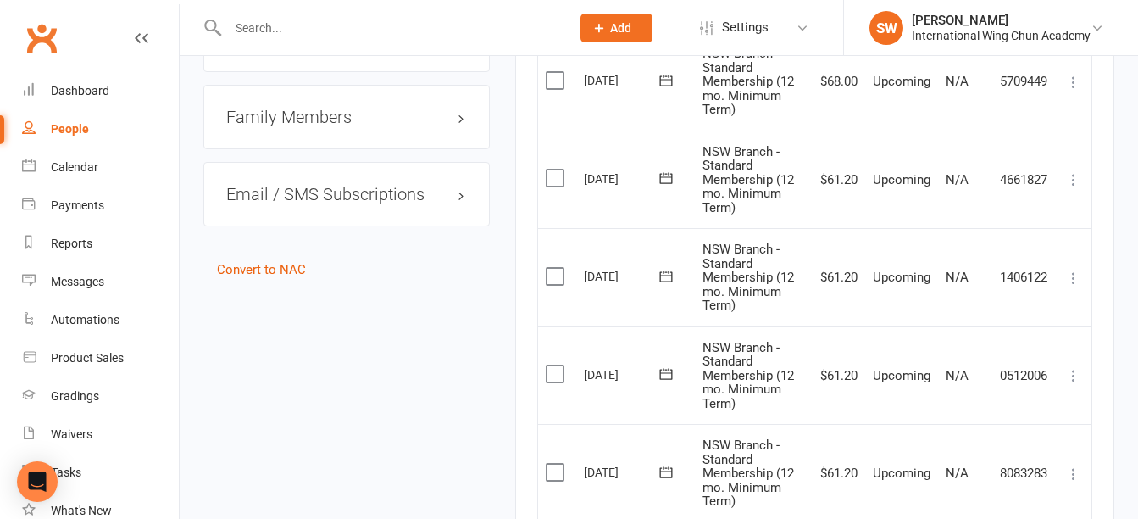
click at [1074, 80] on icon at bounding box center [1073, 82] width 17 height 17
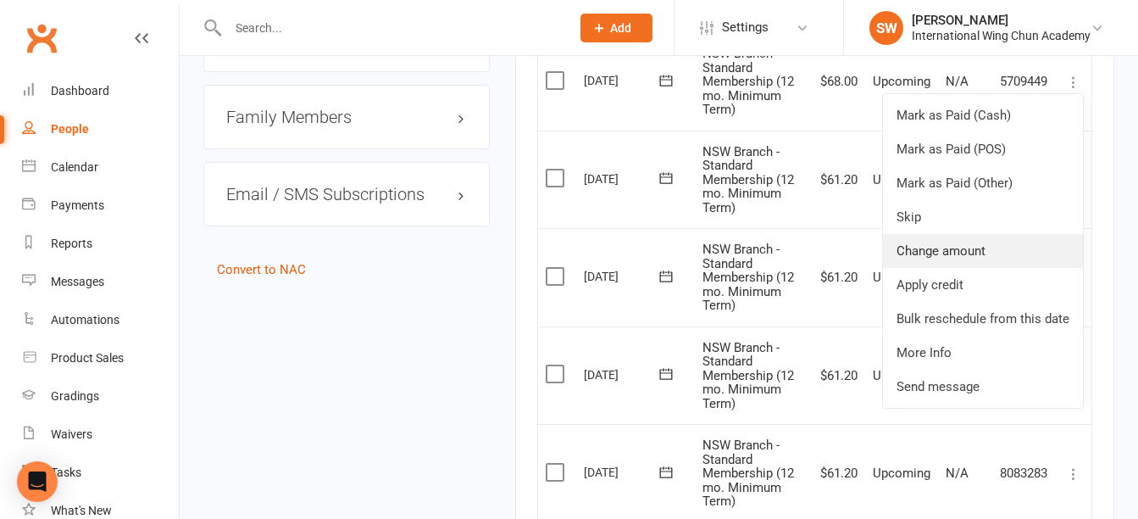
click at [1032, 260] on link "Change amount" at bounding box center [983, 251] width 200 height 34
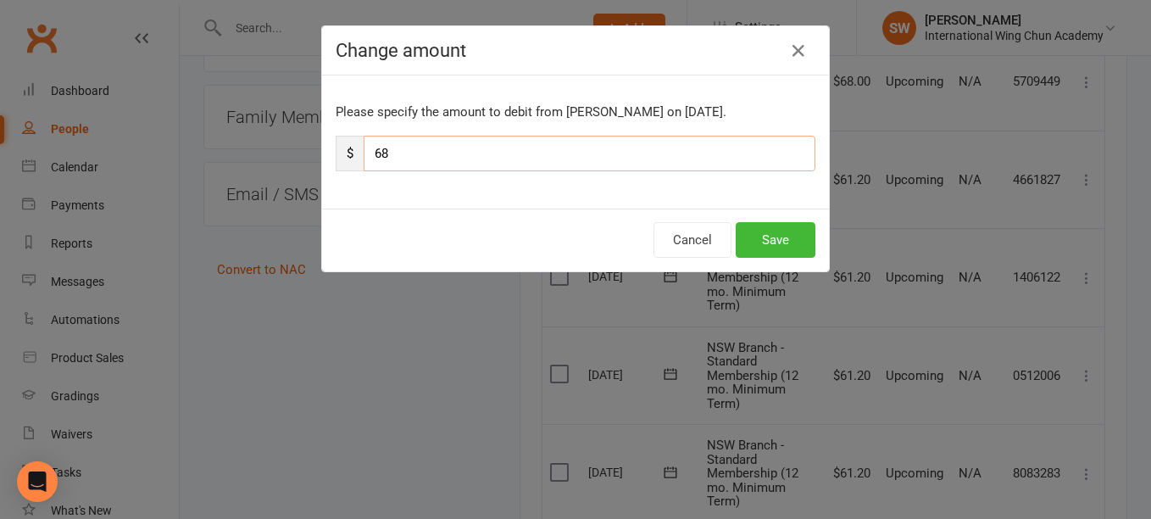
click at [685, 159] on input "68" at bounding box center [589, 154] width 452 height 36
paste input "1.2"
type input "61.2"
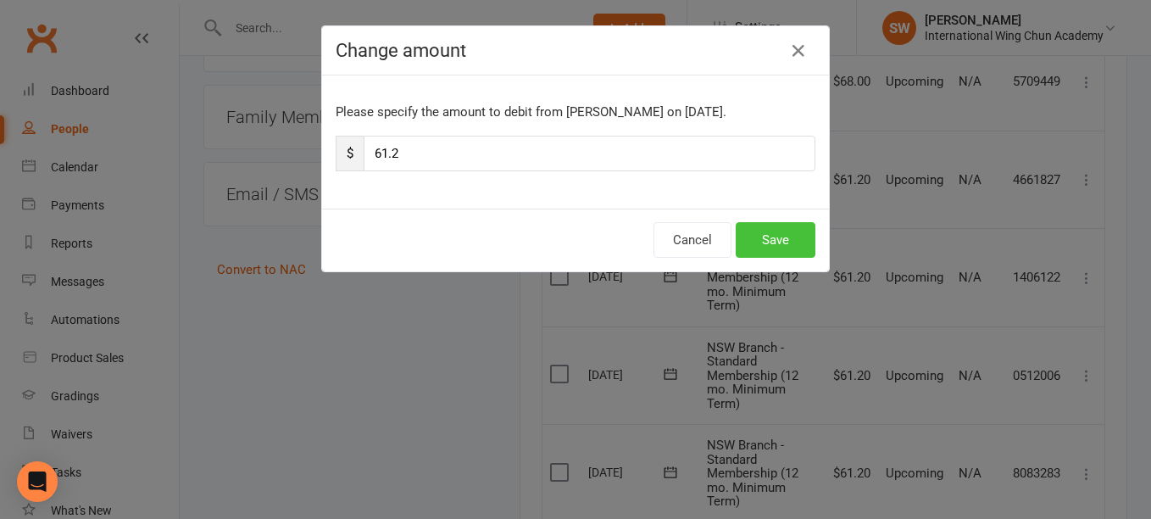
click at [779, 236] on button "Save" at bounding box center [775, 240] width 80 height 36
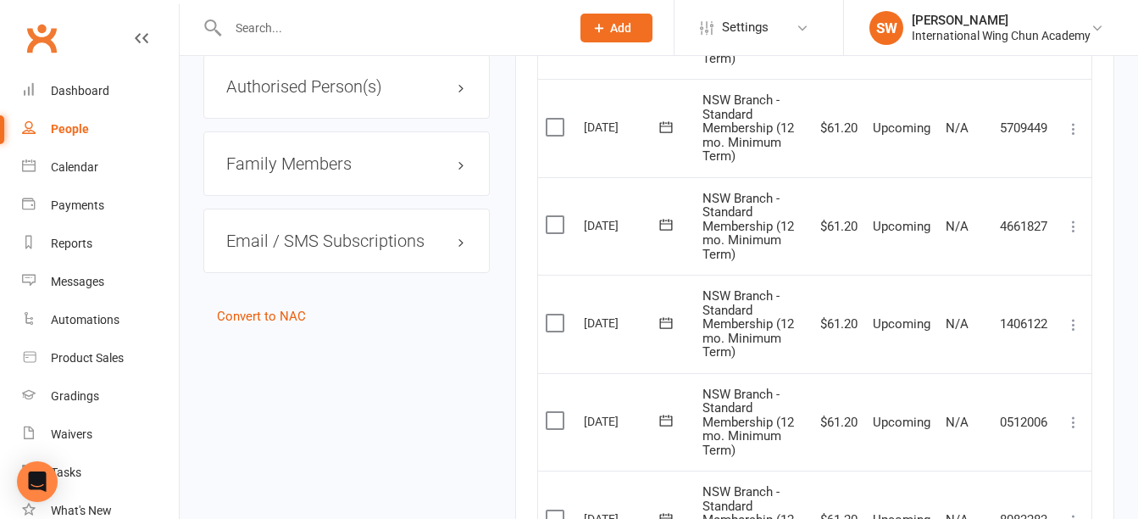
scroll to position [1472, 0]
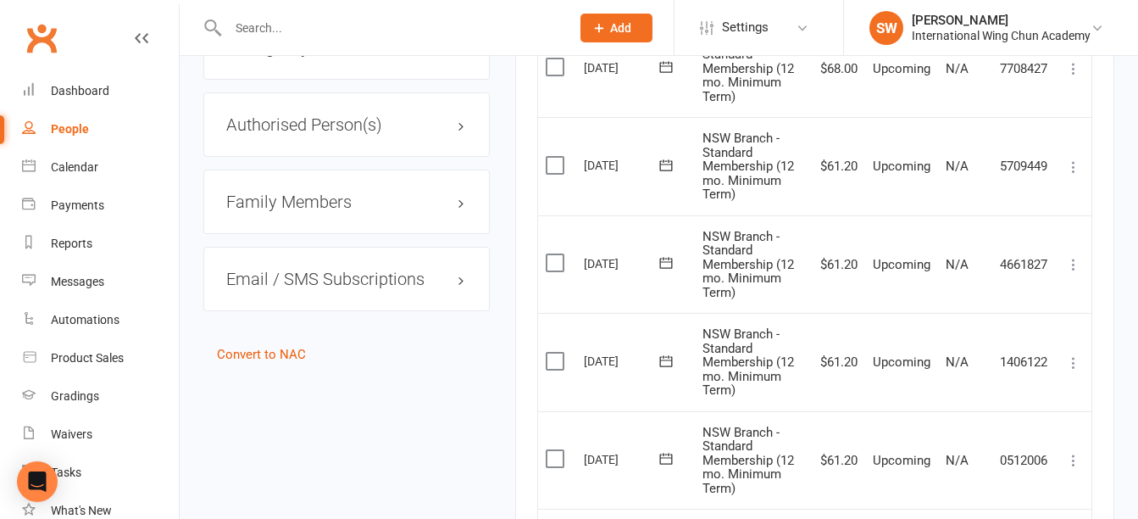
click at [1069, 72] on icon at bounding box center [1073, 68] width 17 height 17
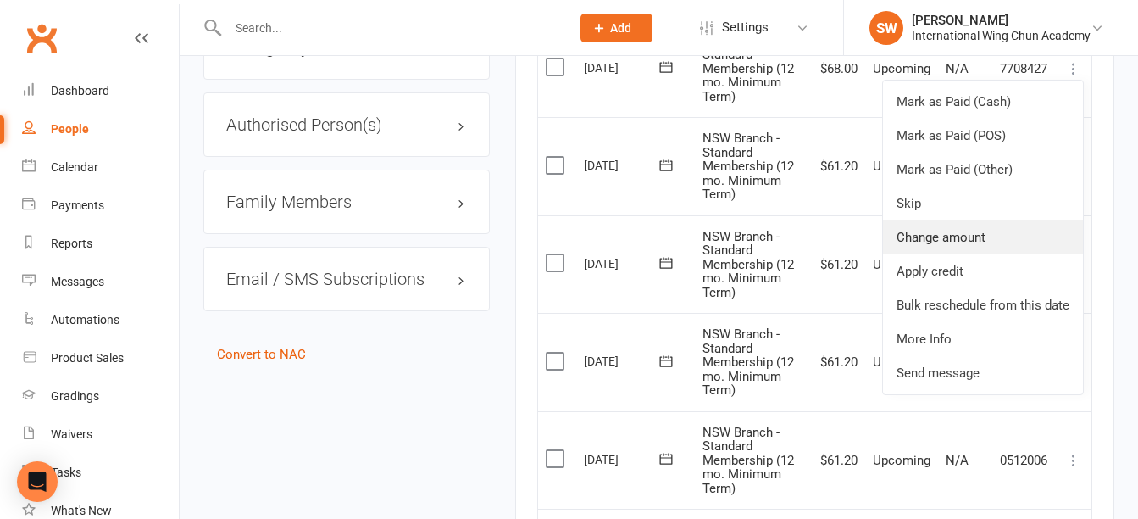
click at [993, 236] on link "Change amount" at bounding box center [983, 237] width 200 height 34
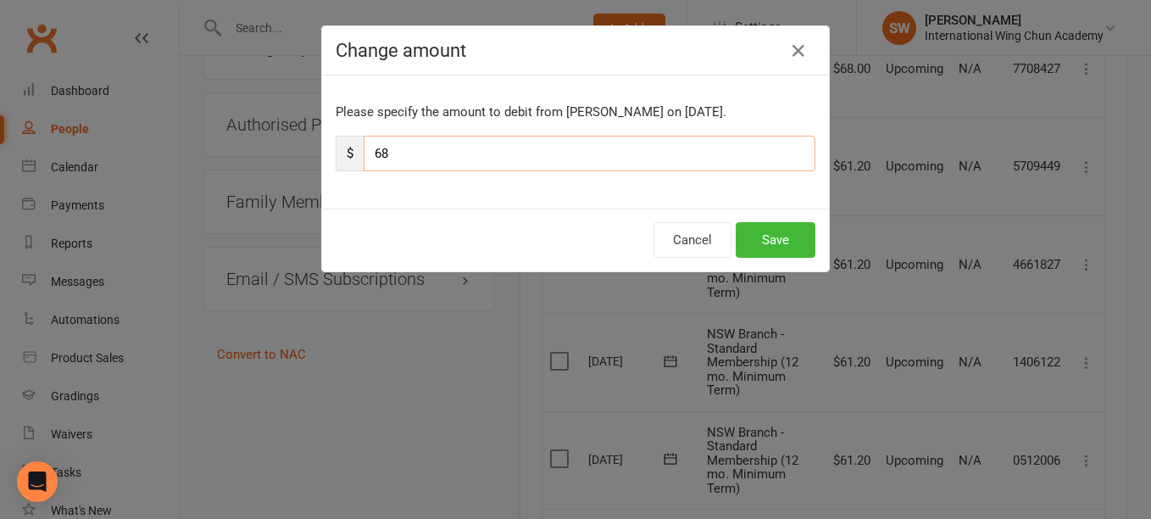
click at [603, 142] on input "68" at bounding box center [589, 154] width 452 height 36
paste input "1.2"
type input "61.2"
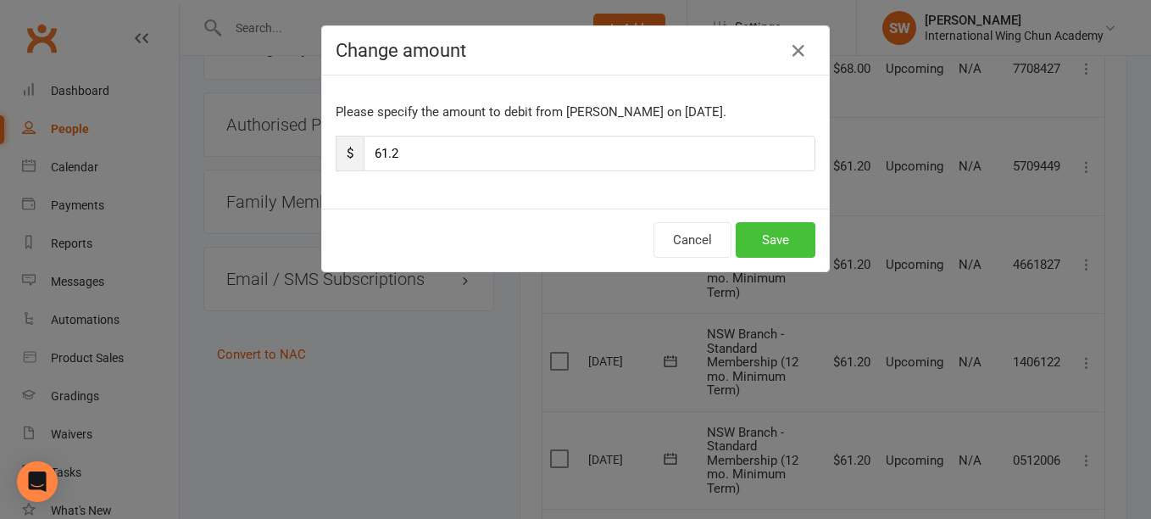
click at [798, 244] on button "Save" at bounding box center [775, 240] width 80 height 36
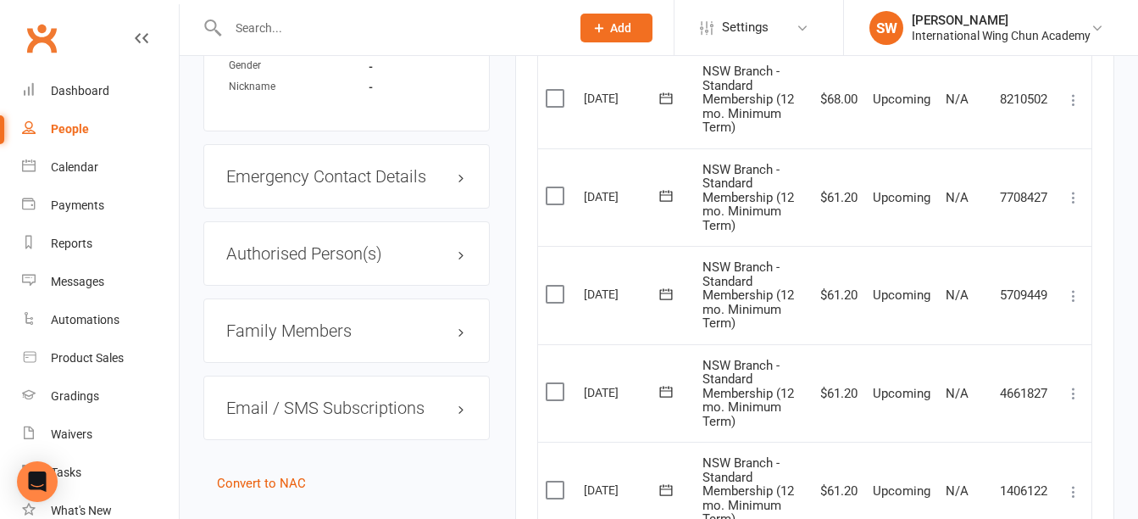
scroll to position [1302, 0]
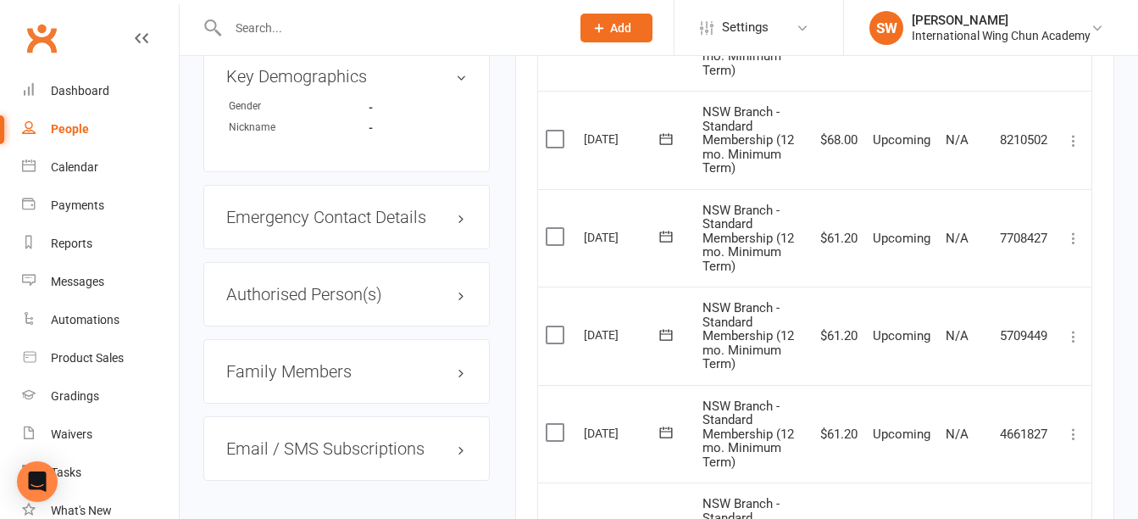
click at [1077, 143] on icon at bounding box center [1073, 140] width 17 height 17
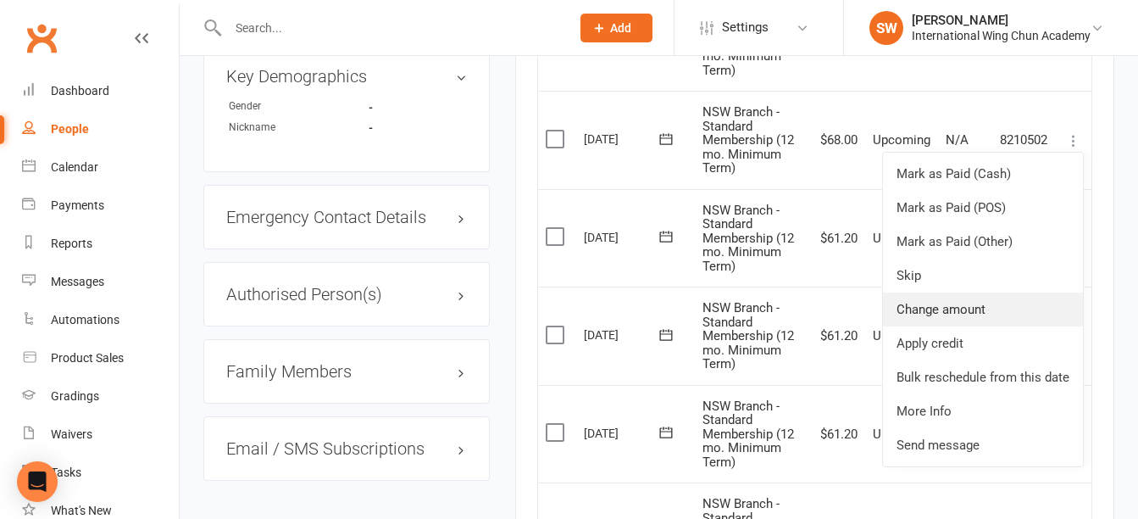
click at [1028, 298] on link "Change amount" at bounding box center [983, 309] width 200 height 34
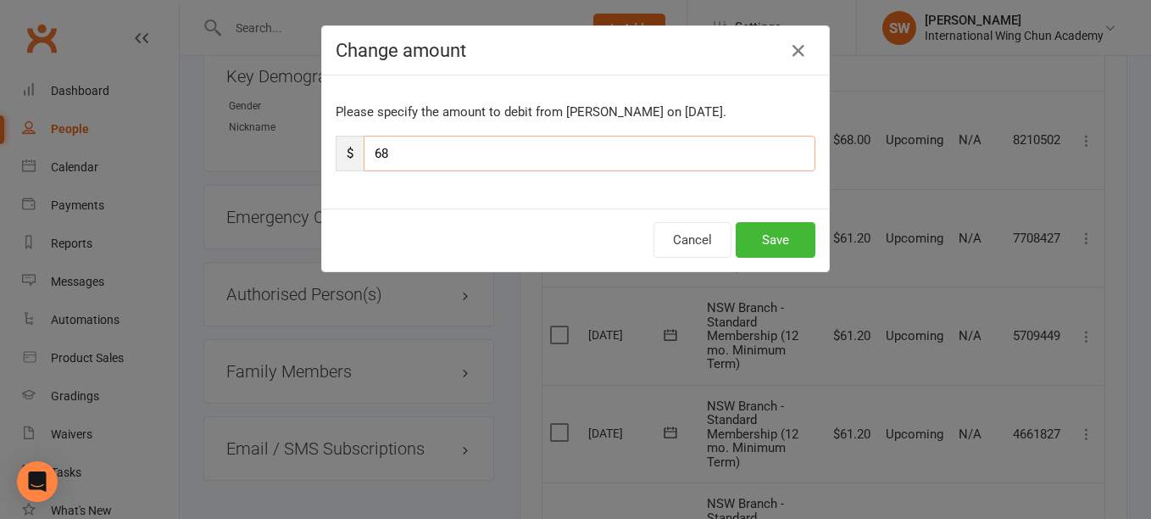
click at [752, 144] on input "68" at bounding box center [589, 154] width 452 height 36
paste input "1.2"
type input "61.2"
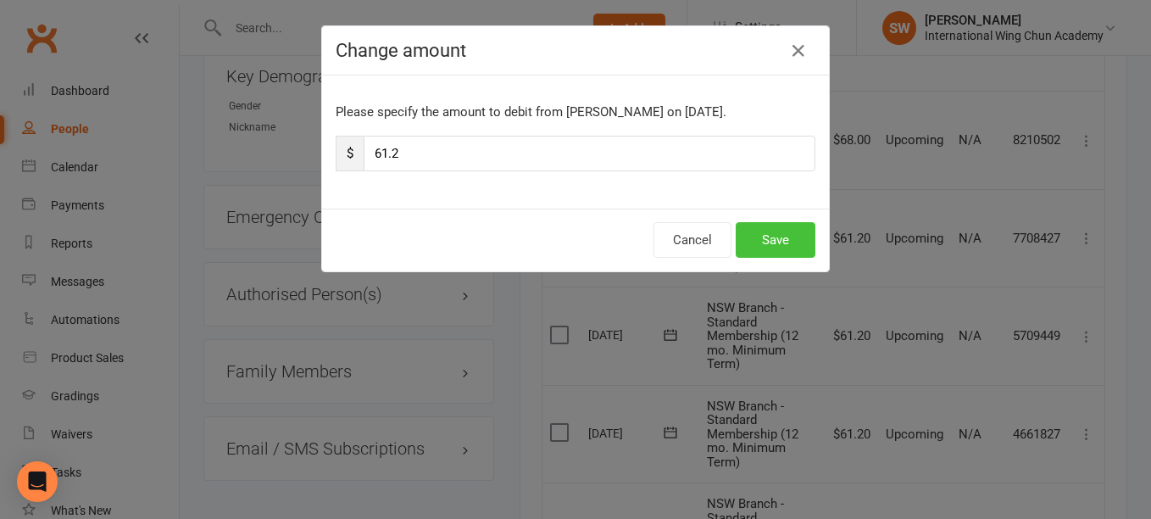
click at [781, 236] on button "Save" at bounding box center [775, 240] width 80 height 36
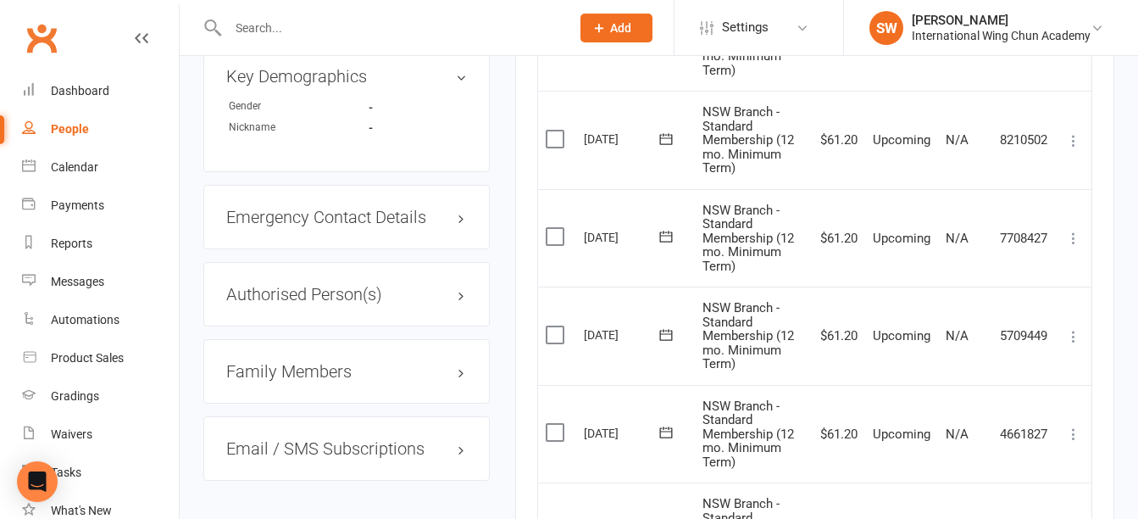
scroll to position [1217, 0]
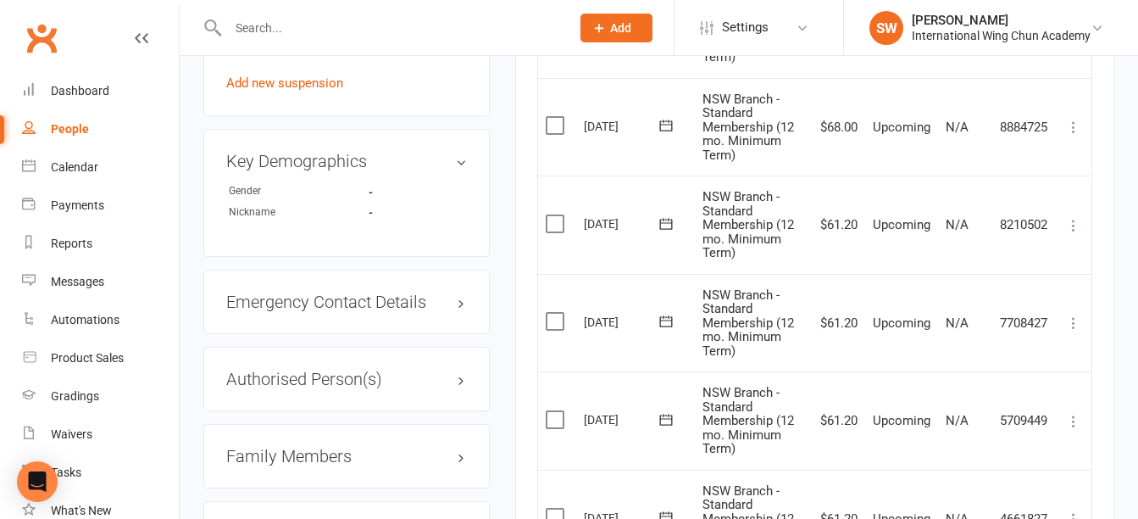
click at [1075, 124] on icon at bounding box center [1073, 127] width 17 height 17
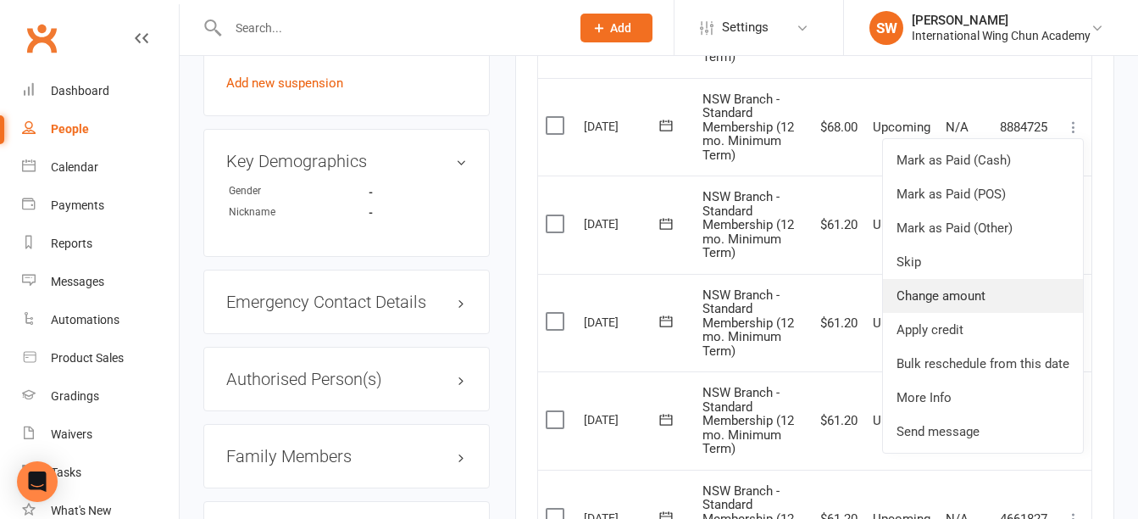
click at [1018, 295] on link "Change amount" at bounding box center [983, 296] width 200 height 34
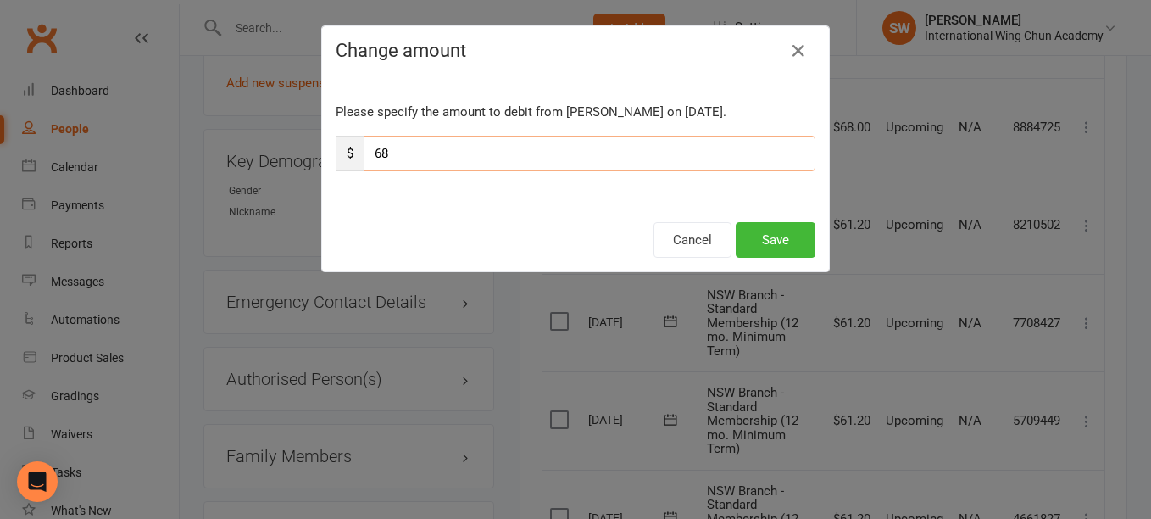
click at [696, 153] on input "68" at bounding box center [589, 154] width 452 height 36
paste input "1.2"
type input "61.2"
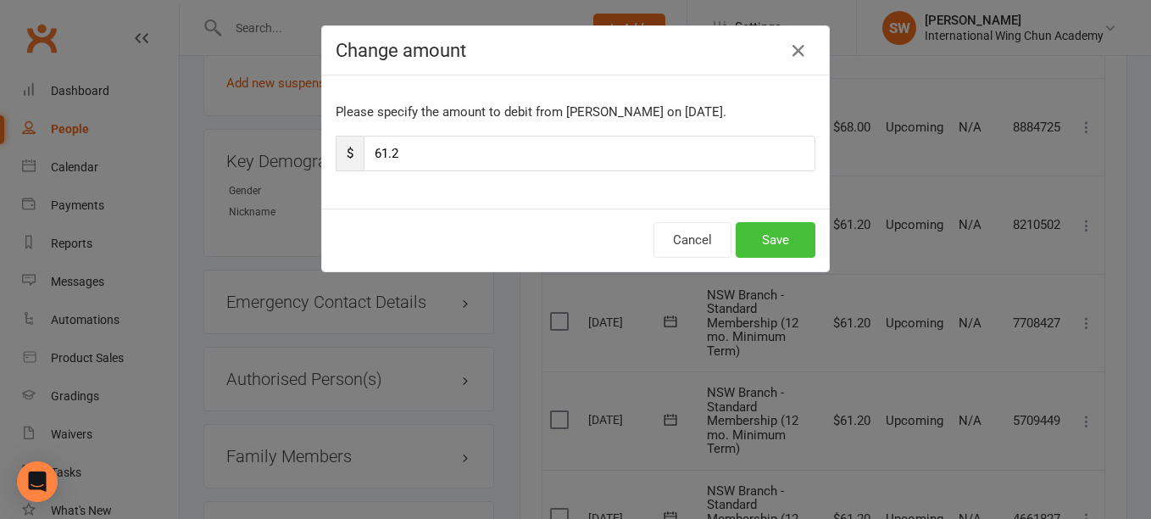
click at [780, 241] on button "Save" at bounding box center [775, 240] width 80 height 36
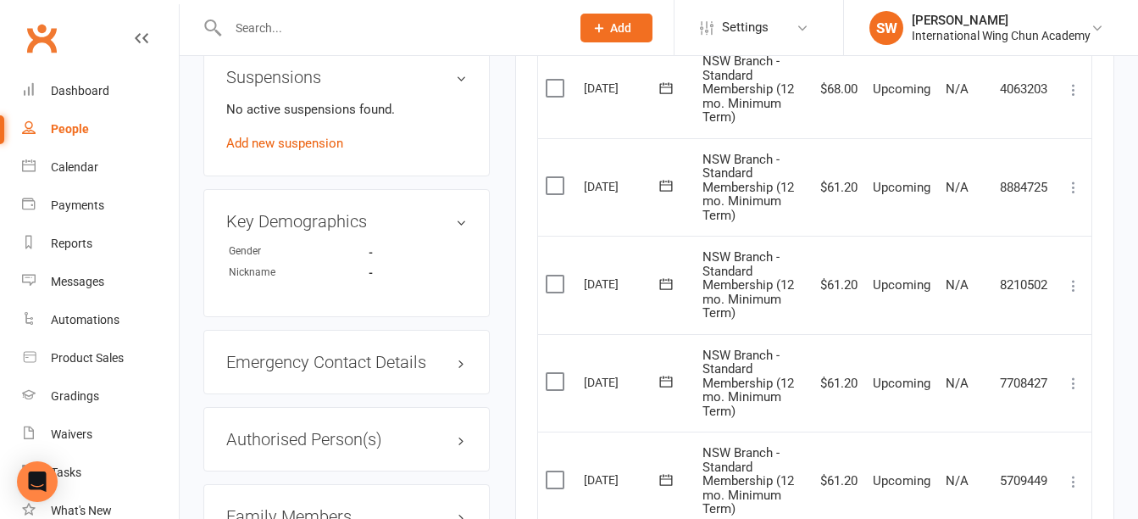
scroll to position [1133, 0]
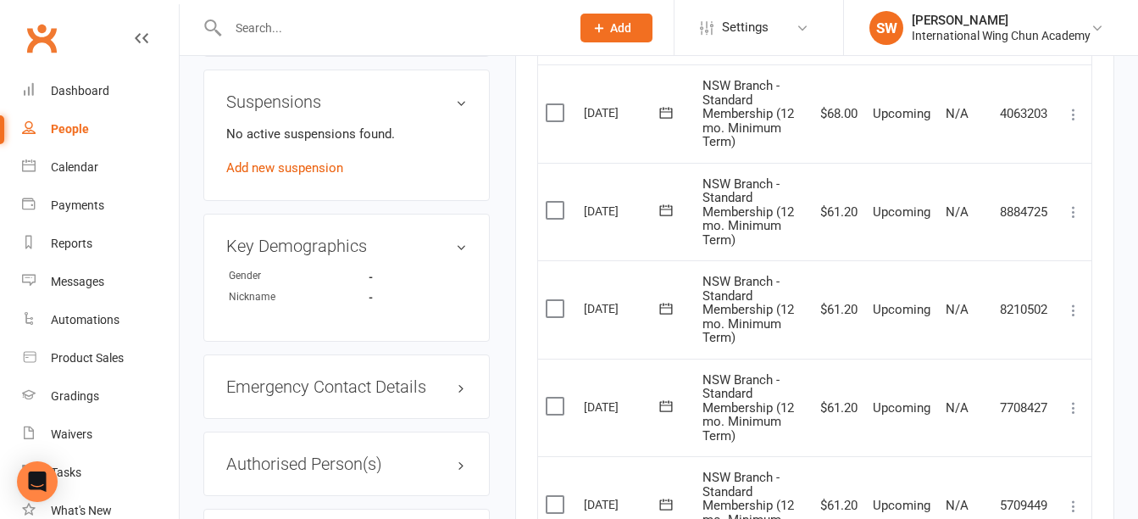
click at [1069, 114] on icon at bounding box center [1073, 114] width 17 height 17
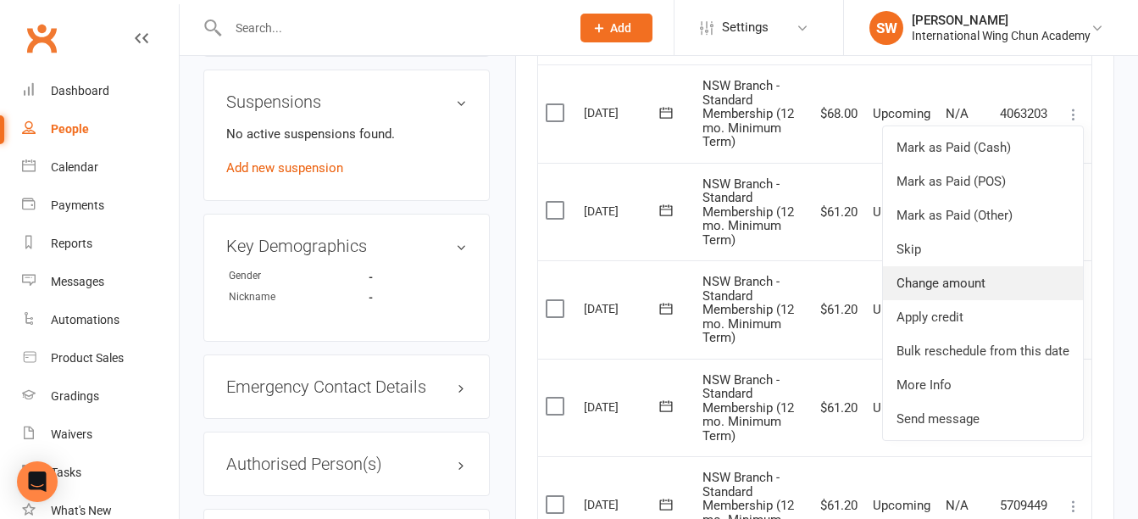
click at [1021, 285] on link "Change amount" at bounding box center [983, 283] width 200 height 34
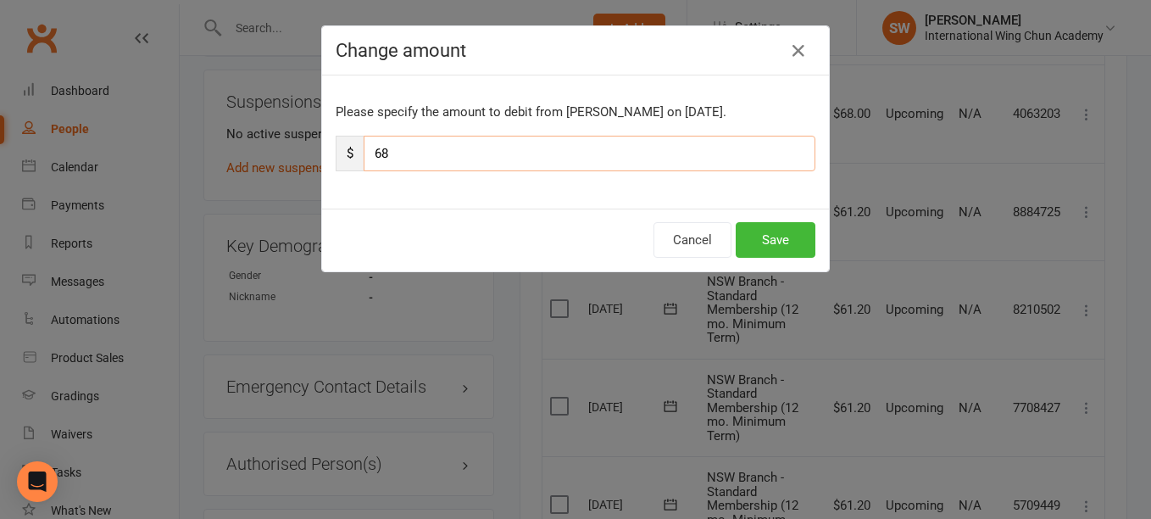
click at [609, 154] on input "68" at bounding box center [589, 154] width 452 height 36
click at [609, 153] on input "68" at bounding box center [589, 154] width 452 height 36
paste input "1.2"
type input "61.2"
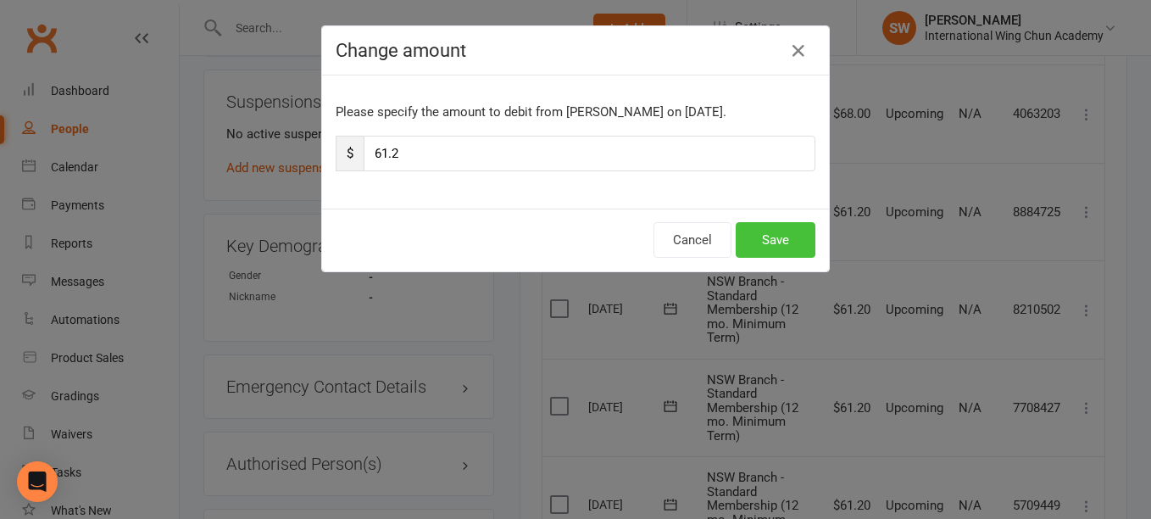
click at [774, 243] on button "Save" at bounding box center [775, 240] width 80 height 36
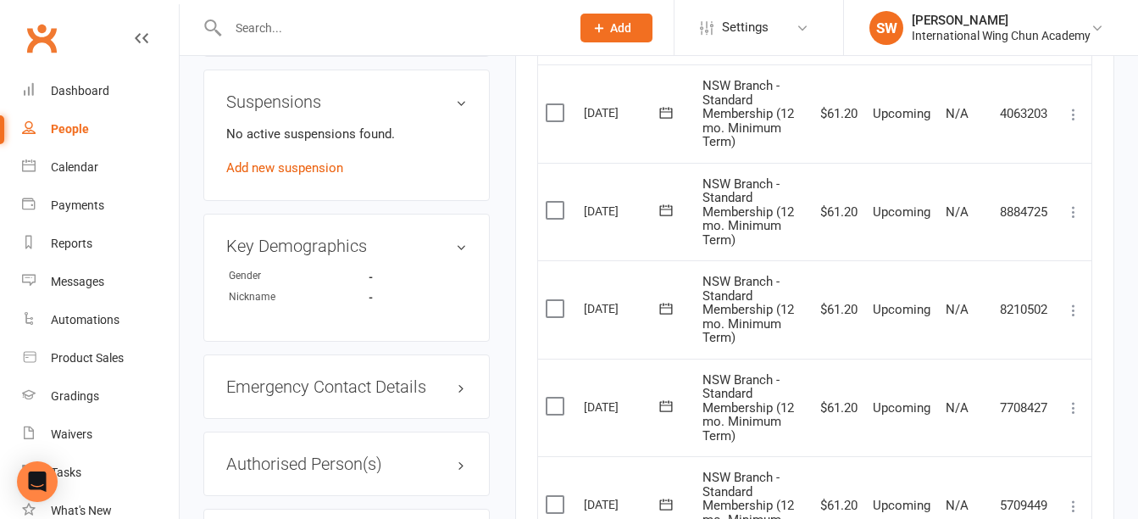
scroll to position [1048, 0]
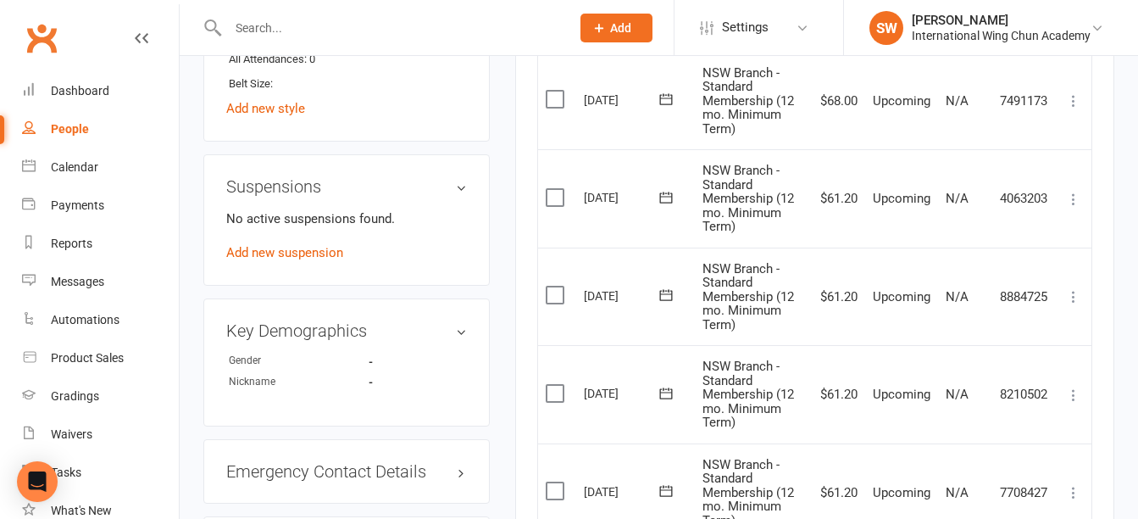
click at [1070, 99] on icon at bounding box center [1073, 100] width 17 height 17
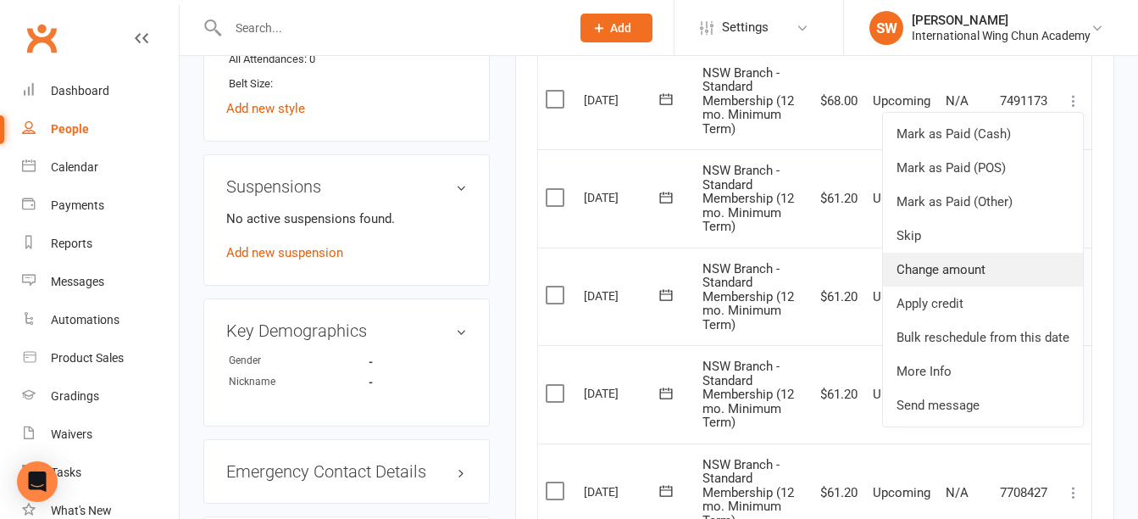
click at [955, 278] on link "Change amount" at bounding box center [983, 269] width 200 height 34
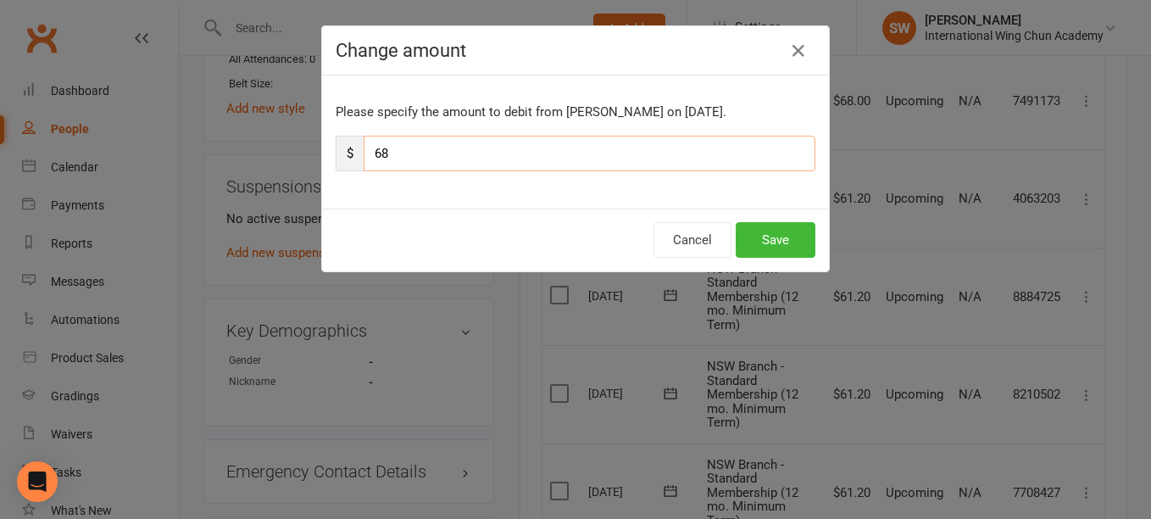
click at [577, 146] on input "68" at bounding box center [589, 154] width 452 height 36
paste input "1.2"
type input "61.2"
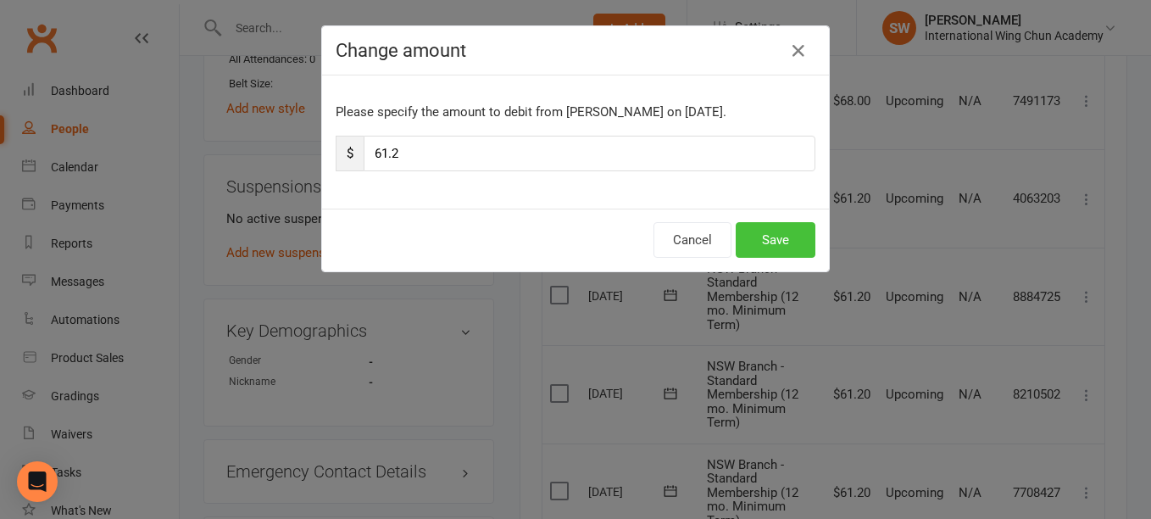
click at [777, 239] on button "Save" at bounding box center [775, 240] width 80 height 36
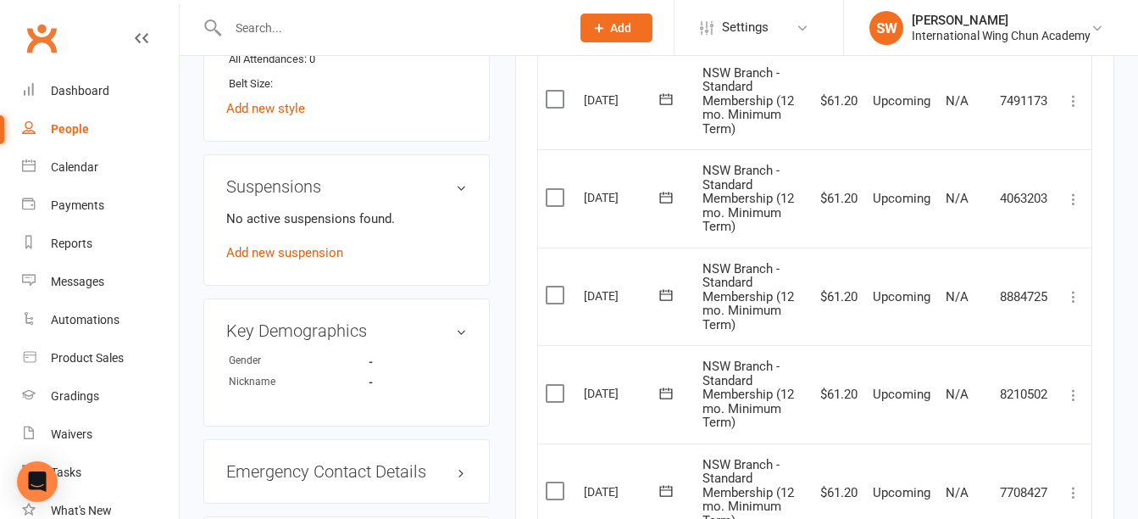
scroll to position [963, 0]
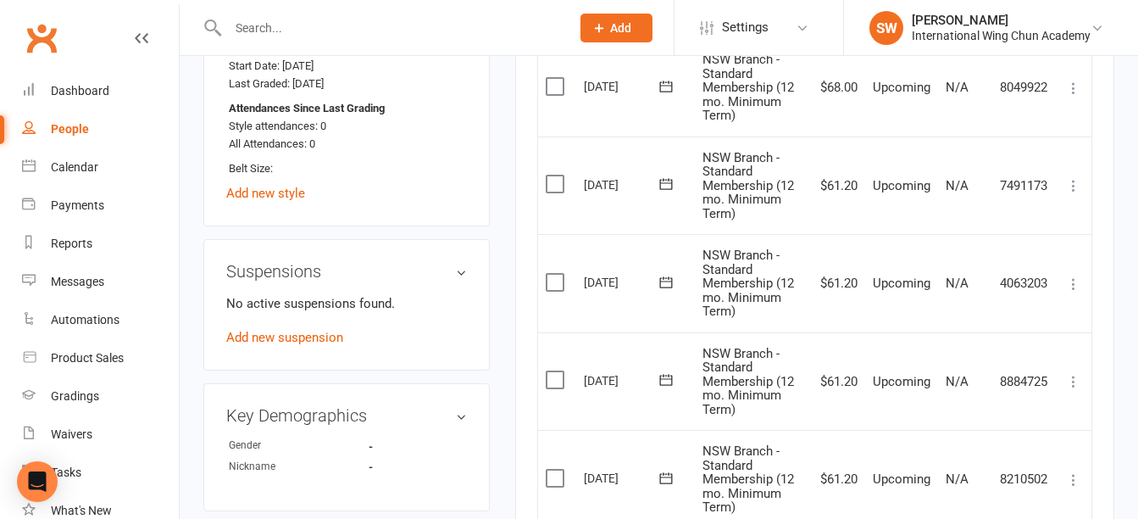
click at [1070, 88] on icon at bounding box center [1073, 88] width 17 height 17
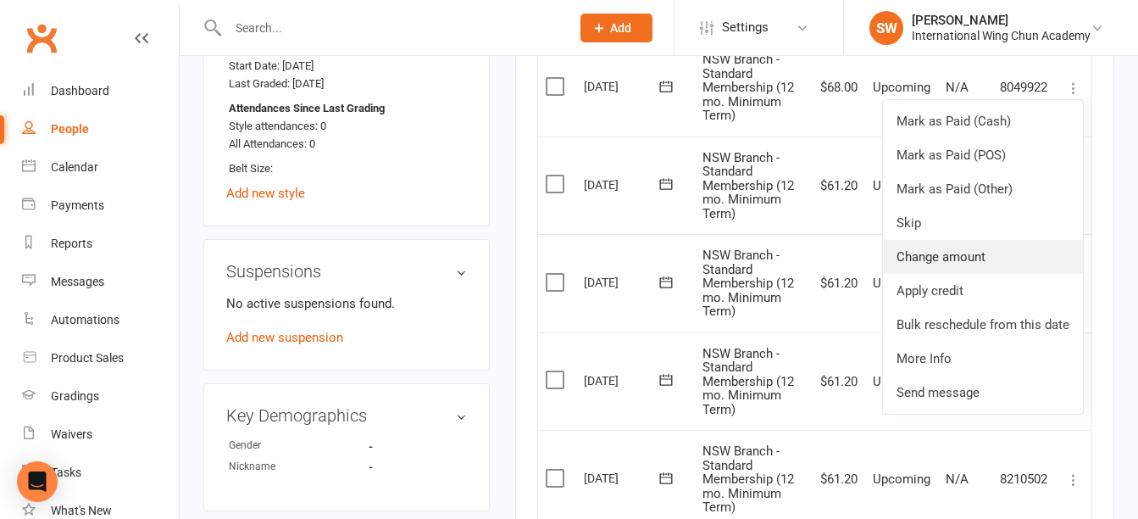
click at [997, 254] on link "Change amount" at bounding box center [983, 257] width 200 height 34
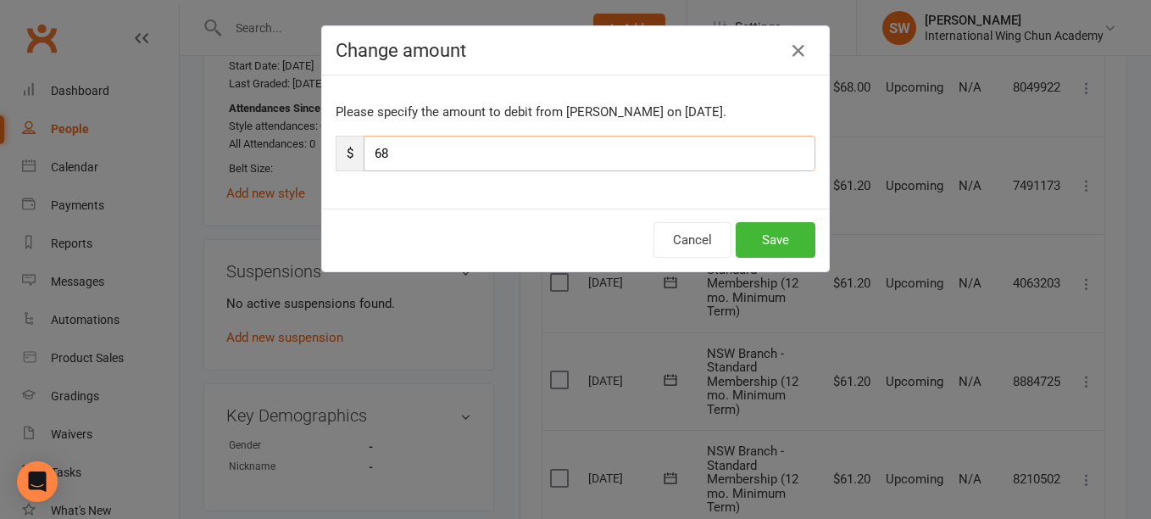
click at [706, 153] on input "68" at bounding box center [589, 154] width 452 height 36
paste input "1.2"
type input "61.2"
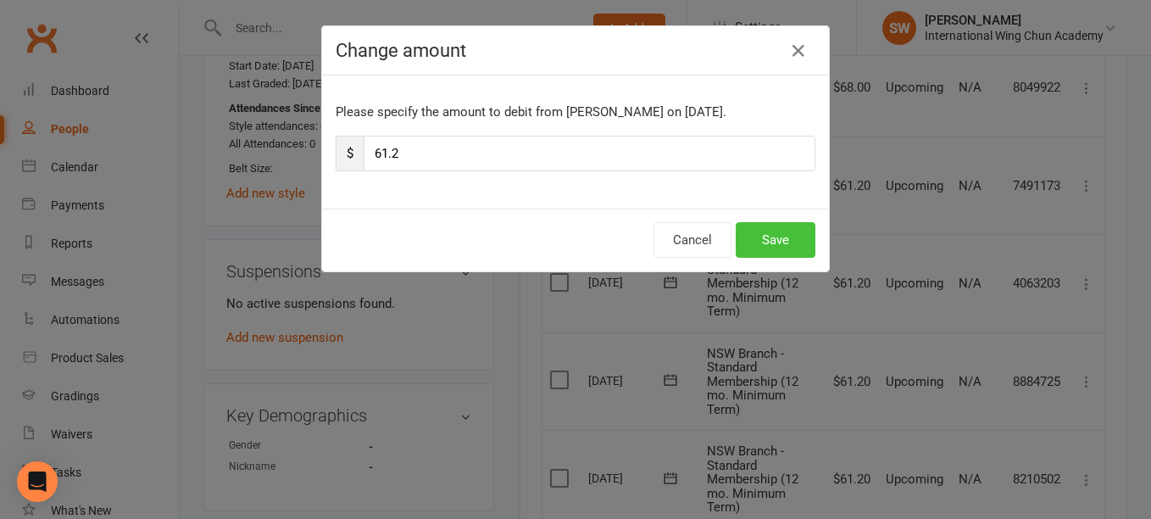
click at [771, 230] on button "Save" at bounding box center [775, 240] width 80 height 36
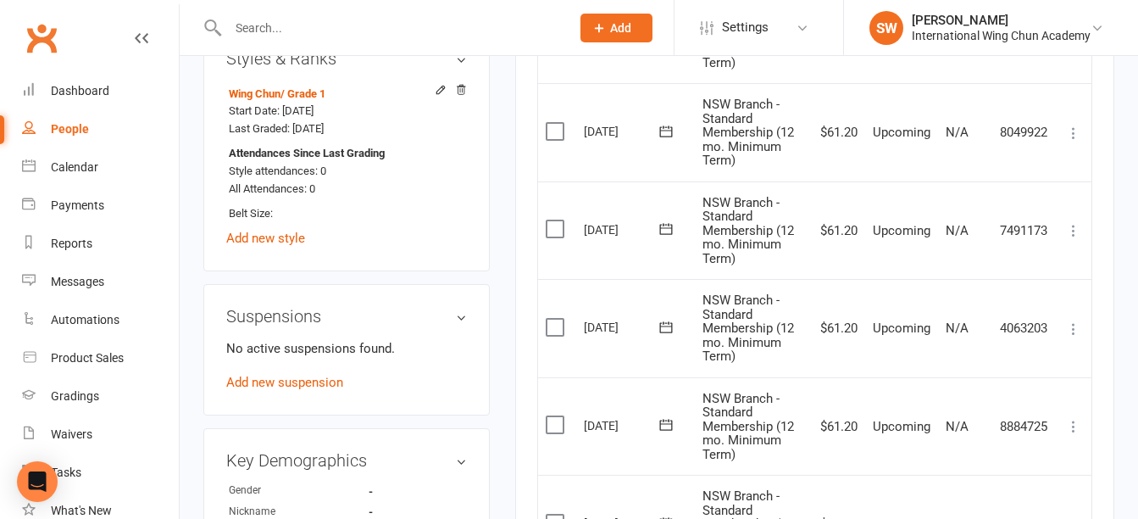
scroll to position [879, 0]
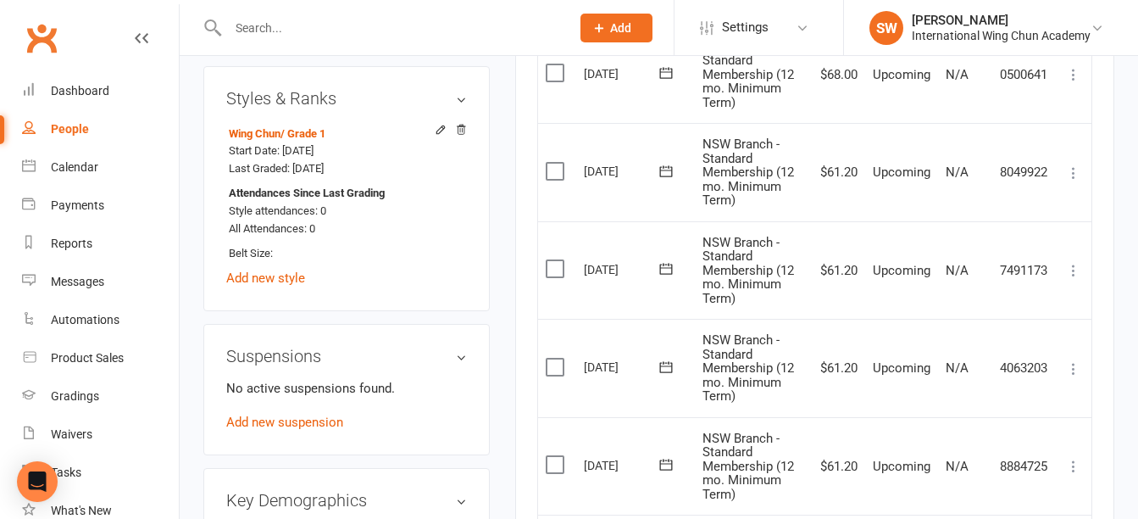
click at [1074, 80] on icon at bounding box center [1073, 74] width 17 height 17
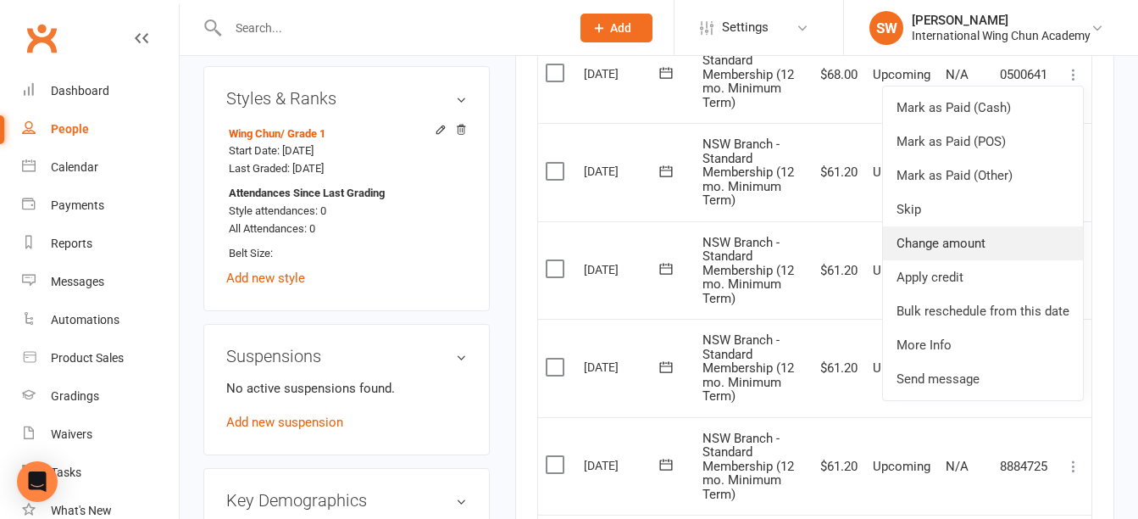
click at [1032, 237] on link "Change amount" at bounding box center [983, 243] width 200 height 34
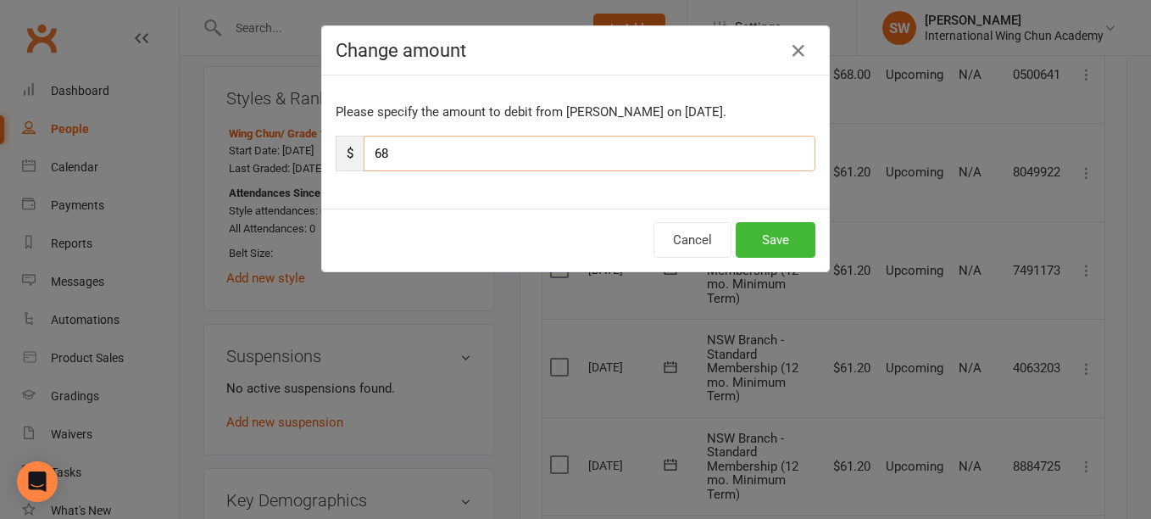
click at [725, 156] on input "68" at bounding box center [589, 154] width 452 height 36
paste input "61.2"
click at [668, 151] on input "6861.2" at bounding box center [589, 154] width 452 height 36
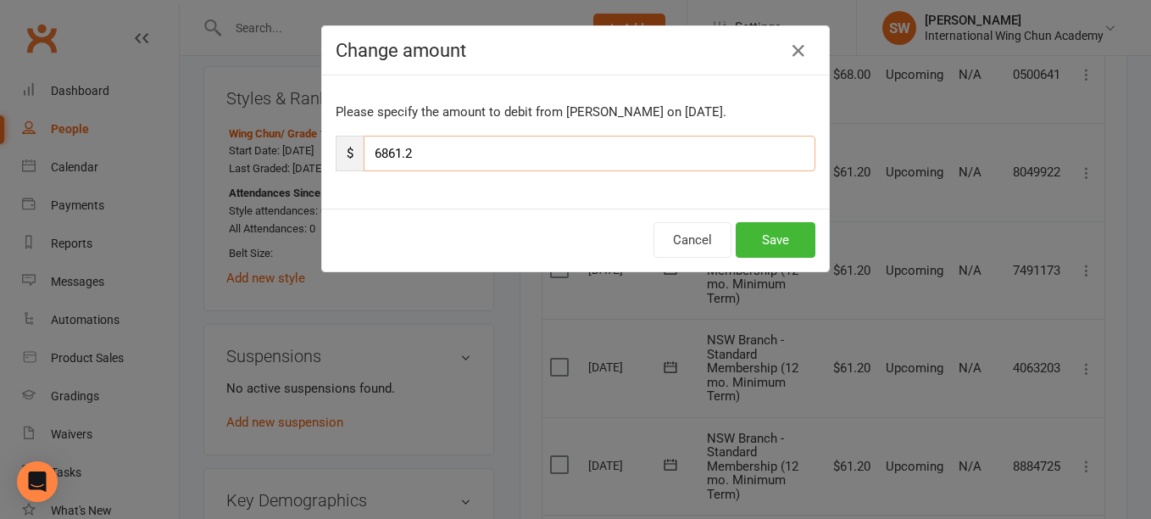
click at [668, 151] on input "6861.2" at bounding box center [589, 154] width 452 height 36
paste input "number"
type input "61.2"
click at [767, 230] on button "Save" at bounding box center [775, 240] width 80 height 36
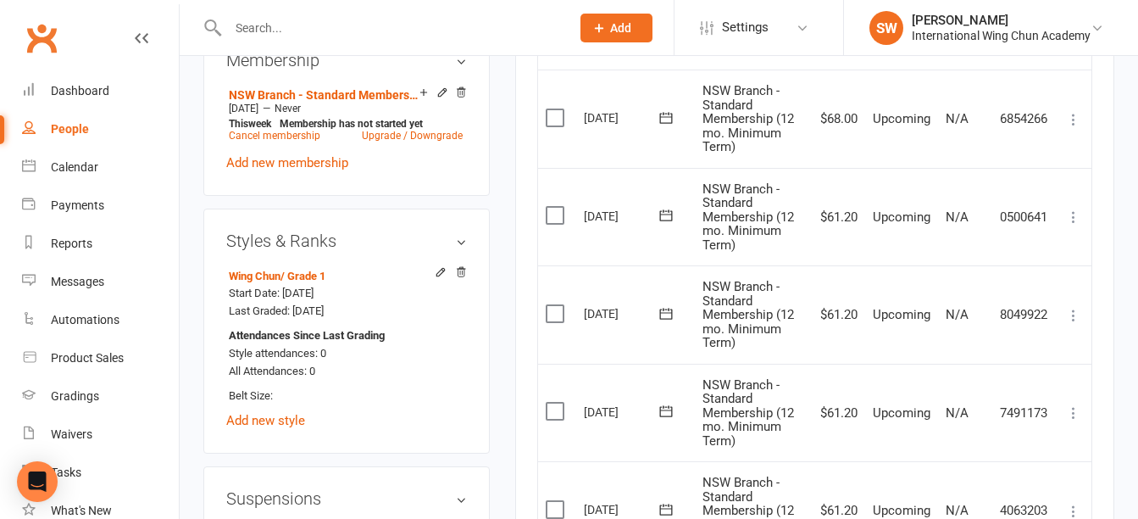
scroll to position [709, 0]
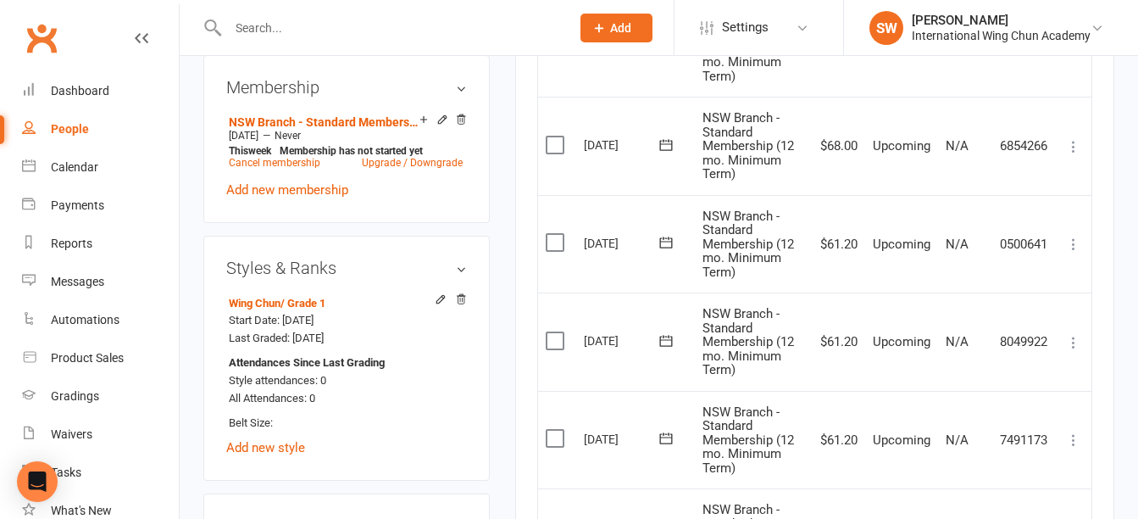
click at [1073, 146] on icon at bounding box center [1073, 146] width 17 height 17
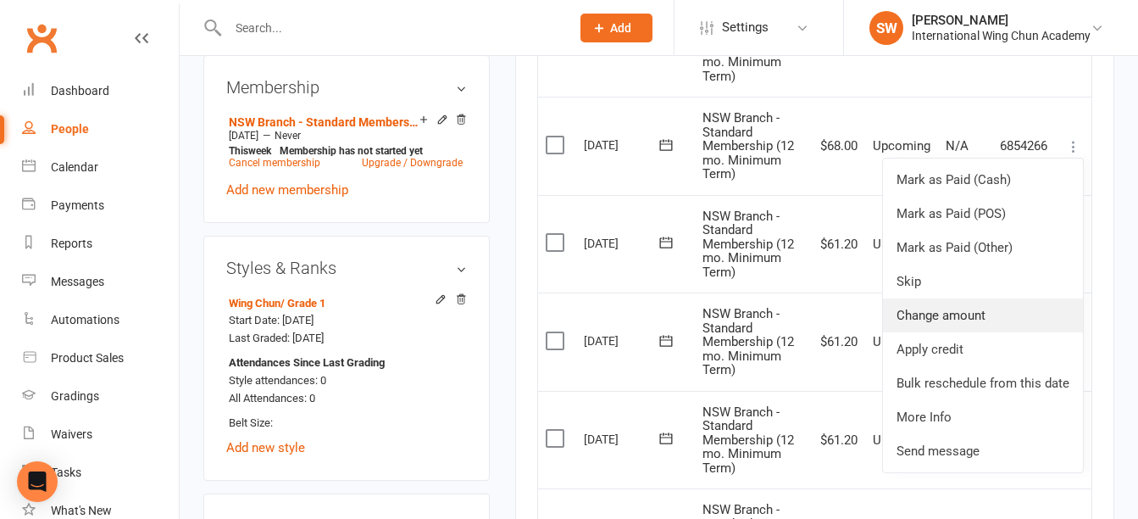
click at [999, 314] on link "Change amount" at bounding box center [983, 315] width 200 height 34
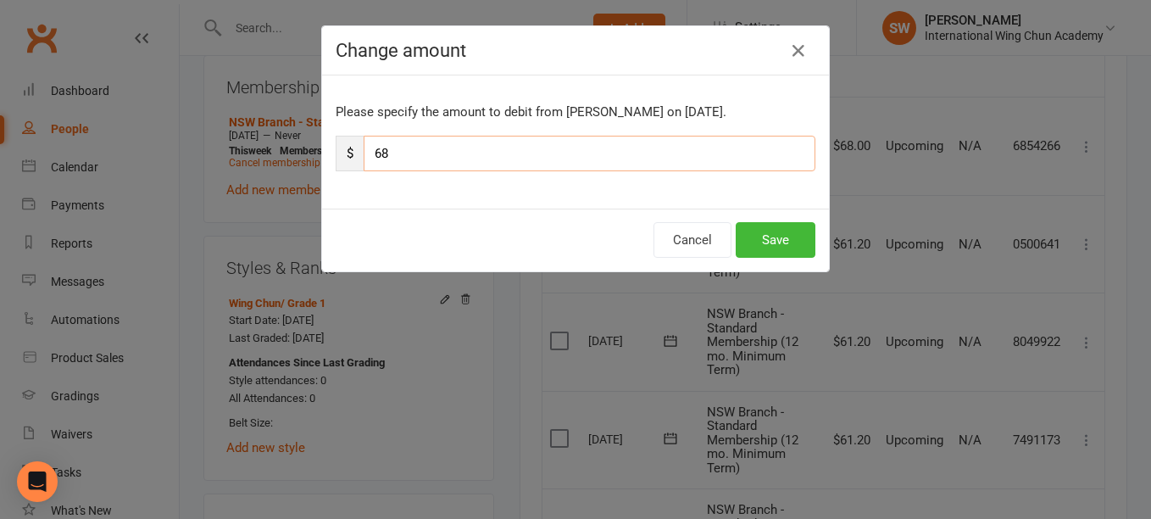
click at [766, 158] on input "68" at bounding box center [589, 154] width 452 height 36
paste input "1.2"
type input "61.2"
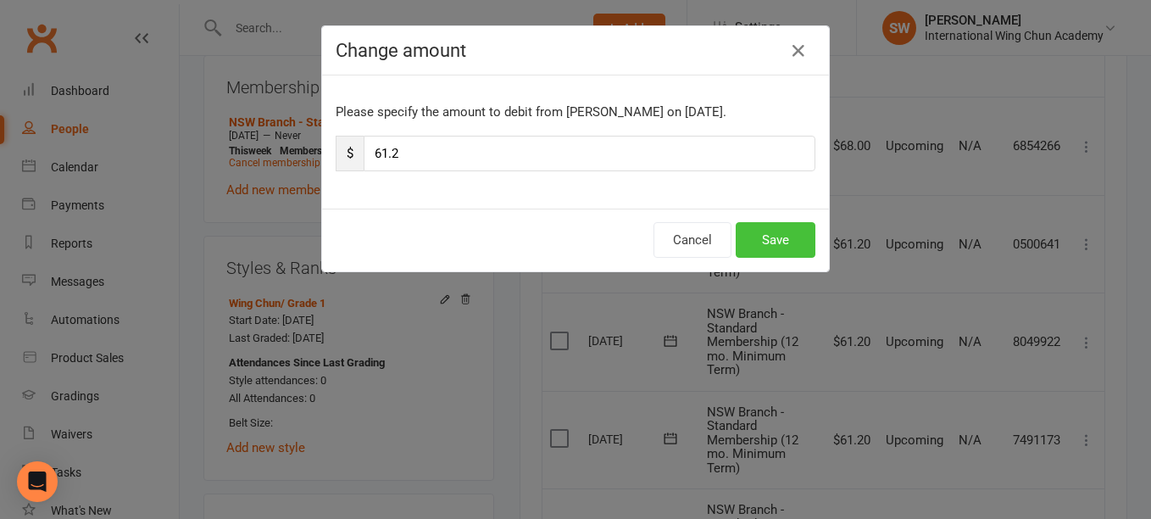
click at [788, 235] on button "Save" at bounding box center [775, 240] width 80 height 36
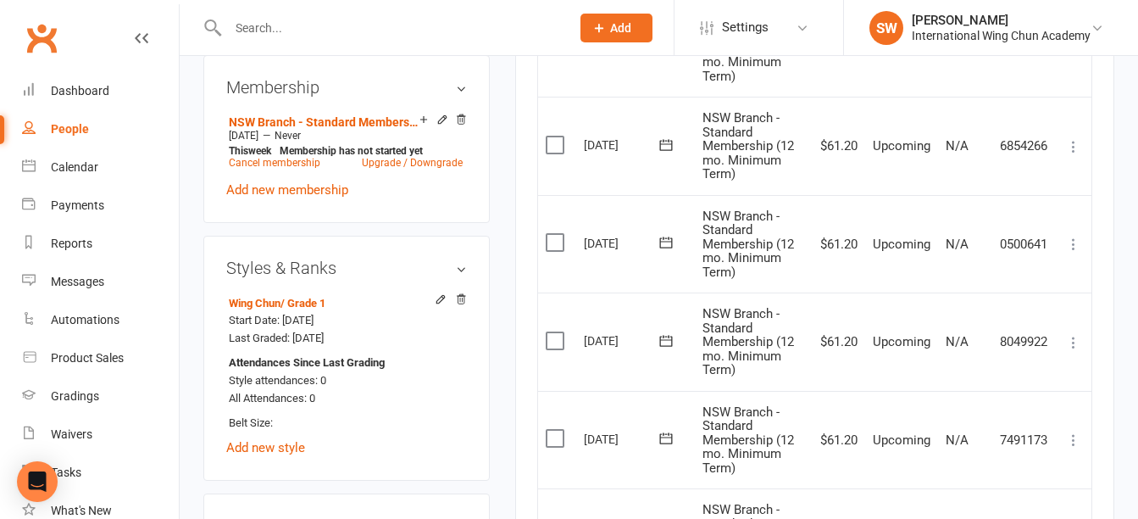
scroll to position [624, 0]
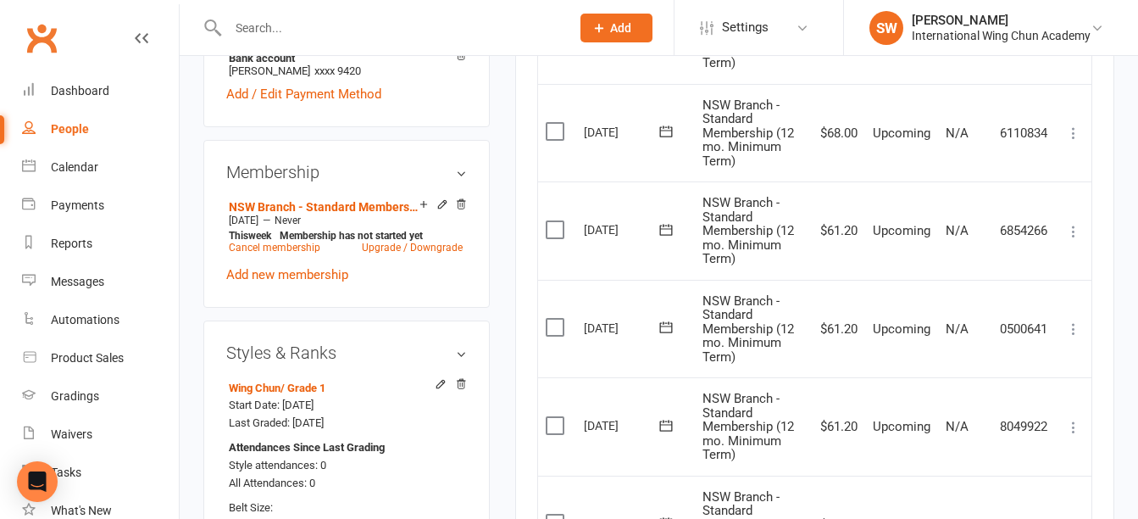
click at [1069, 132] on icon at bounding box center [1073, 133] width 17 height 17
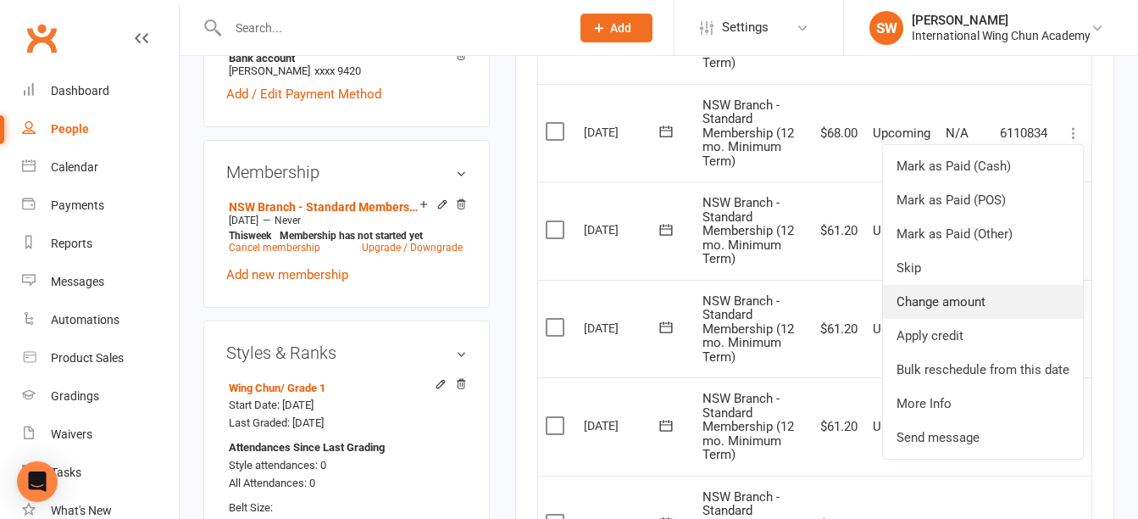
click at [985, 306] on link "Change amount" at bounding box center [983, 302] width 200 height 34
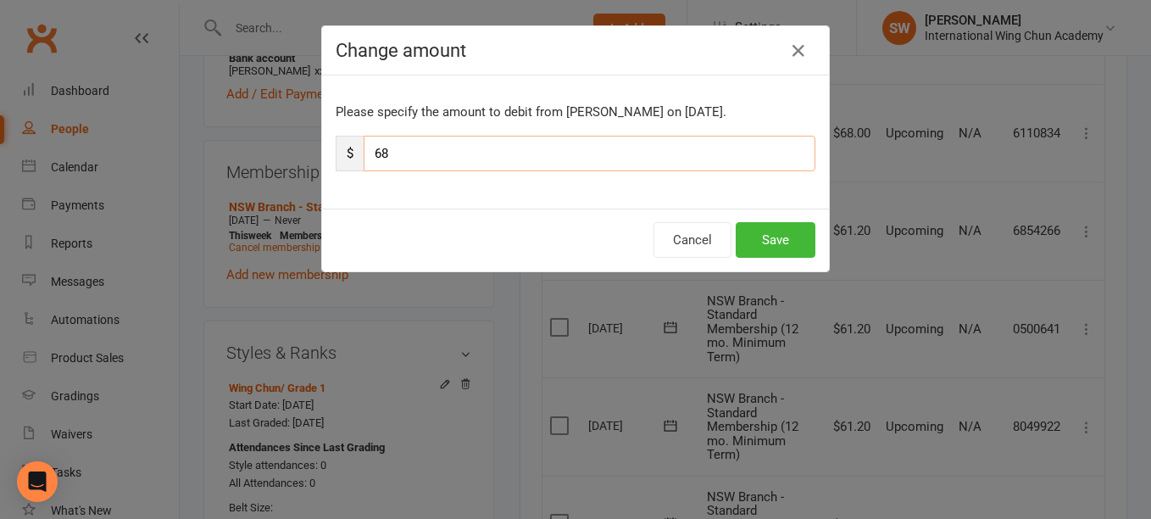
click at [668, 159] on input "68" at bounding box center [589, 154] width 452 height 36
paste input "1.2"
type input "61.2"
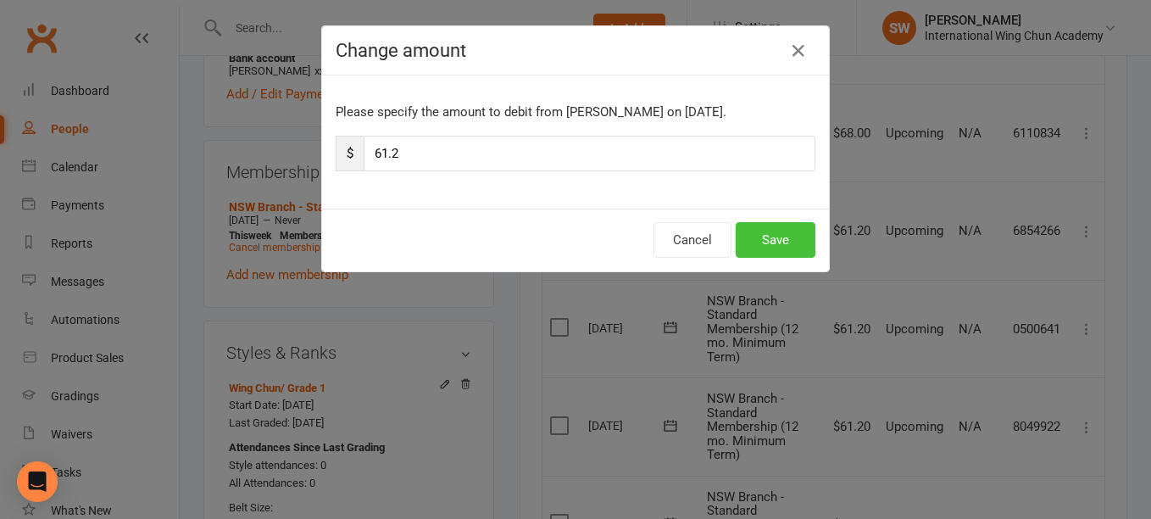
click at [766, 235] on button "Save" at bounding box center [775, 240] width 80 height 36
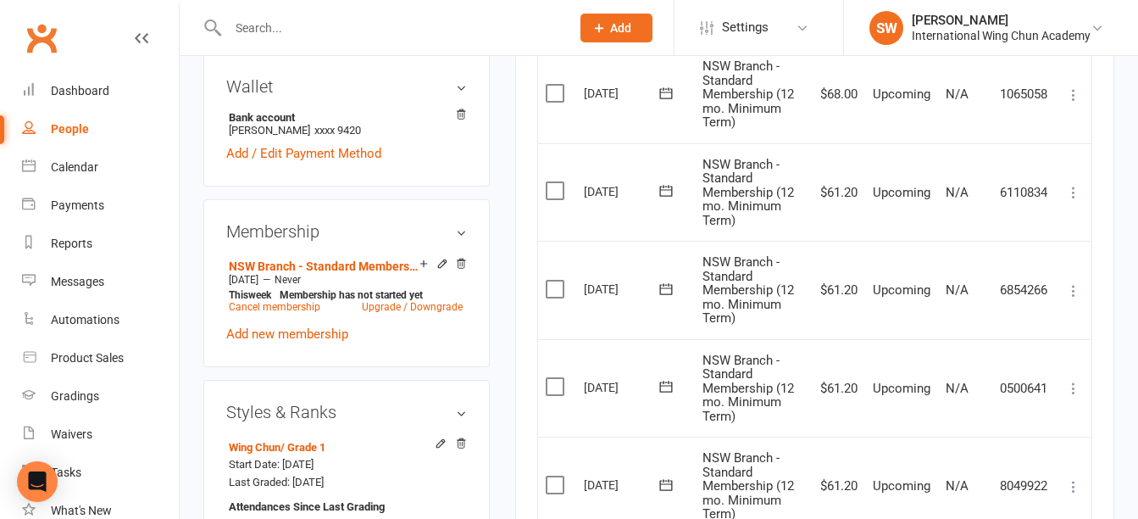
scroll to position [540, 0]
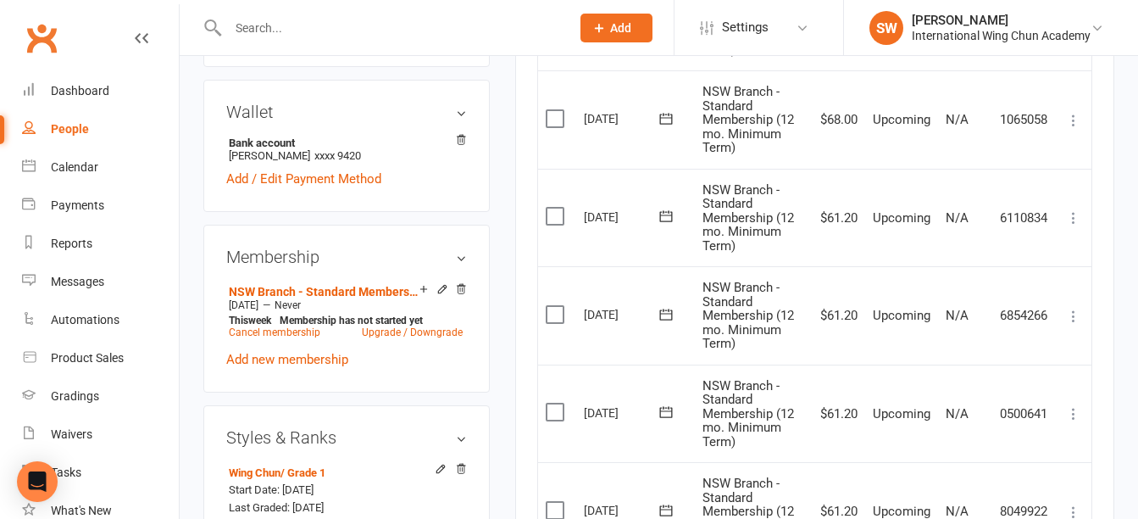
click at [1075, 120] on icon at bounding box center [1073, 120] width 17 height 17
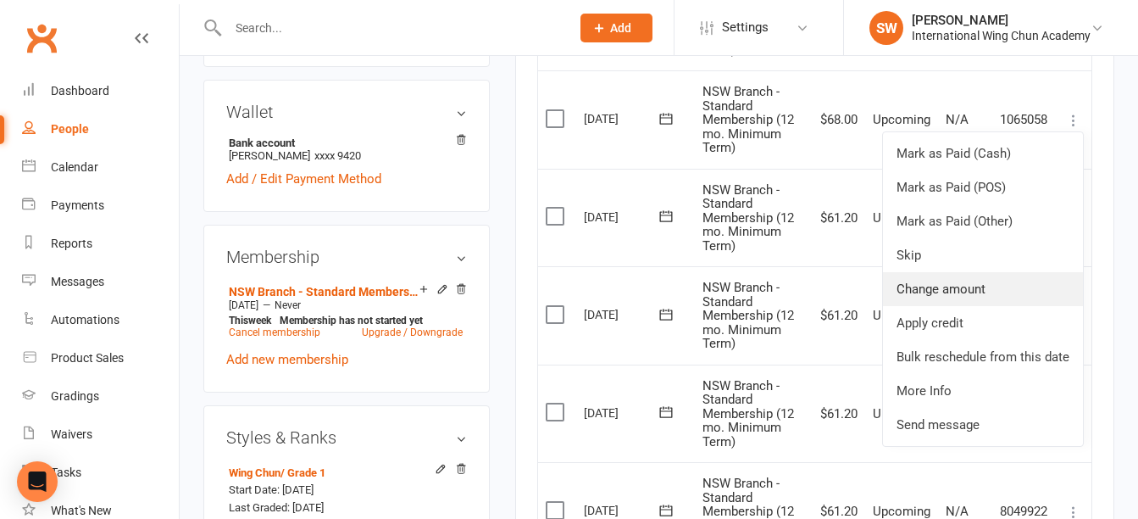
click at [996, 290] on link "Change amount" at bounding box center [983, 289] width 200 height 34
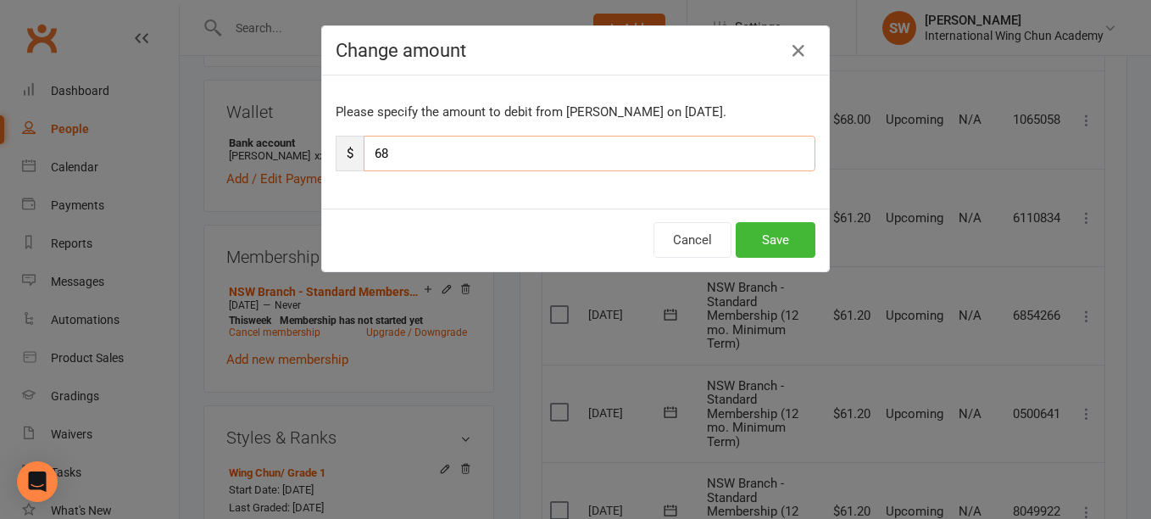
click at [733, 158] on input "68" at bounding box center [589, 154] width 452 height 36
paste input "1.2"
type input "61.2"
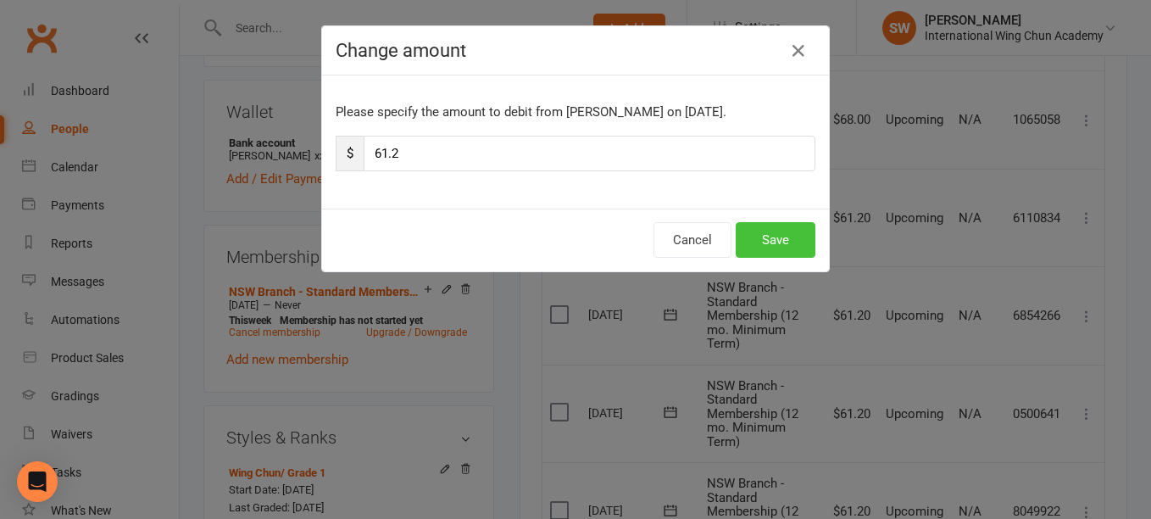
click at [776, 230] on button "Save" at bounding box center [775, 240] width 80 height 36
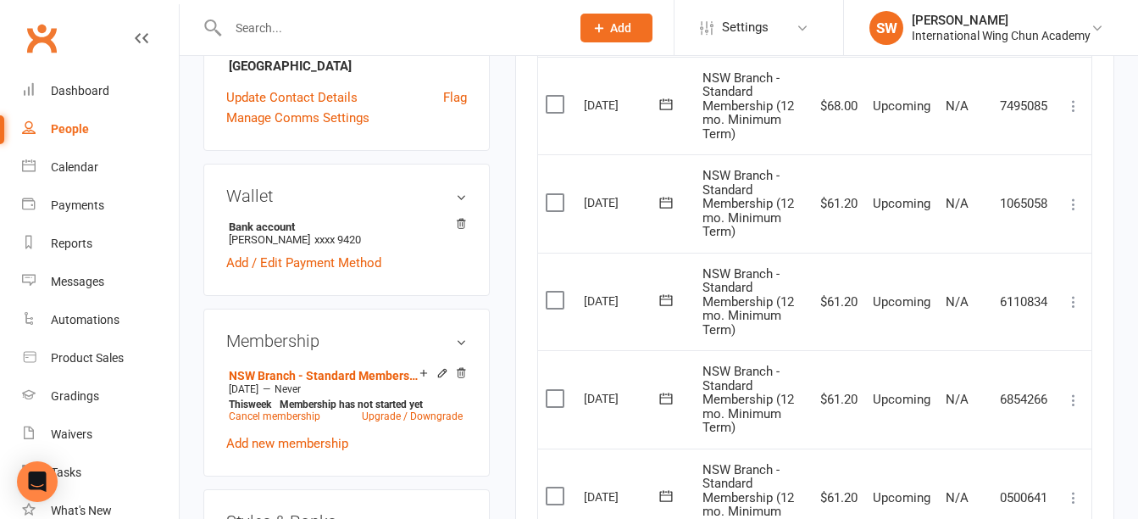
scroll to position [455, 0]
click at [1079, 104] on icon at bounding box center [1073, 106] width 17 height 17
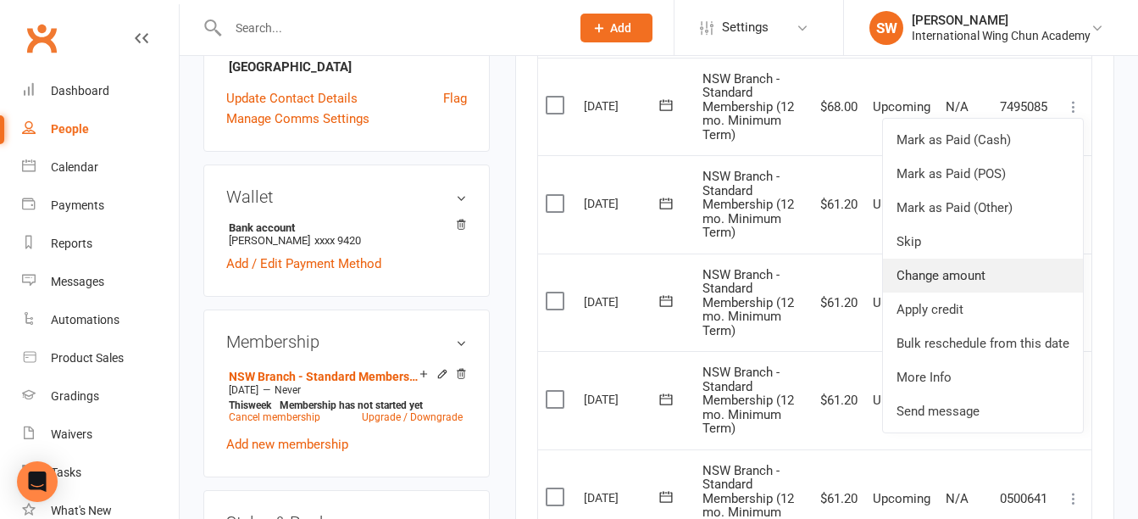
click at [1029, 272] on link "Change amount" at bounding box center [983, 275] width 200 height 34
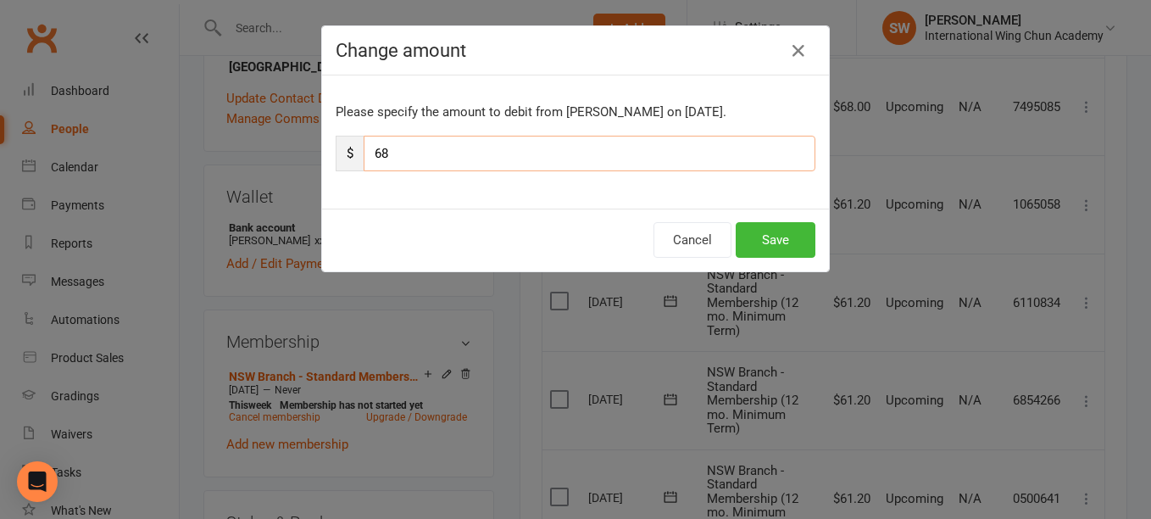
click at [523, 153] on input "68" at bounding box center [589, 154] width 452 height 36
paste input "1.2"
type input "61.2"
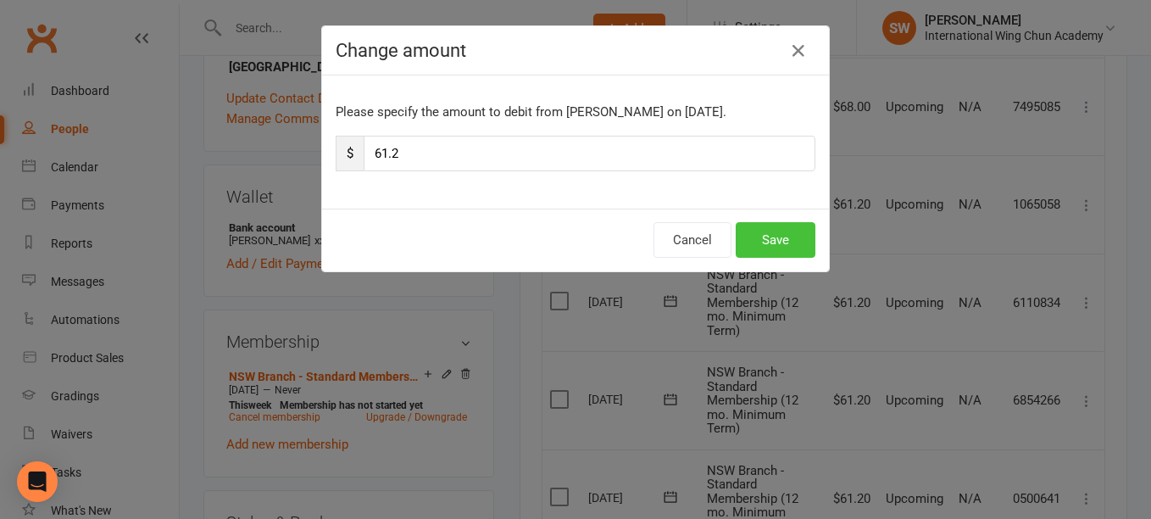
click at [775, 240] on button "Save" at bounding box center [775, 240] width 80 height 36
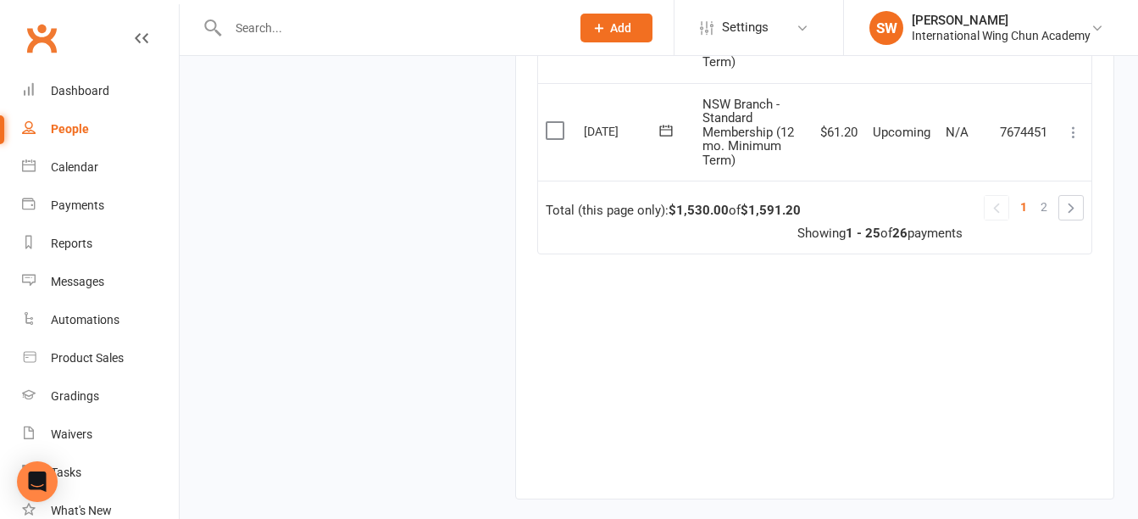
scroll to position [2779, 0]
click at [1082, 197] on link at bounding box center [1071, 207] width 24 height 24
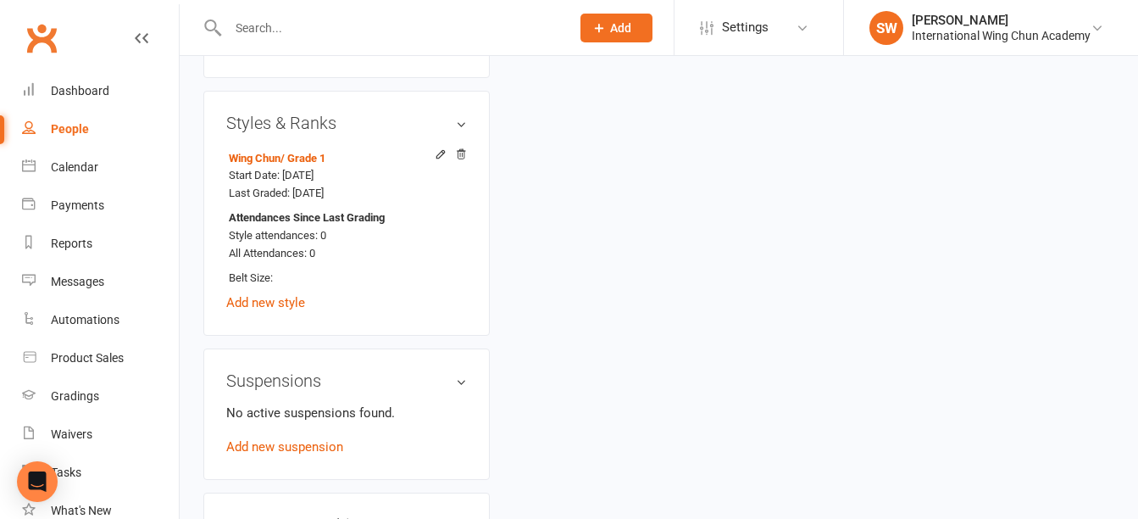
scroll to position [1023, 0]
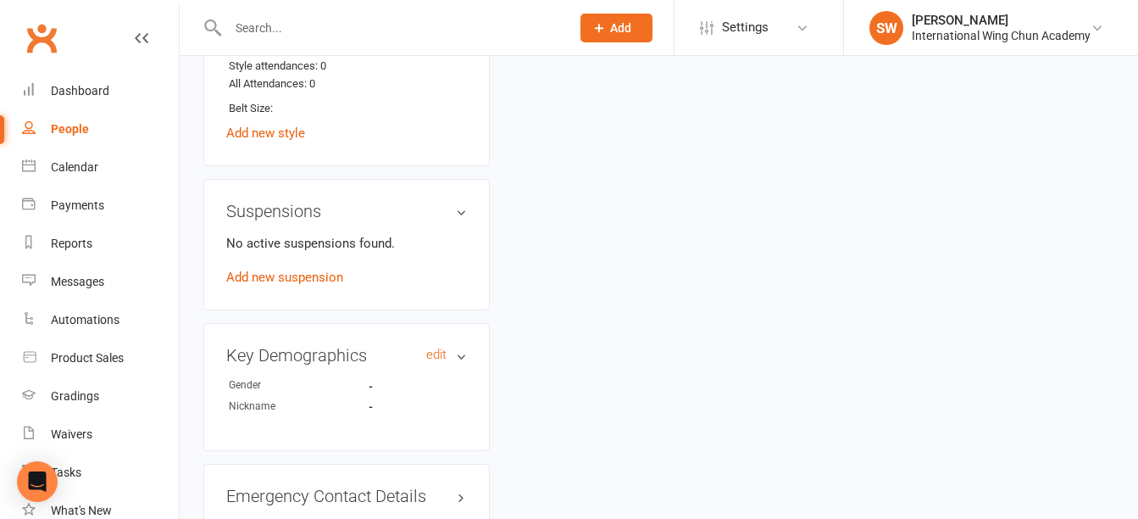
click at [425, 364] on h3 "Key Demographics edit" at bounding box center [346, 355] width 241 height 19
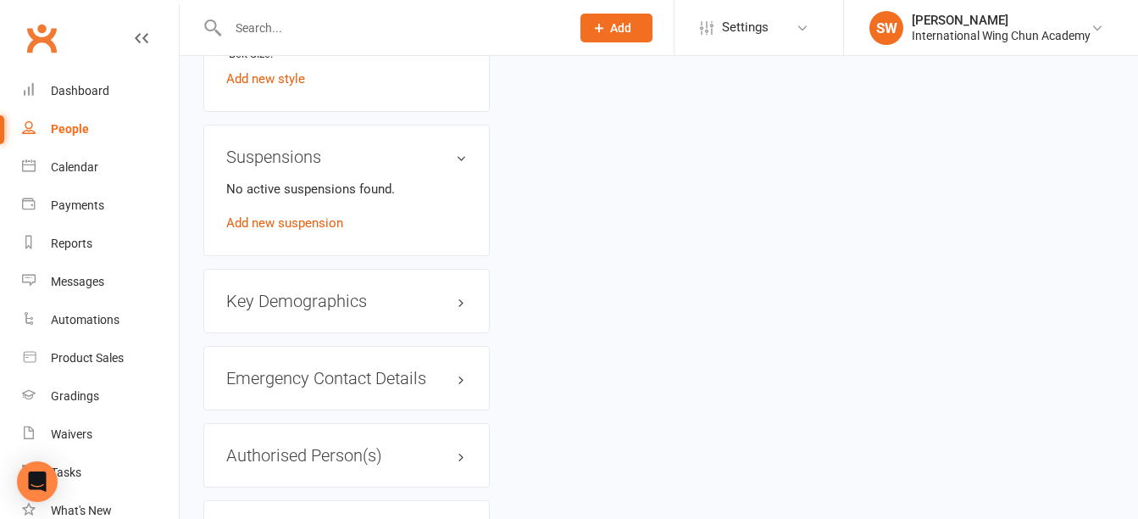
scroll to position [1086, 0]
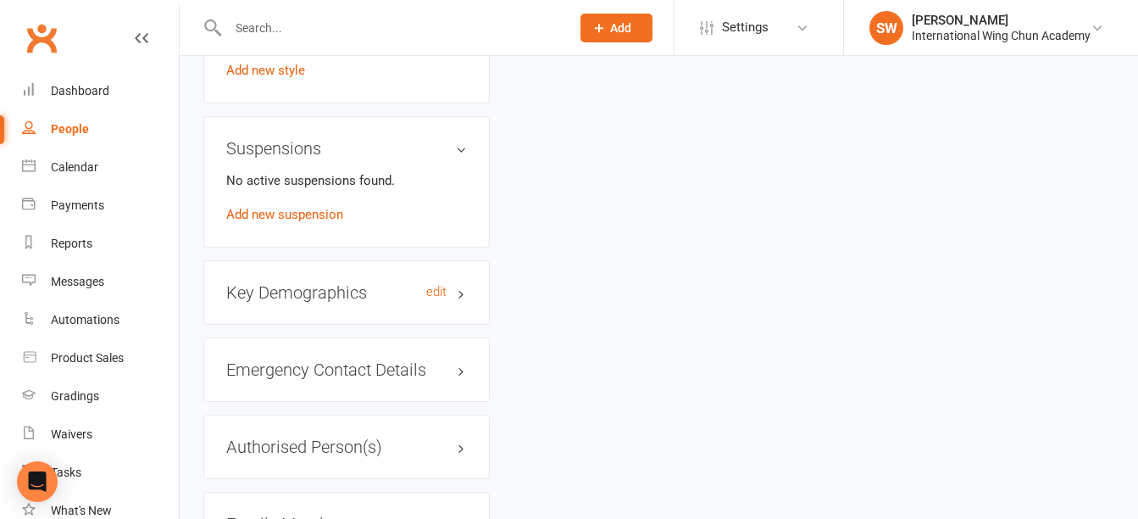
click at [465, 302] on h3 "Key Demographics edit" at bounding box center [346, 292] width 241 height 19
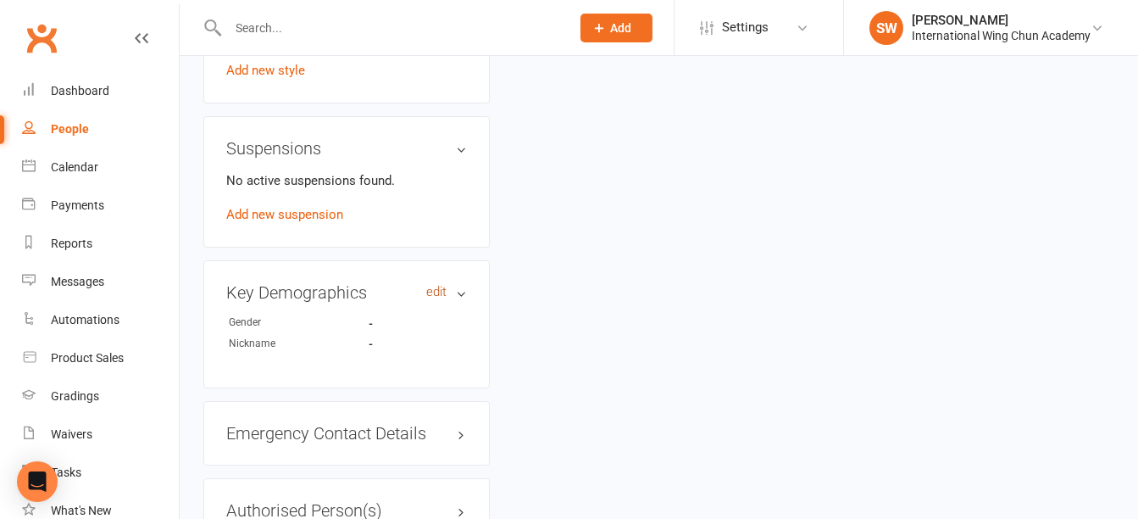
click at [438, 299] on link "edit" at bounding box center [436, 292] width 20 height 14
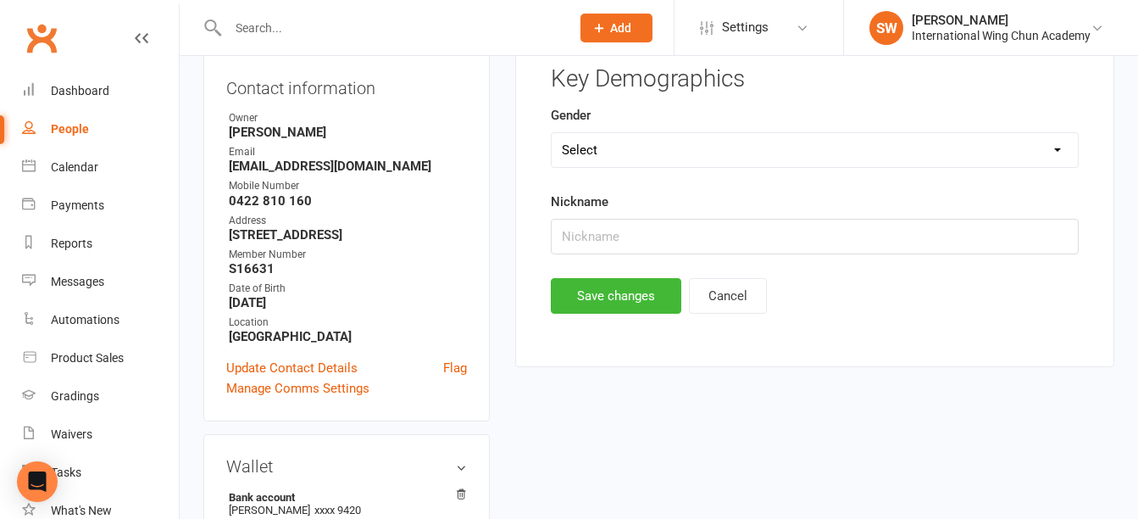
scroll to position [130, 0]
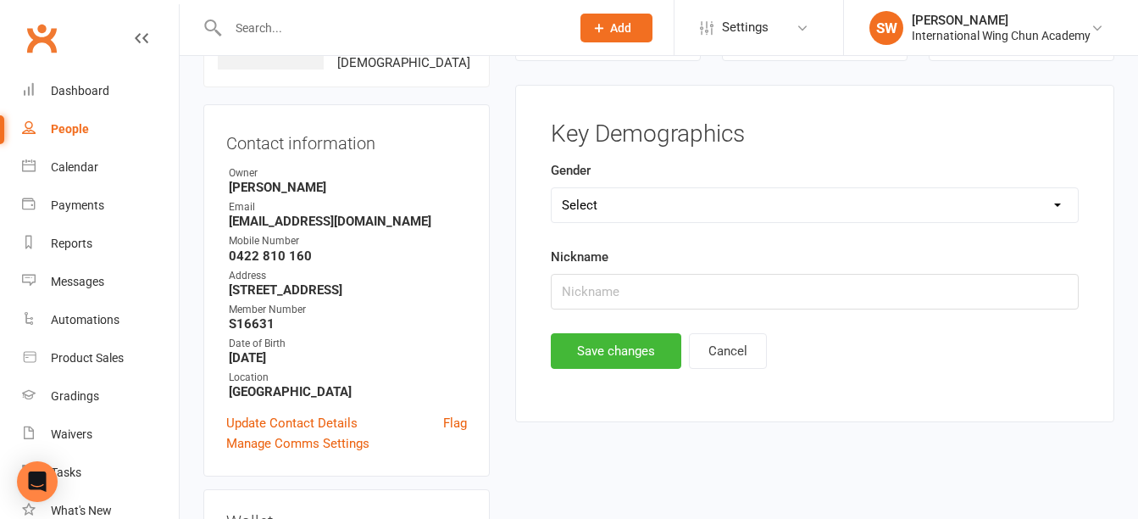
click at [643, 199] on select "Select [DEMOGRAPHIC_DATA] [DEMOGRAPHIC_DATA] Not Specified" at bounding box center [815, 205] width 526 height 34
select select "[DEMOGRAPHIC_DATA]"
click at [552, 188] on select "Select [DEMOGRAPHIC_DATA] [DEMOGRAPHIC_DATA] Not Specified" at bounding box center [815, 205] width 526 height 34
click at [646, 352] on button "Save changes" at bounding box center [616, 351] width 130 height 36
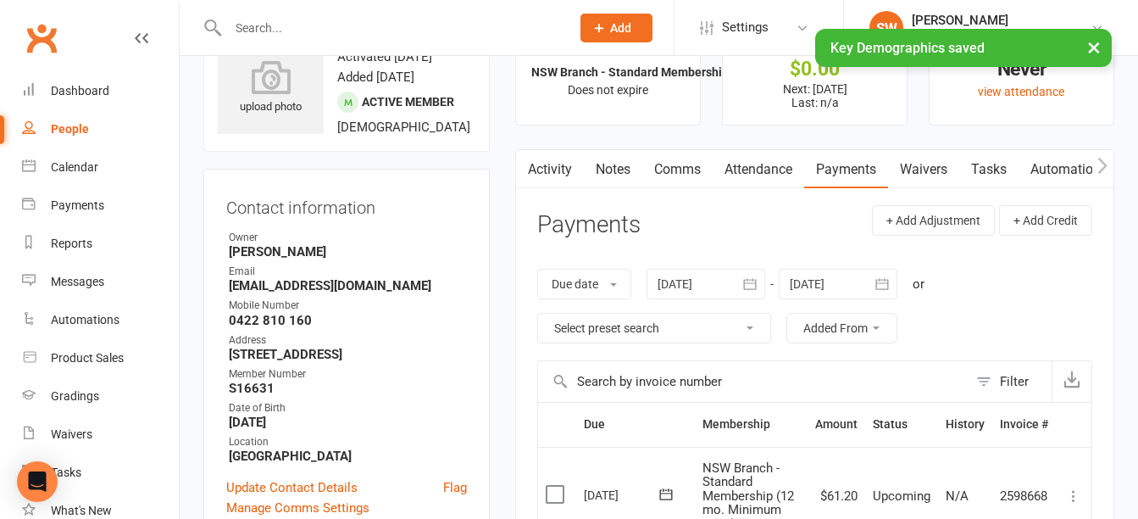
scroll to position [0, 0]
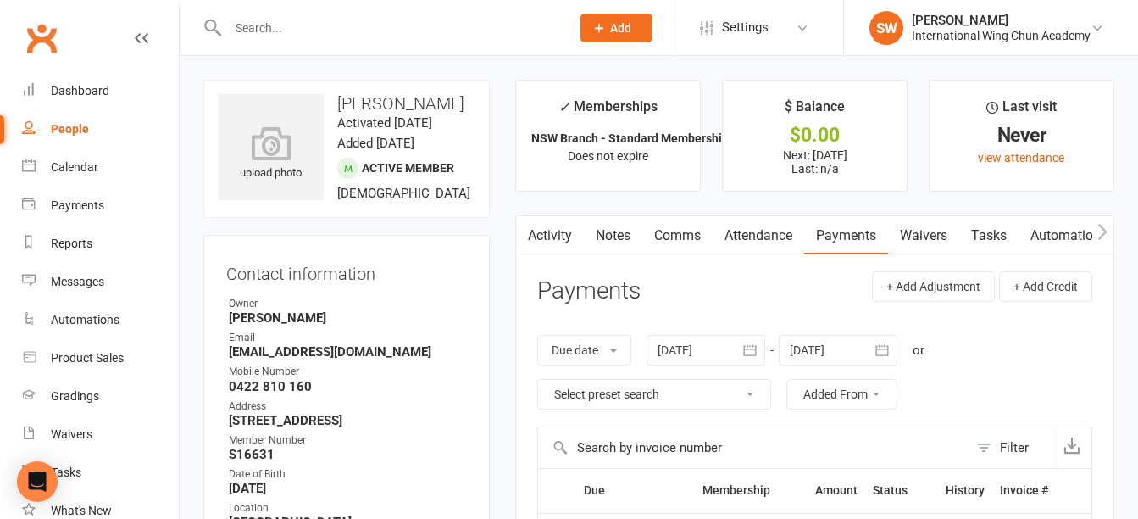
drag, startPoint x: 553, startPoint y: 236, endPoint x: 563, endPoint y: 236, distance: 9.3
click at [553, 236] on link "Activity" at bounding box center [550, 235] width 68 height 39
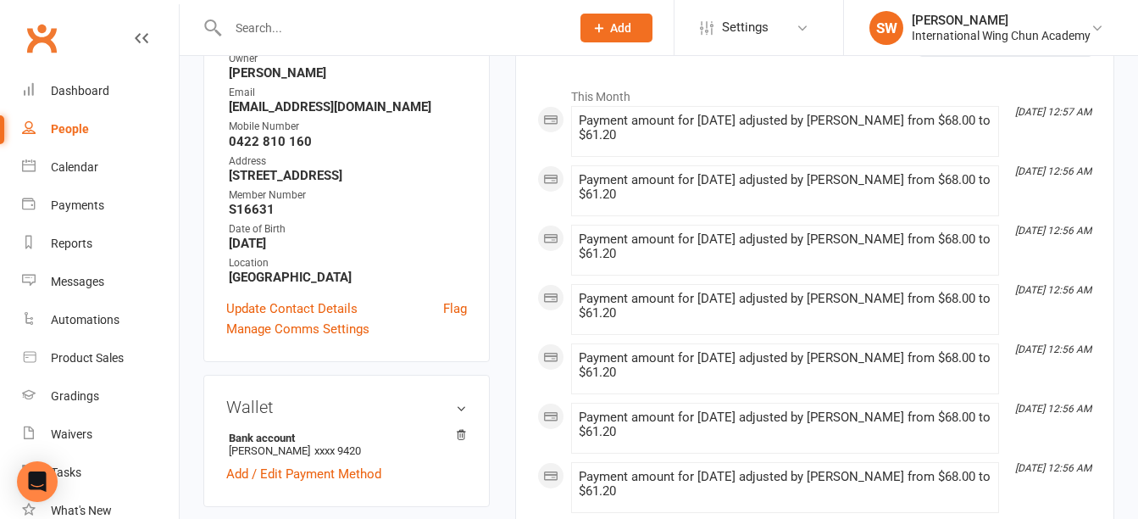
scroll to position [185, 0]
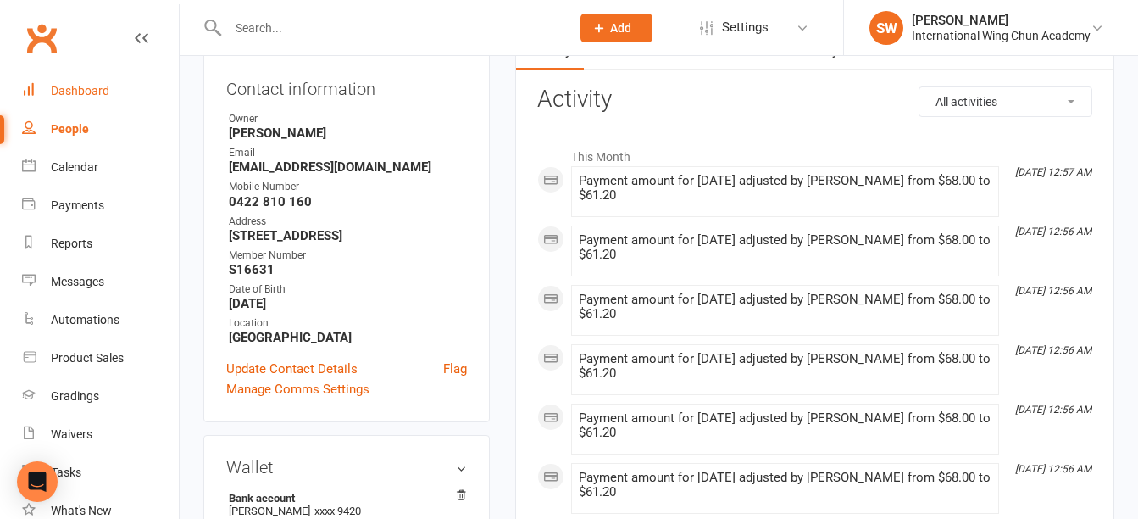
click at [103, 92] on div "Dashboard" at bounding box center [80, 91] width 58 height 14
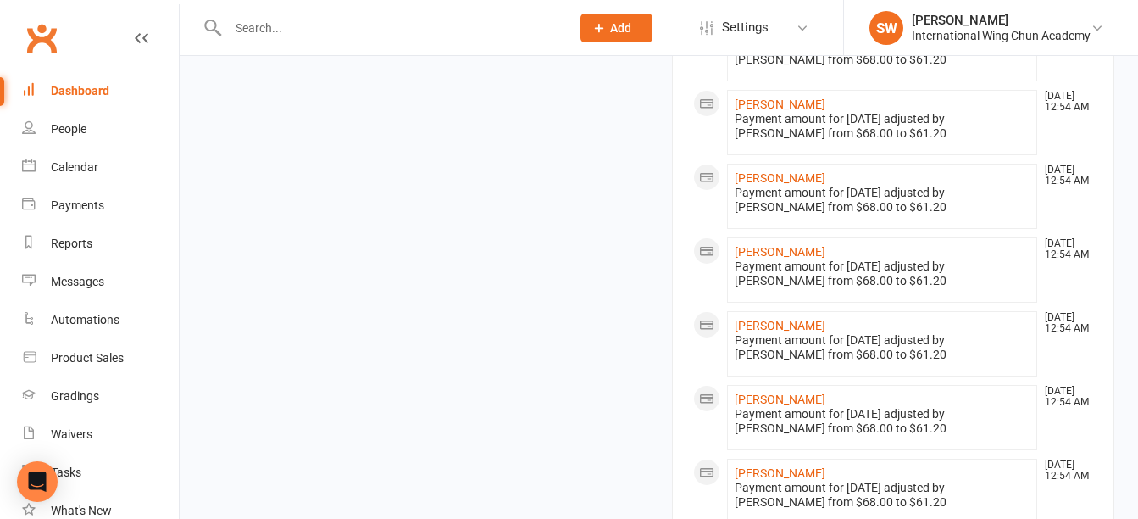
scroll to position [1733, 0]
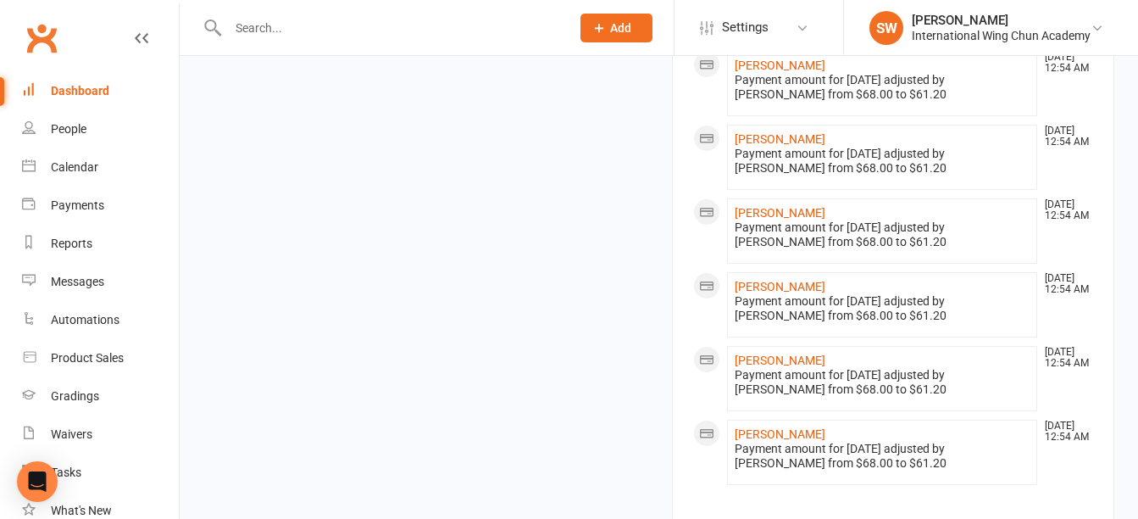
click at [892, 517] on link "view all" at bounding box center [893, 527] width 401 height 20
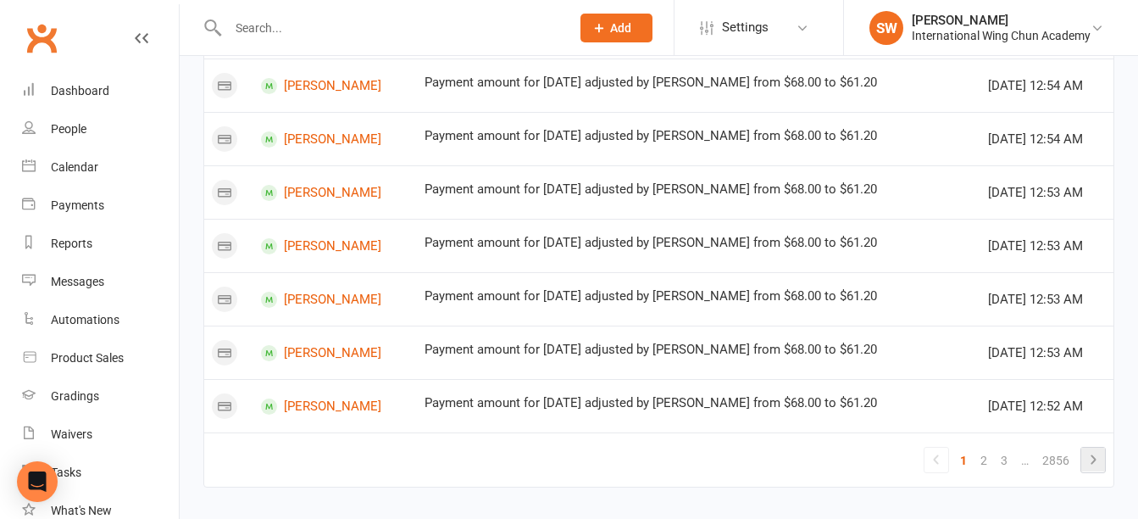
scroll to position [1125, 0]
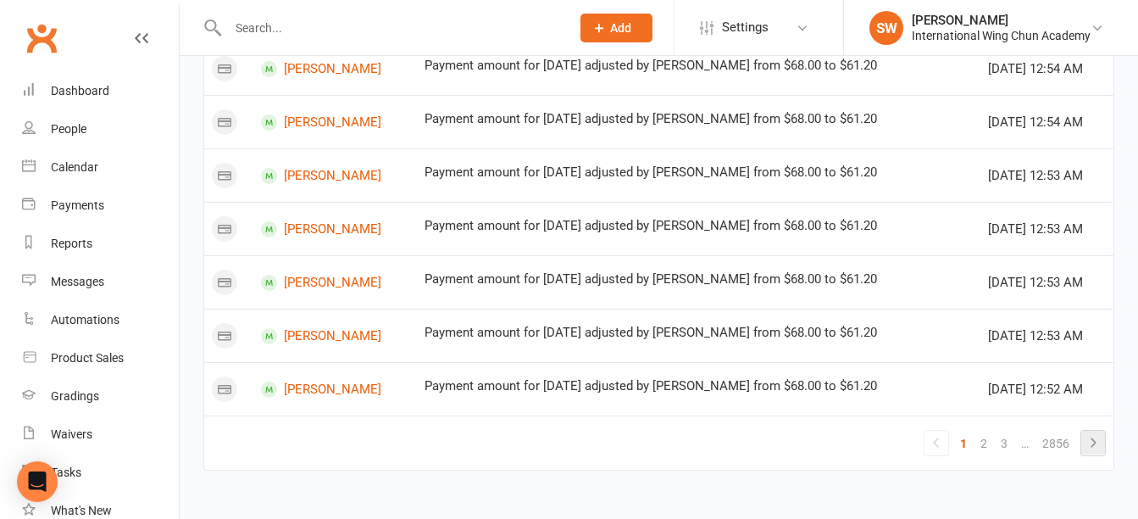
click at [1095, 452] on icon at bounding box center [1093, 442] width 20 height 20
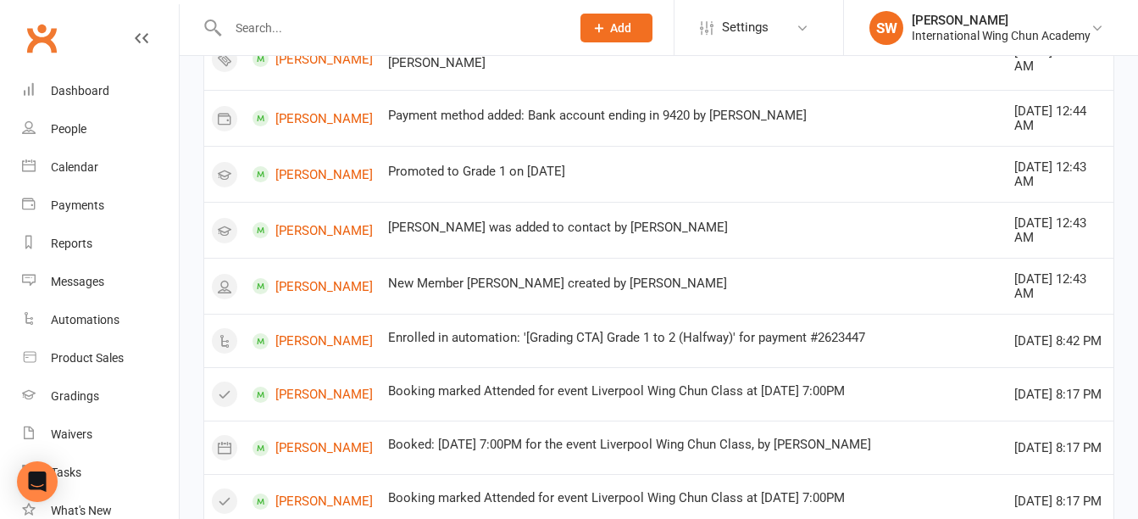
scroll to position [193, 0]
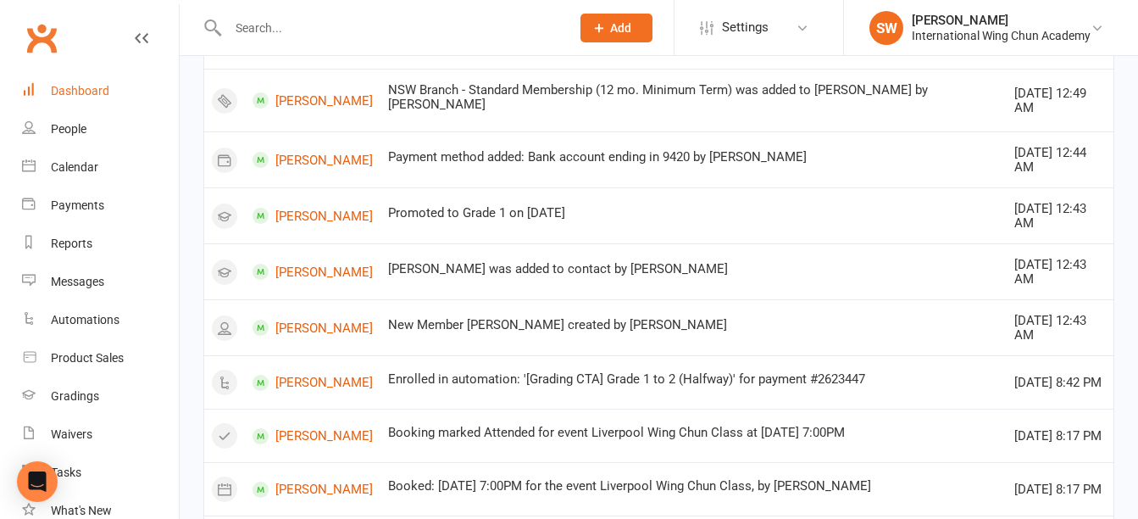
drag, startPoint x: 78, startPoint y: 91, endPoint x: 124, endPoint y: 103, distance: 47.5
click at [78, 91] on div "Dashboard" at bounding box center [80, 91] width 58 height 14
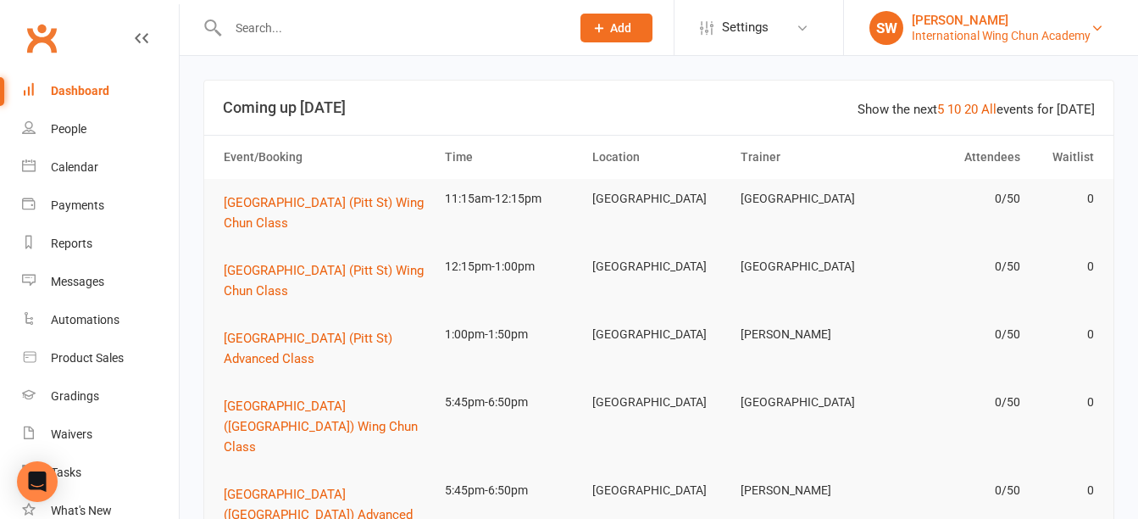
click at [969, 20] on div "[PERSON_NAME]" at bounding box center [1001, 20] width 179 height 15
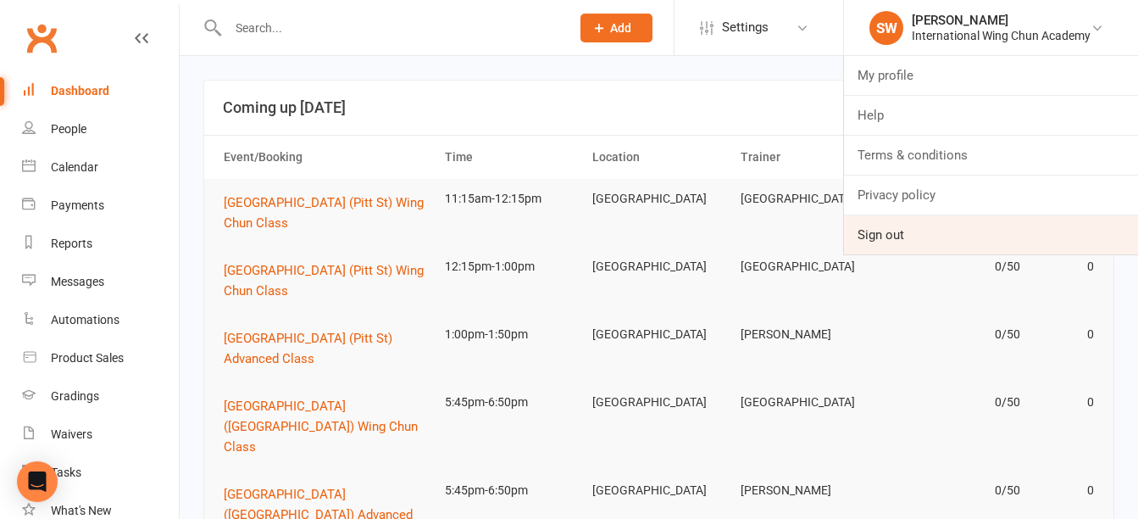
click at [940, 236] on link "Sign out" at bounding box center [991, 234] width 294 height 39
